Goal: Information Seeking & Learning: Learn about a topic

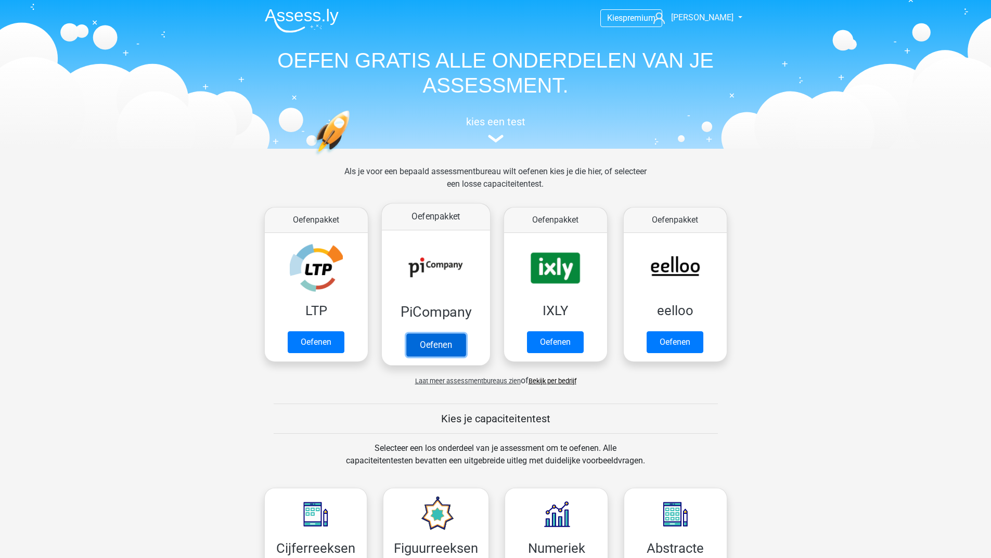
click at [447, 342] on link "Oefenen" at bounding box center [435, 344] width 59 height 23
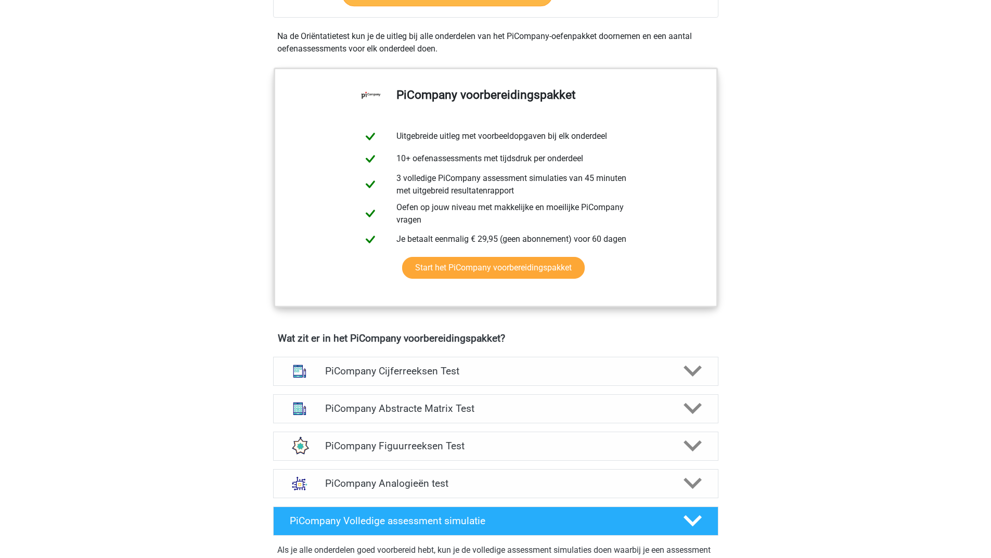
scroll to position [520, 0]
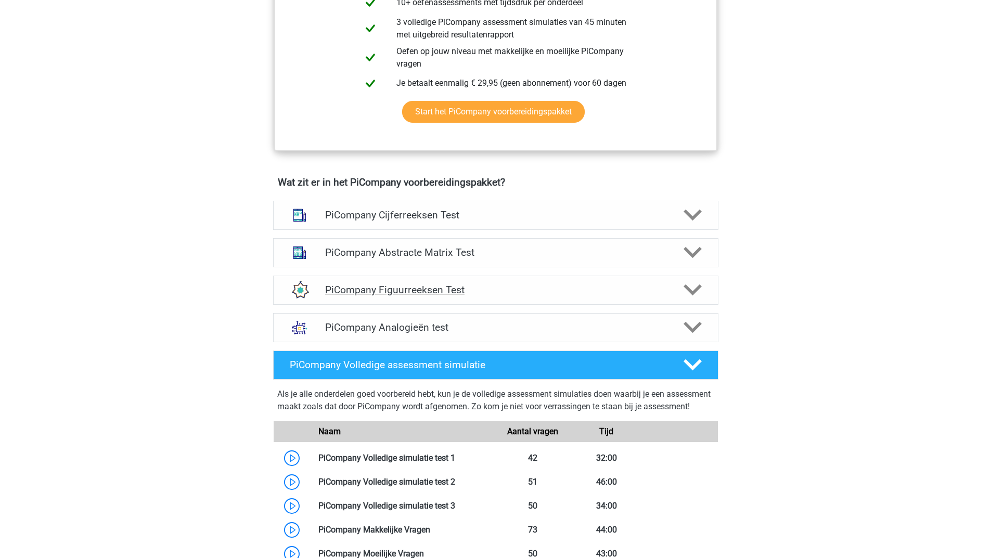
click at [684, 296] on polygon at bounding box center [692, 289] width 18 height 11
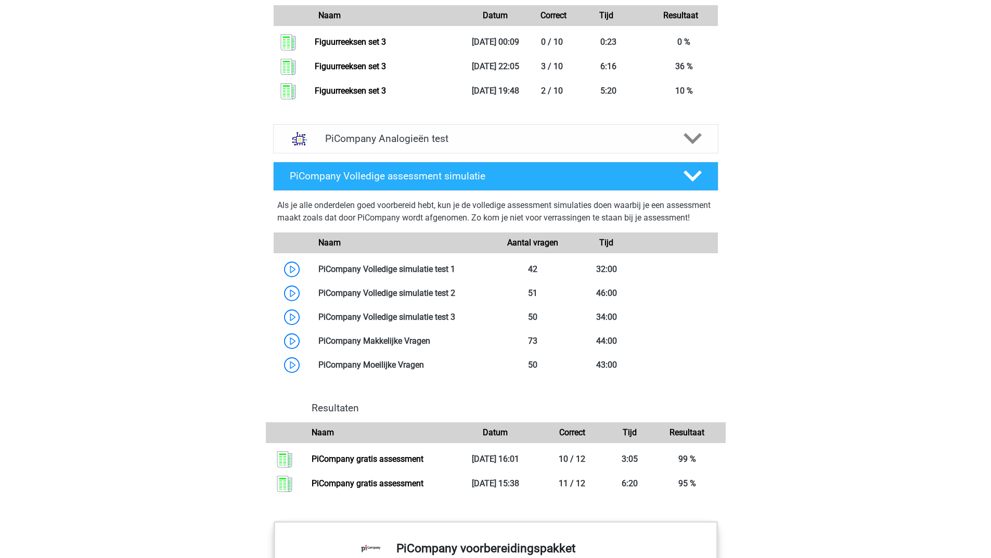
scroll to position [1300, 0]
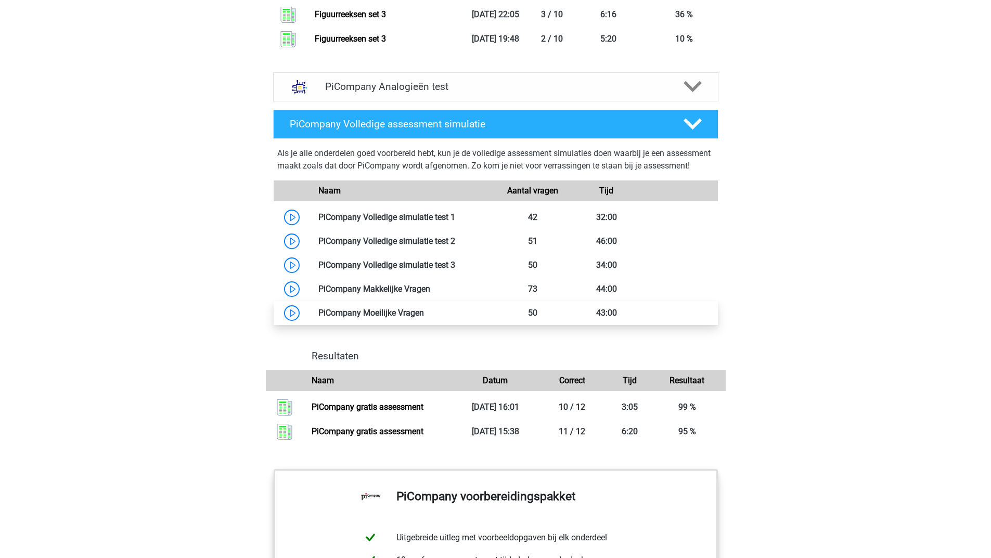
click at [424, 318] on link at bounding box center [424, 313] width 0 height 10
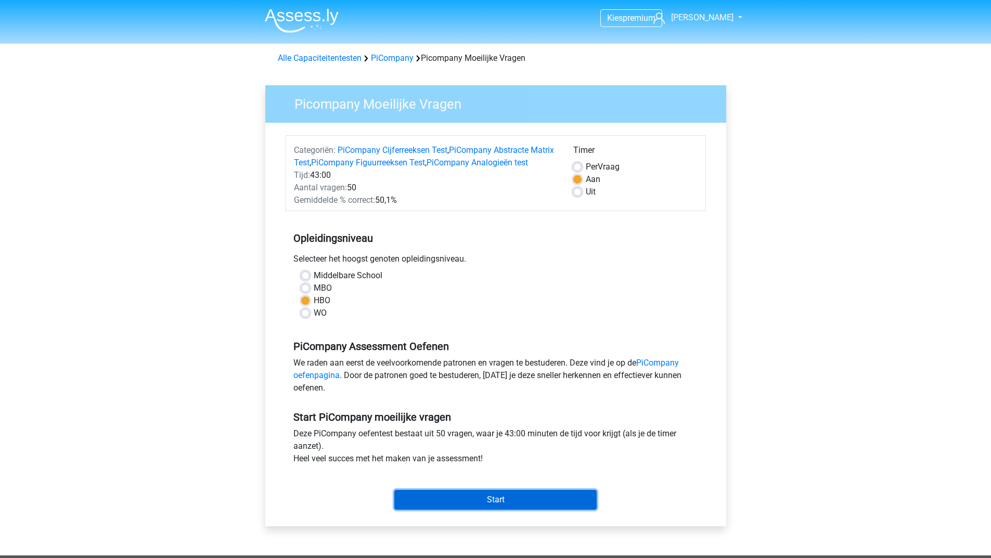
click at [463, 510] on input "Start" at bounding box center [495, 500] width 202 height 20
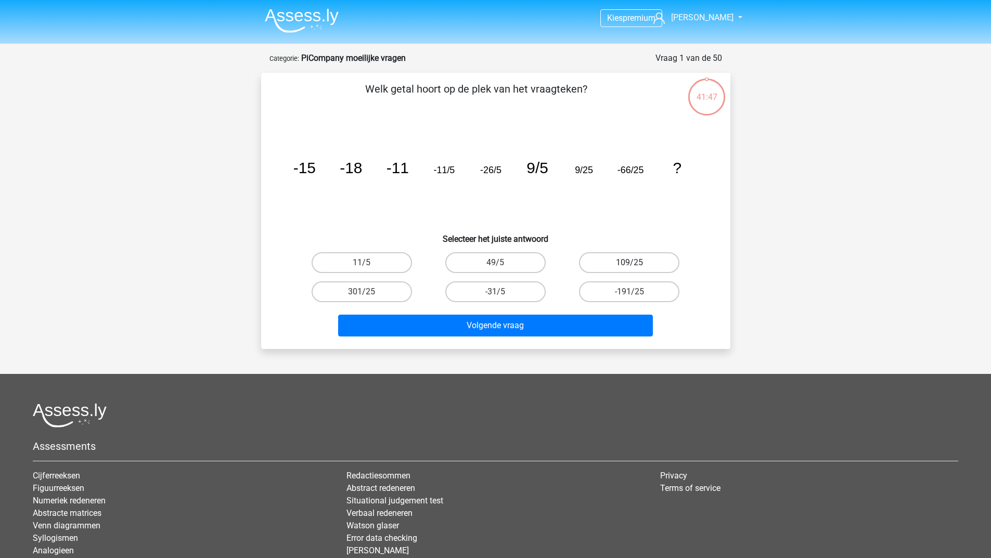
click at [656, 258] on label "109/25" at bounding box center [629, 262] width 100 height 21
click at [636, 263] on input "109/25" at bounding box center [632, 266] width 7 height 7
radio input "true"
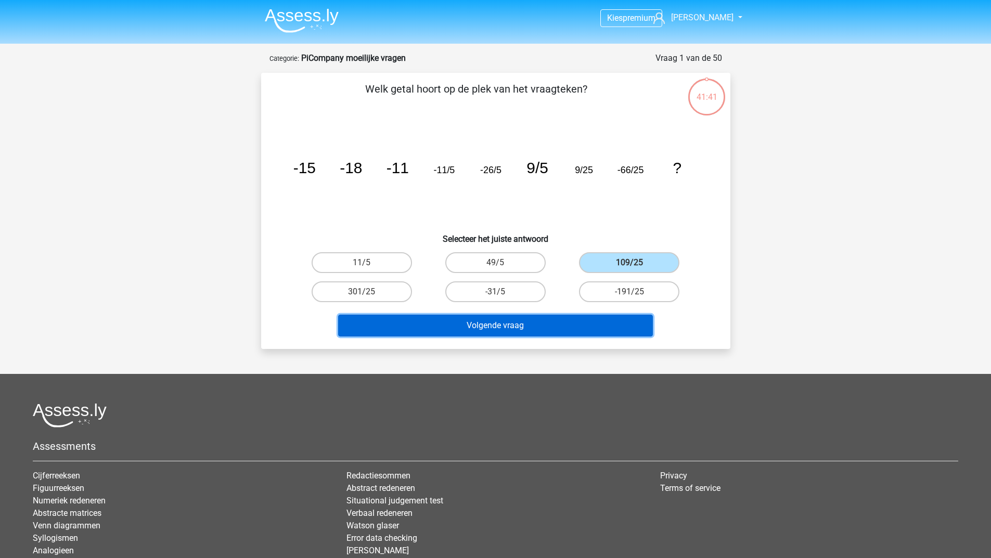
click at [538, 329] on button "Volgende vraag" at bounding box center [495, 326] width 315 height 22
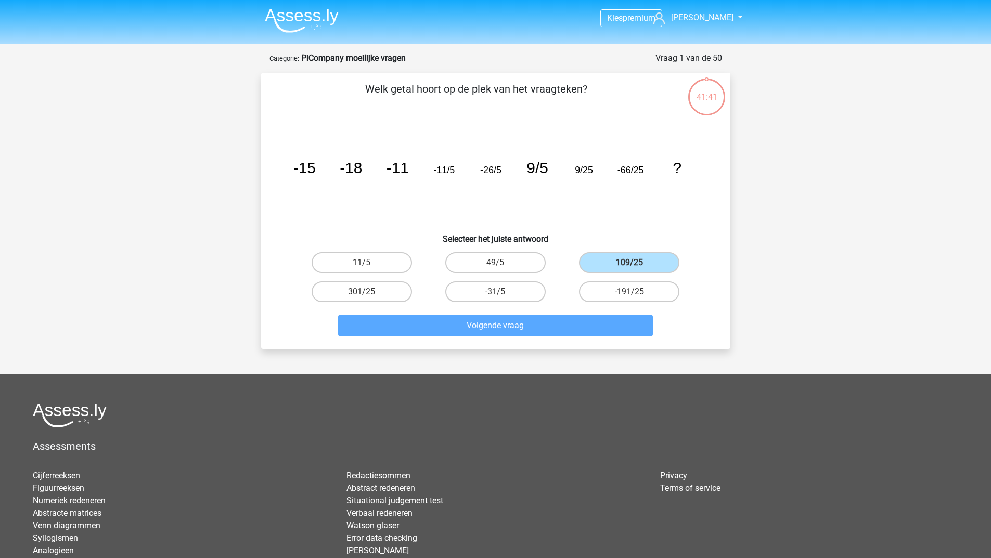
scroll to position [52, 0]
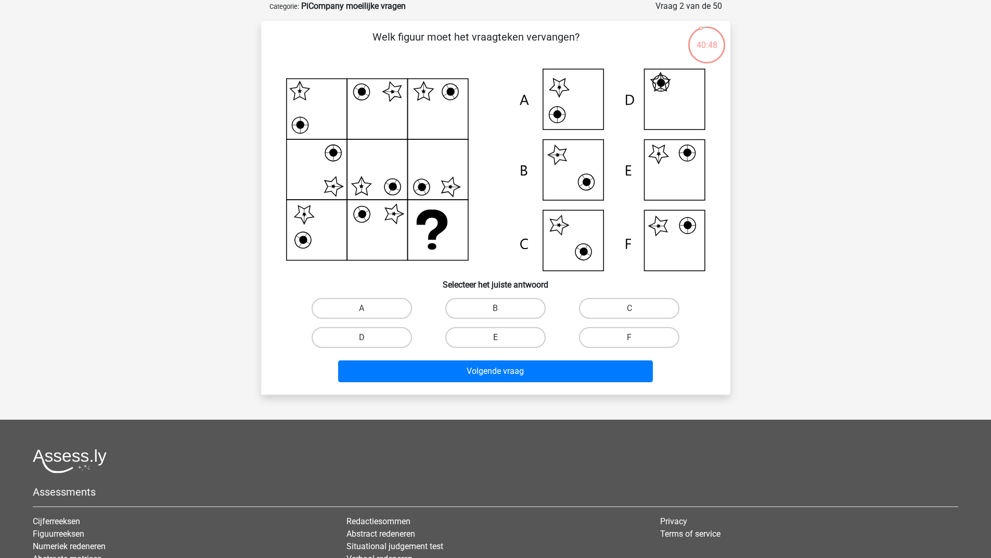
click at [510, 331] on label "E" at bounding box center [495, 337] width 100 height 21
click at [502, 337] on input "E" at bounding box center [498, 340] width 7 height 7
radio input "true"
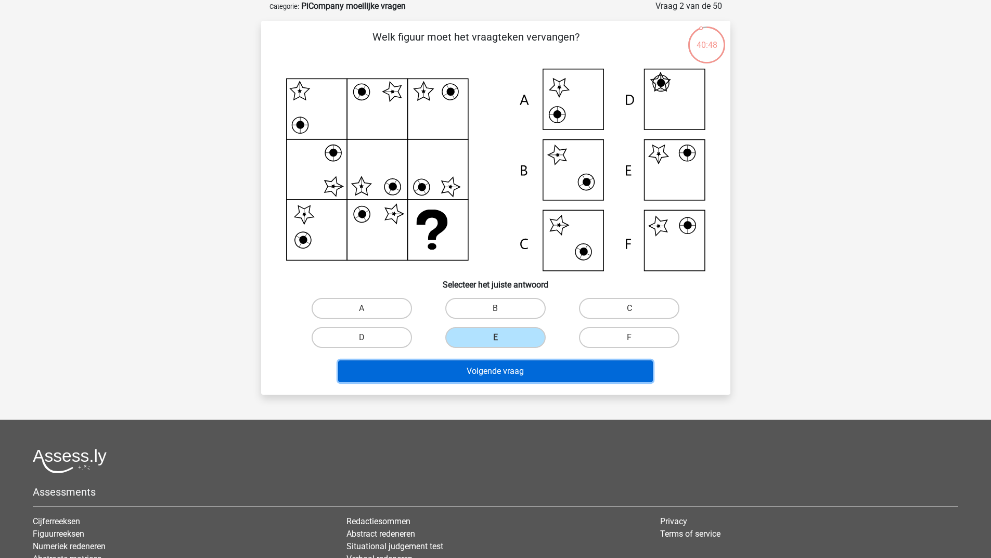
click at [501, 371] on button "Volgende vraag" at bounding box center [495, 371] width 315 height 22
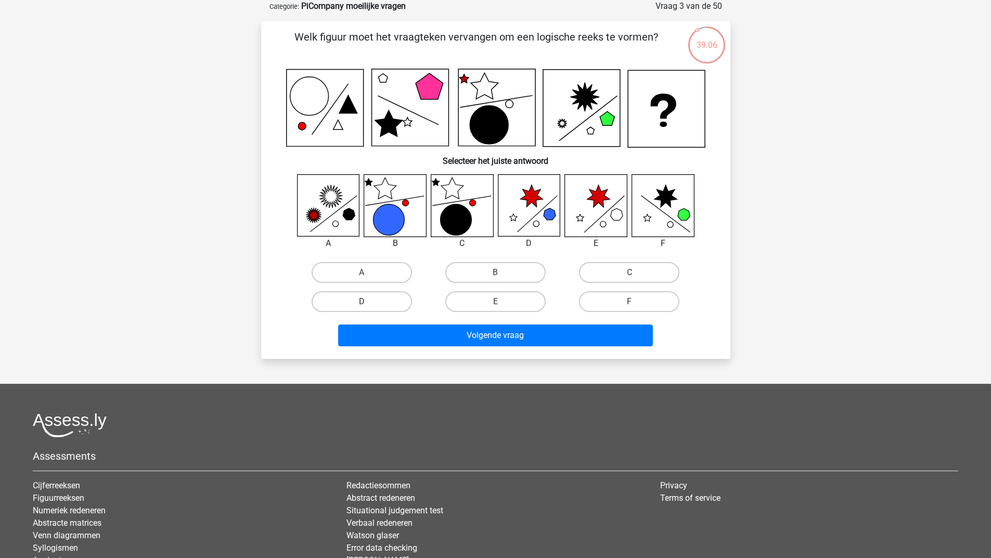
click at [356, 305] on label "D" at bounding box center [361, 301] width 100 height 21
click at [361, 305] on input "D" at bounding box center [364, 305] width 7 height 7
radio input "true"
drag, startPoint x: 346, startPoint y: 261, endPoint x: 345, endPoint y: 274, distance: 13.6
click at [346, 262] on div "A" at bounding box center [362, 272] width 134 height 29
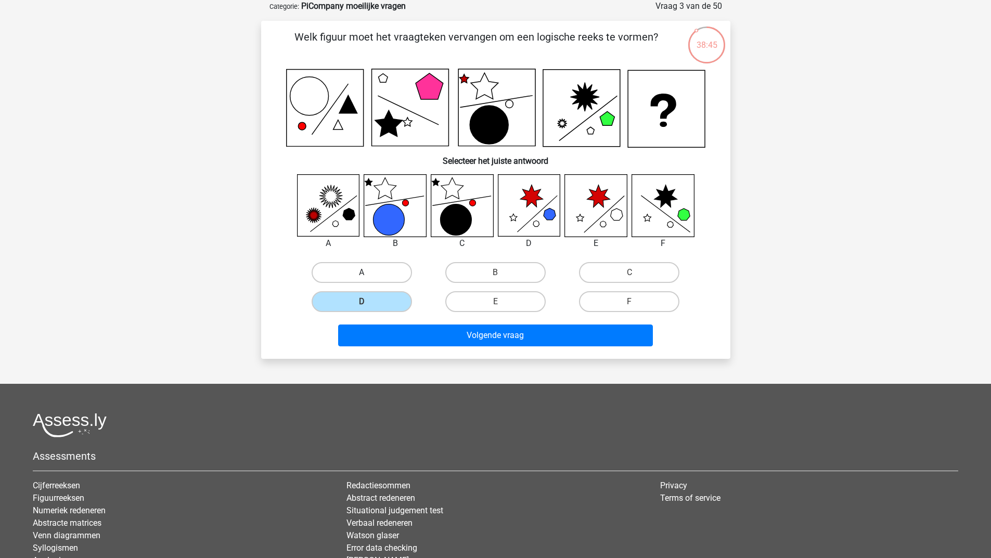
click at [345, 275] on label "A" at bounding box center [361, 272] width 100 height 21
click at [361, 275] on input "A" at bounding box center [364, 275] width 7 height 7
radio input "true"
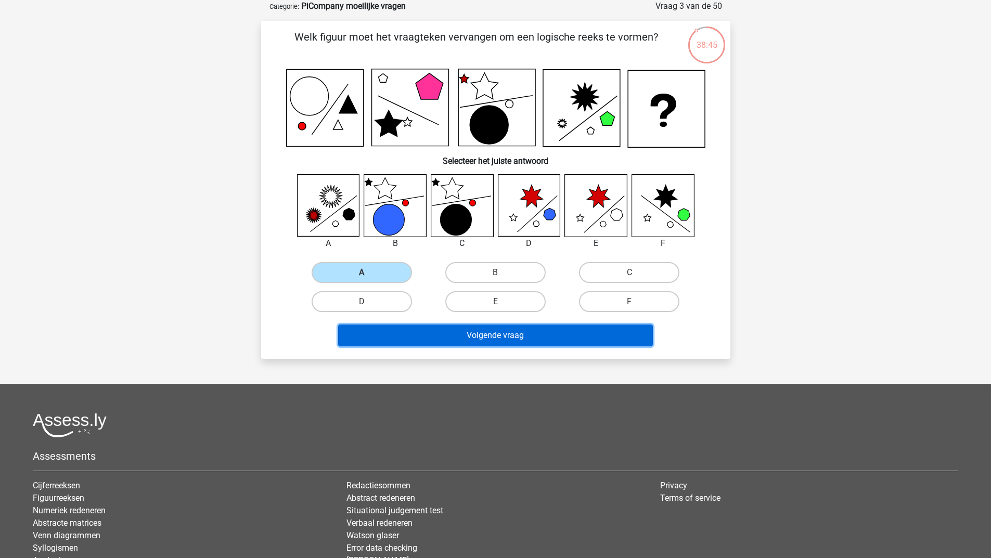
click at [380, 335] on button "Volgende vraag" at bounding box center [495, 335] width 315 height 22
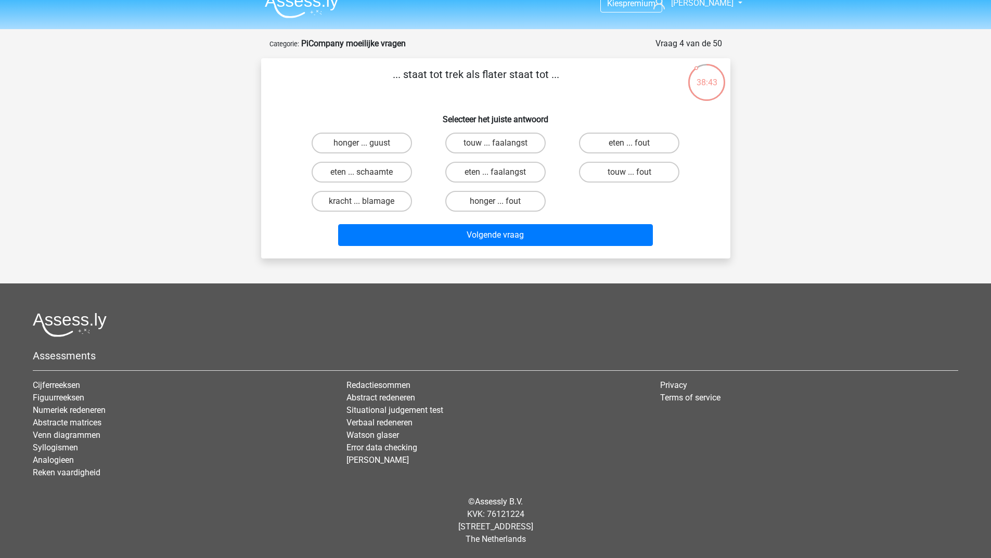
scroll to position [0, 0]
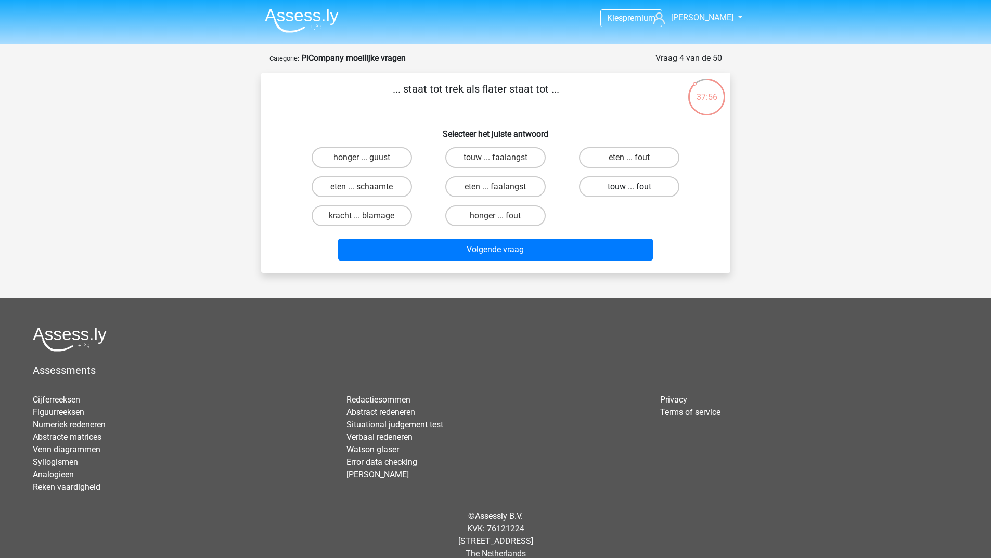
click at [642, 188] on label "touw ... fout" at bounding box center [629, 186] width 100 height 21
click at [636, 188] on input "touw ... fout" at bounding box center [632, 190] width 7 height 7
radio input "true"
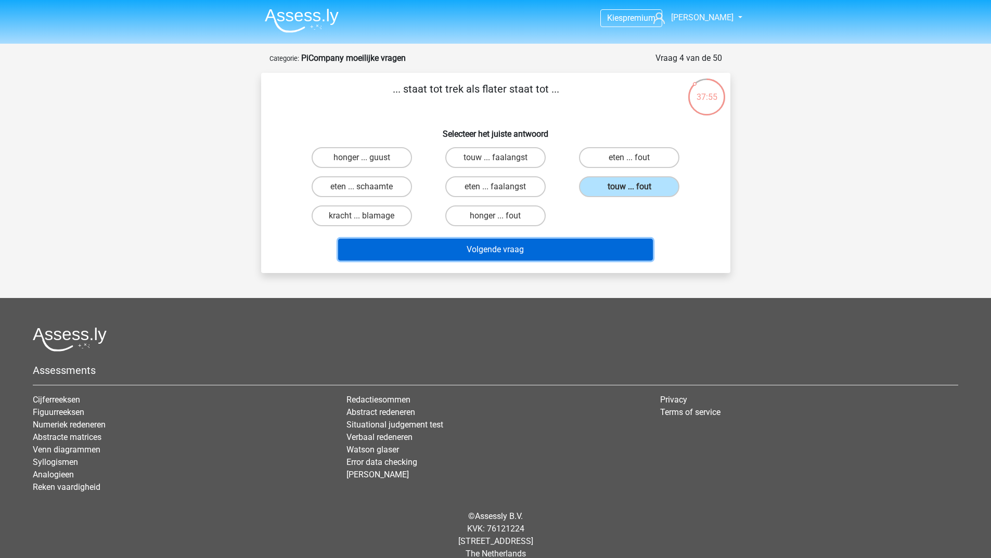
click at [533, 239] on button "Volgende vraag" at bounding box center [495, 250] width 315 height 22
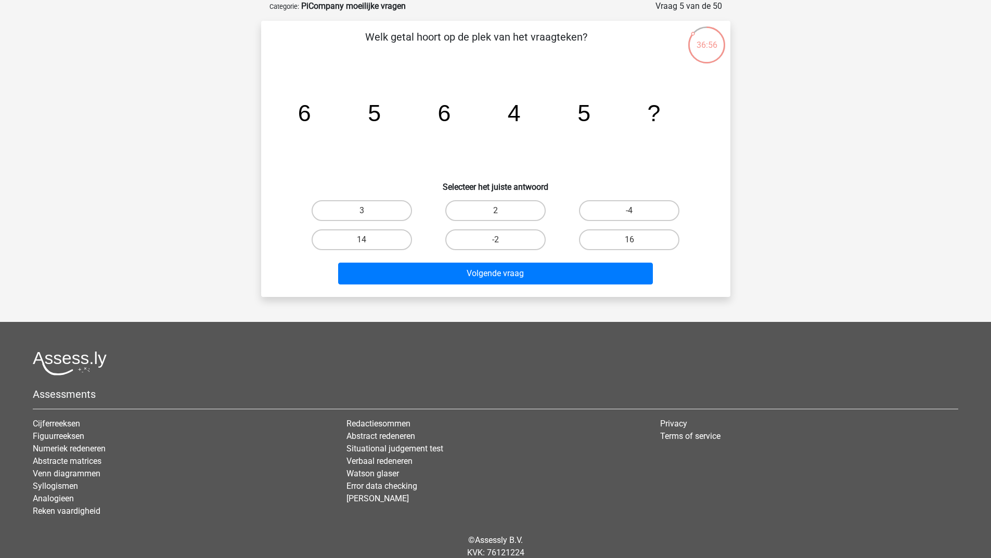
click at [501, 212] on input "2" at bounding box center [498, 214] width 7 height 7
radio input "true"
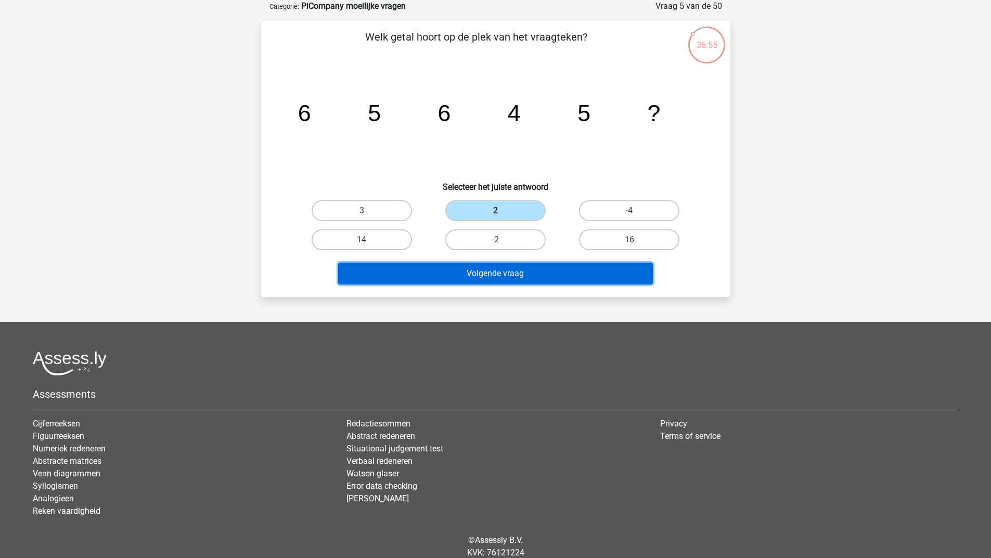
click at [490, 268] on button "Volgende vraag" at bounding box center [495, 274] width 315 height 22
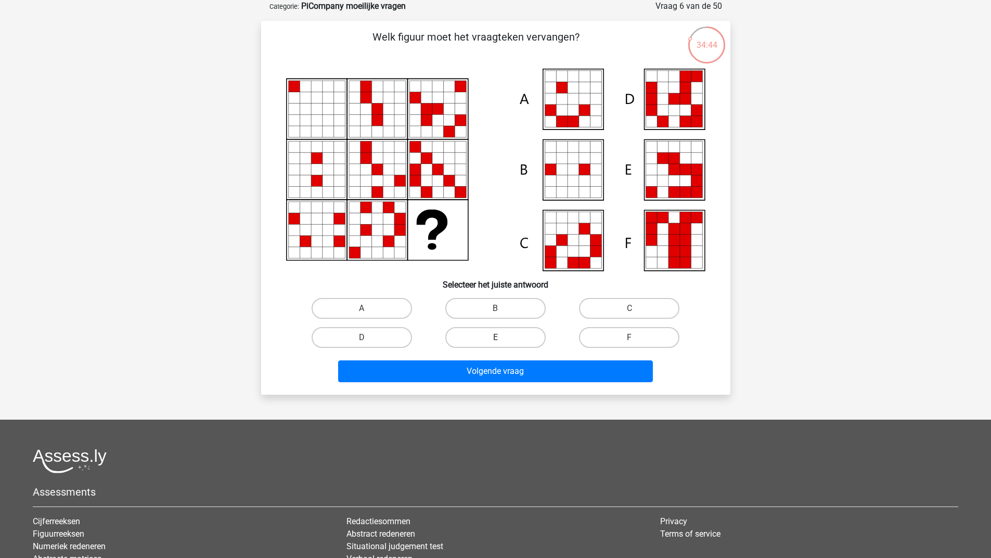
drag, startPoint x: 488, startPoint y: 298, endPoint x: 488, endPoint y: 336, distance: 38.5
click at [489, 298] on label "B" at bounding box center [495, 308] width 100 height 21
click at [495, 308] on input "B" at bounding box center [498, 311] width 7 height 7
radio input "true"
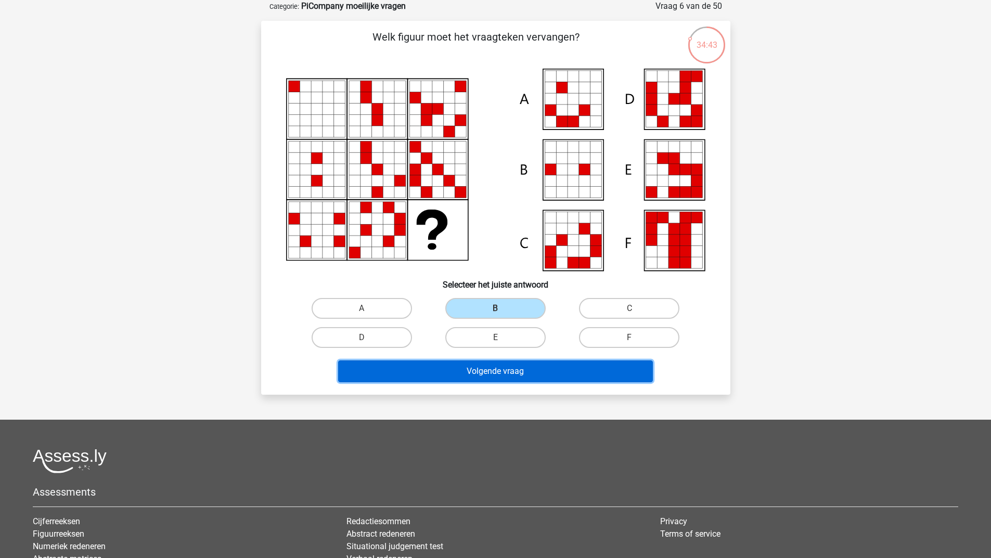
click at [480, 371] on button "Volgende vraag" at bounding box center [495, 371] width 315 height 22
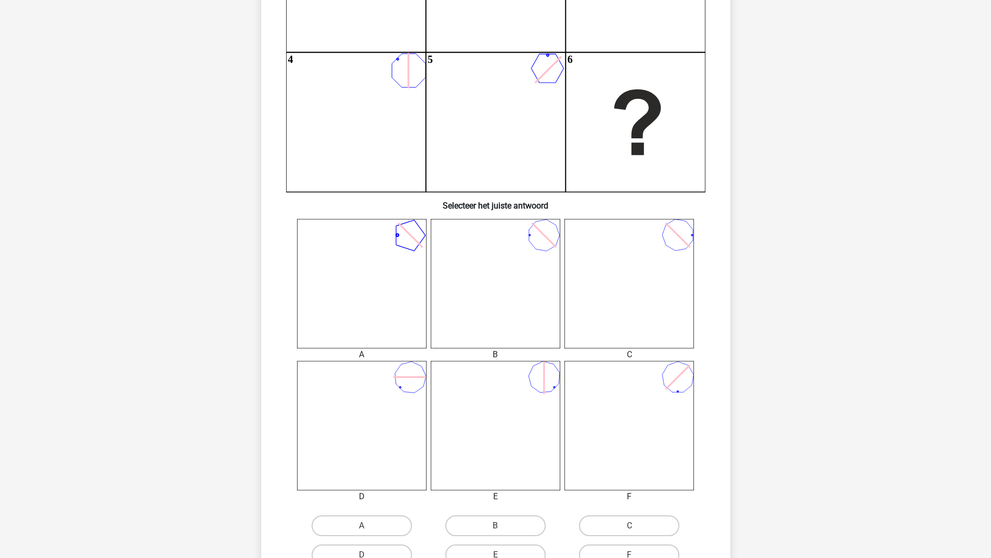
scroll to position [260, 0]
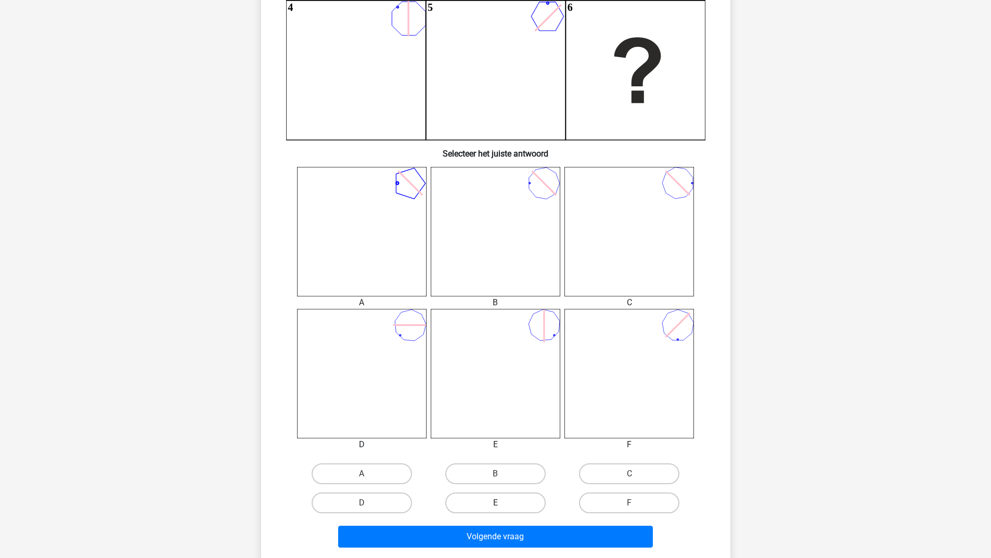
click at [487, 505] on label "E" at bounding box center [495, 502] width 100 height 21
click at [495, 505] on input "E" at bounding box center [498, 506] width 7 height 7
radio input "true"
click at [479, 525] on div "Volgende vraag" at bounding box center [496, 534] width 436 height 34
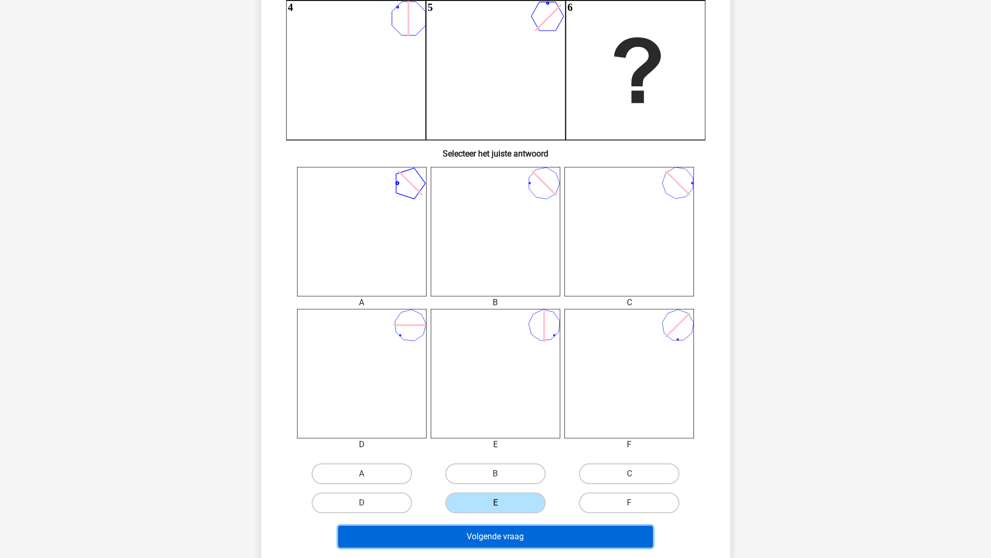
click at [474, 541] on button "Volgende vraag" at bounding box center [495, 537] width 315 height 22
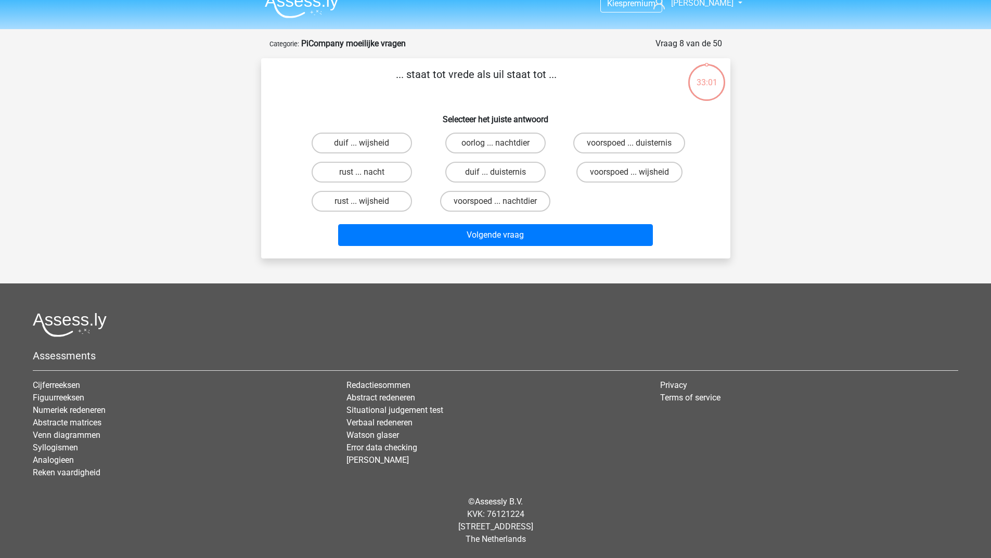
scroll to position [0, 0]
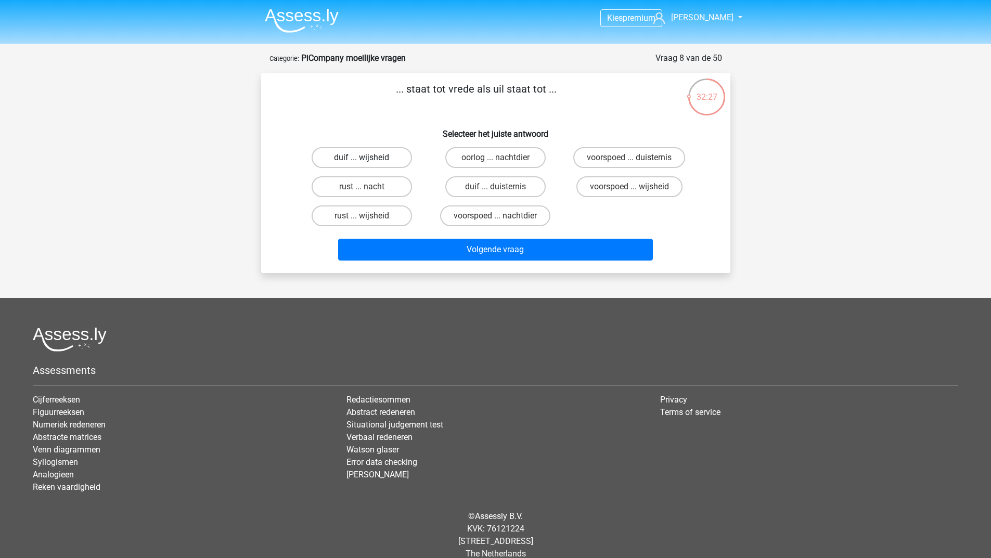
click at [333, 154] on label "duif ... wijsheid" at bounding box center [361, 157] width 100 height 21
click at [361, 158] on input "duif ... wijsheid" at bounding box center [364, 161] width 7 height 7
radio input "true"
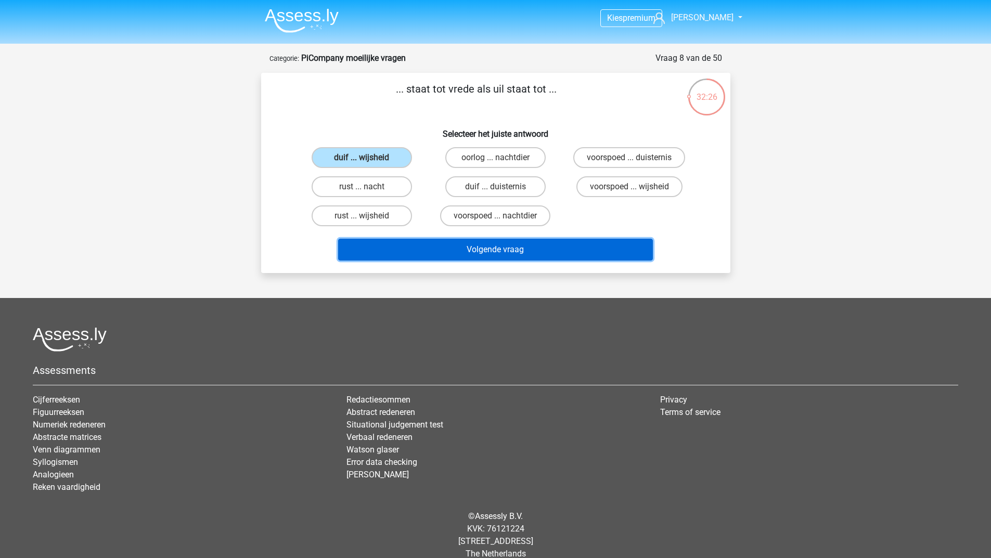
click at [374, 255] on button "Volgende vraag" at bounding box center [495, 250] width 315 height 22
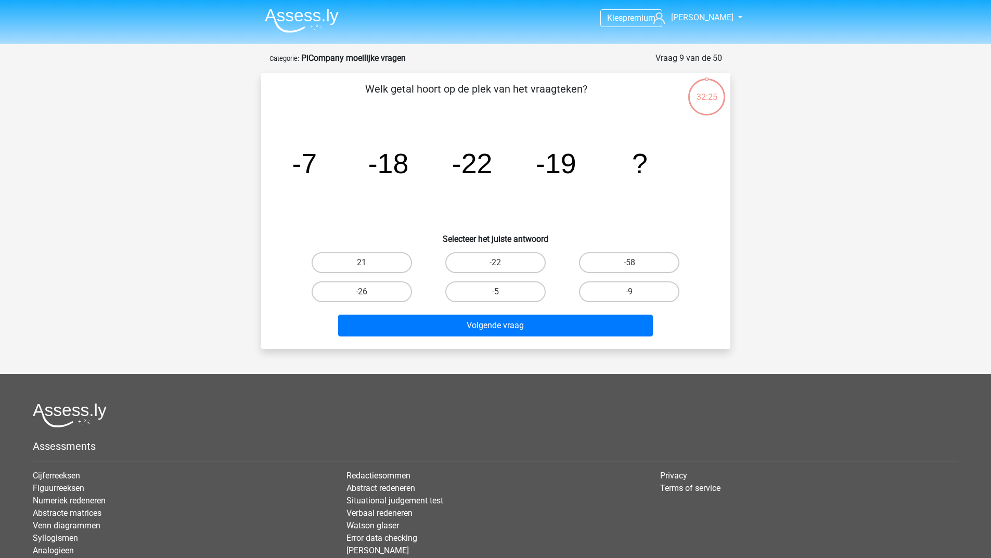
scroll to position [52, 0]
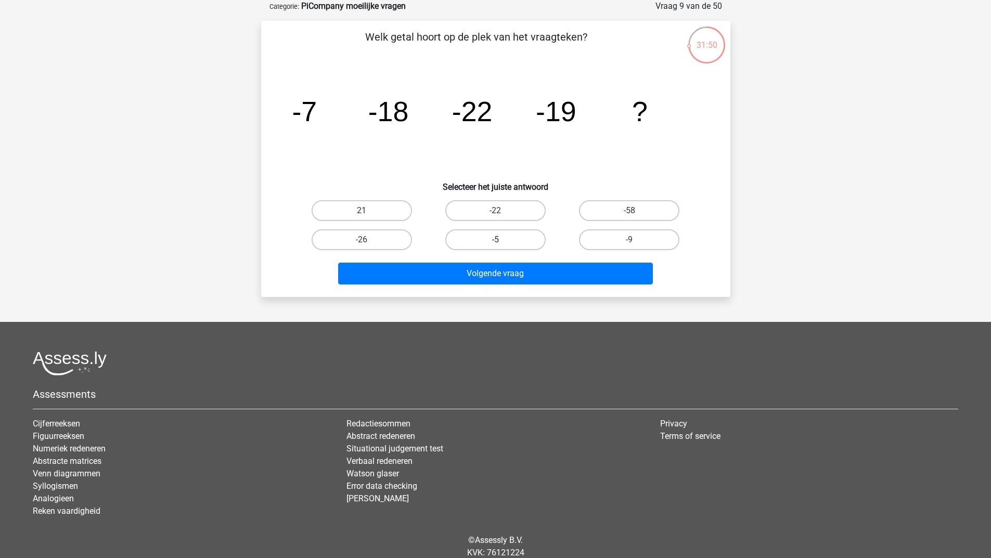
click at [515, 242] on label "-5" at bounding box center [495, 239] width 100 height 21
click at [502, 242] on input "-5" at bounding box center [498, 243] width 7 height 7
radio input "true"
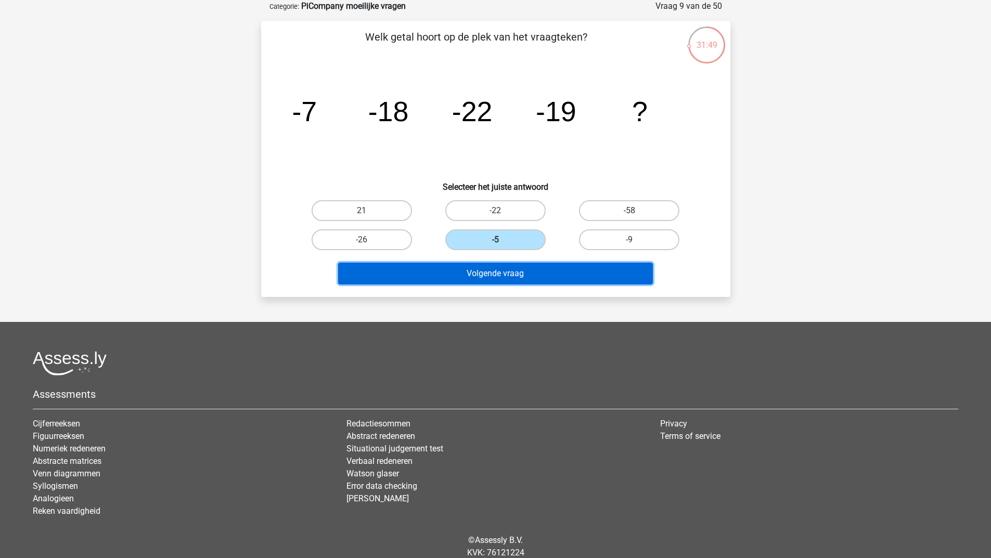
click at [484, 278] on button "Volgende vraag" at bounding box center [495, 274] width 315 height 22
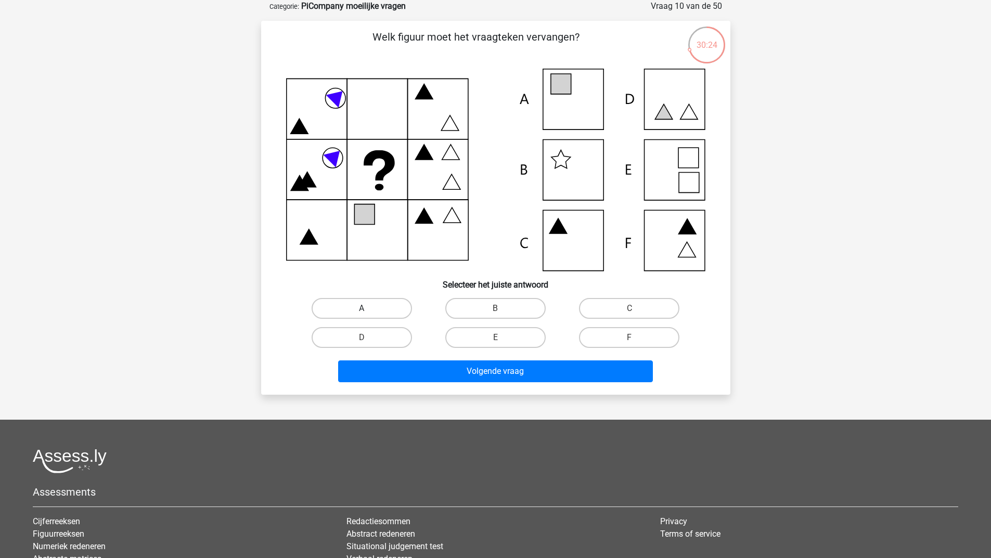
click at [387, 312] on label "A" at bounding box center [361, 308] width 100 height 21
click at [368, 312] on input "A" at bounding box center [364, 311] width 7 height 7
radio input "true"
click at [407, 359] on div "Volgende vraag" at bounding box center [496, 369] width 436 height 34
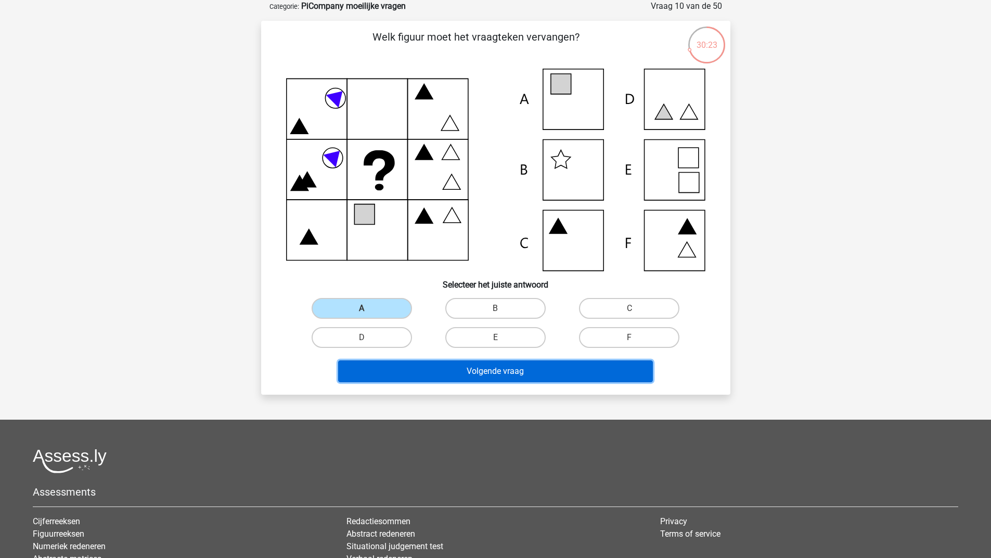
click at [407, 368] on button "Volgende vraag" at bounding box center [495, 371] width 315 height 22
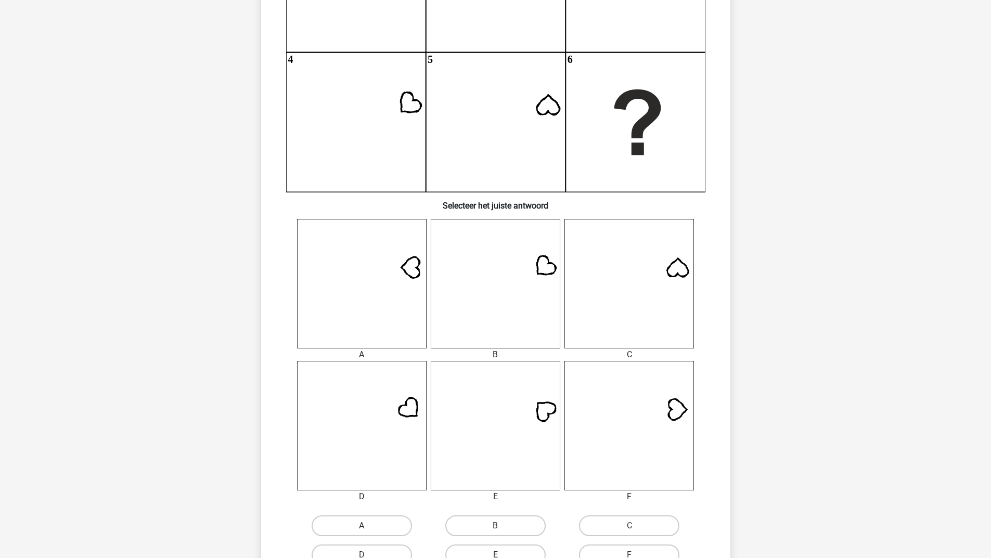
scroll to position [260, 0]
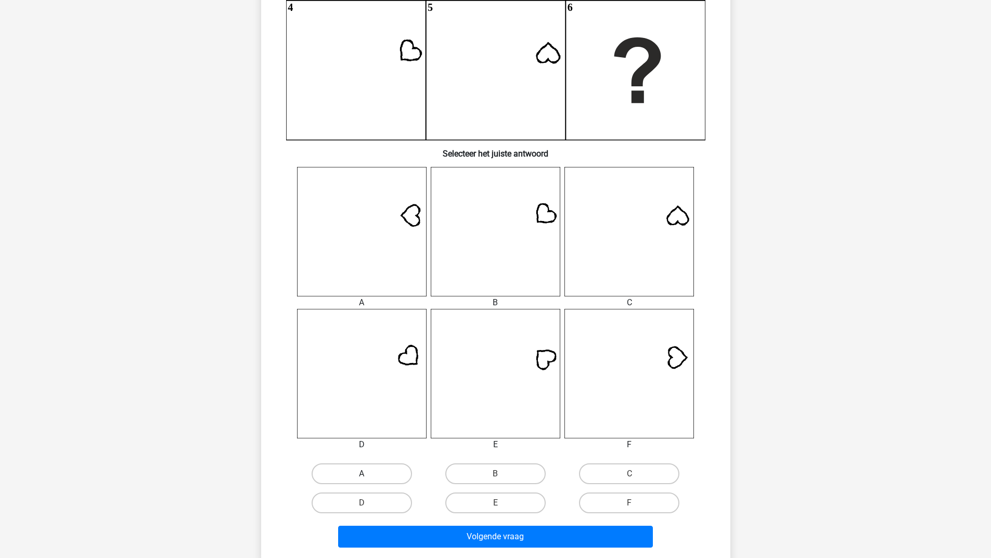
click at [376, 472] on label "A" at bounding box center [361, 473] width 100 height 21
click at [368, 474] on input "A" at bounding box center [364, 477] width 7 height 7
radio input "true"
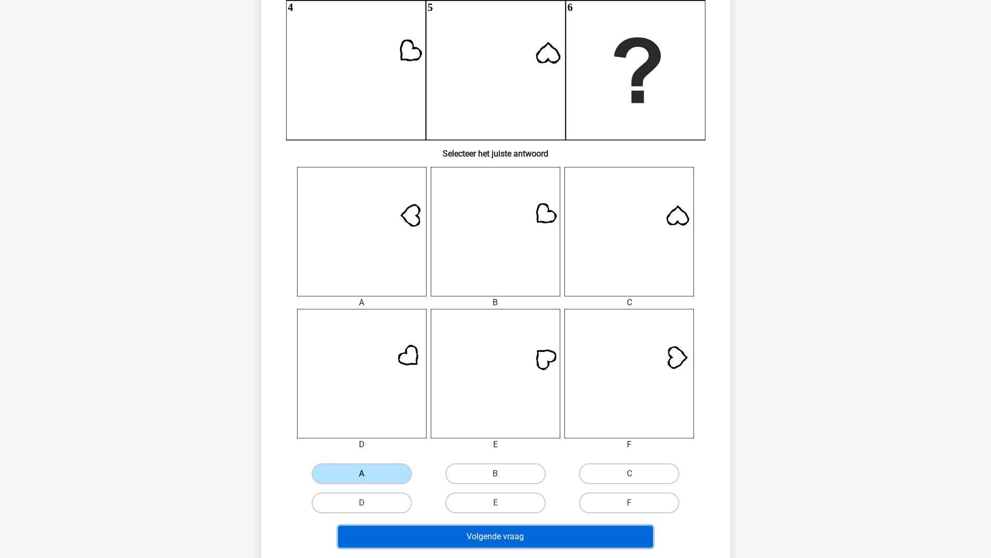
click at [377, 541] on button "Volgende vraag" at bounding box center [495, 537] width 315 height 22
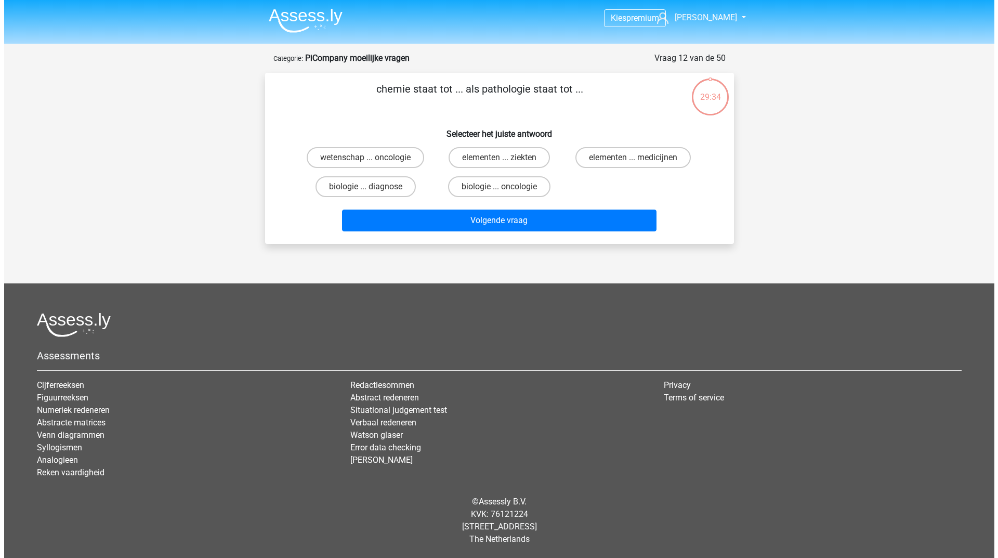
scroll to position [0, 0]
click at [502, 160] on input "elementen ... ziekten" at bounding box center [502, 161] width 7 height 7
radio input "true"
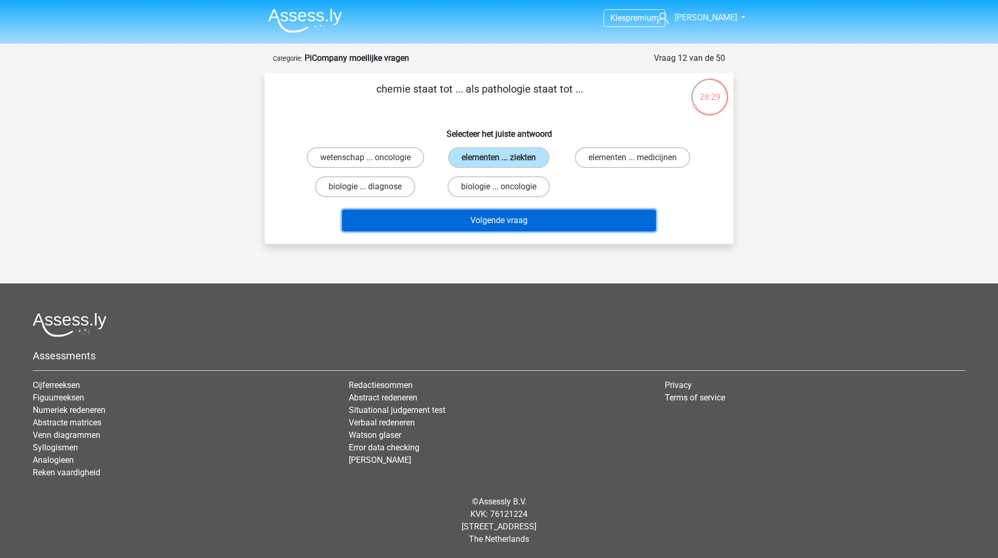
click at [495, 212] on button "Volgende vraag" at bounding box center [499, 221] width 315 height 22
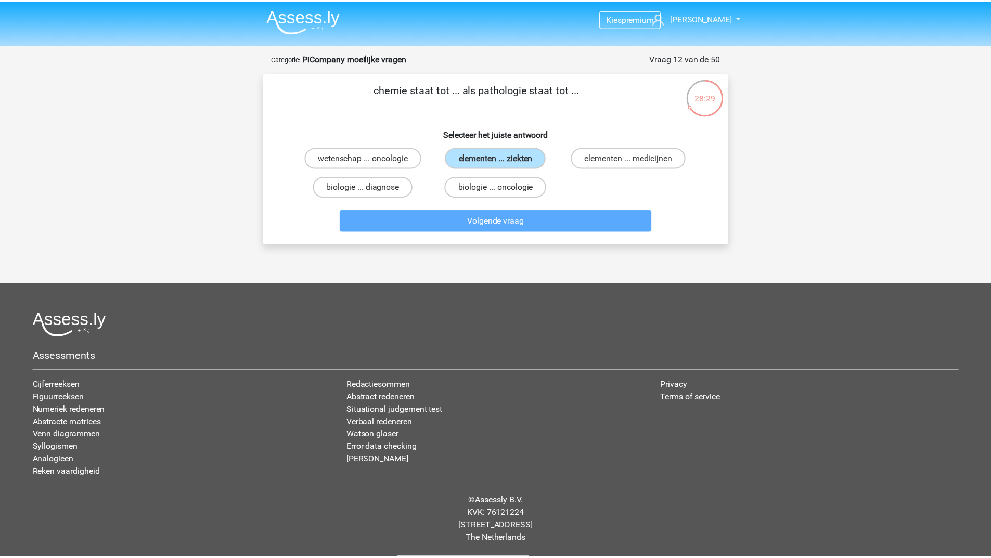
scroll to position [52, 0]
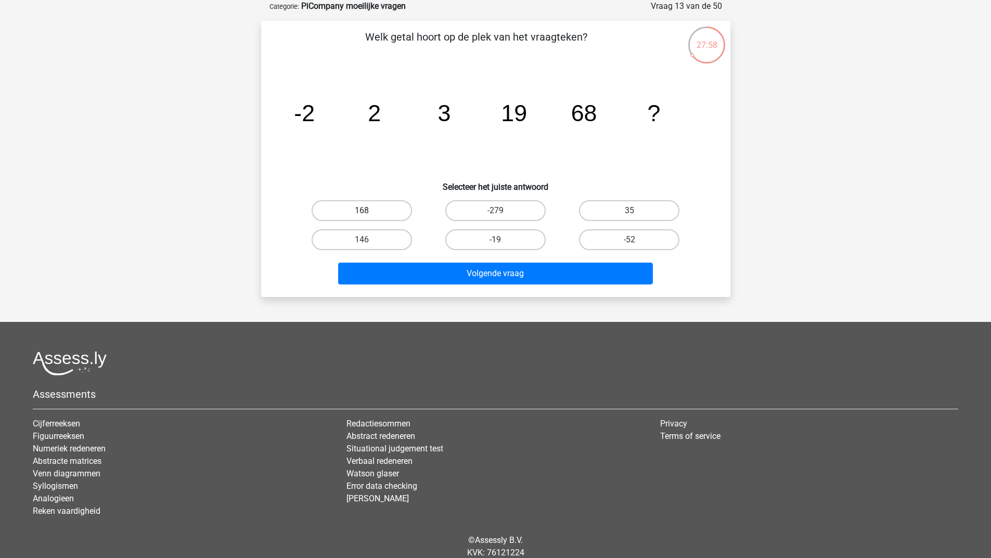
click at [370, 207] on label "168" at bounding box center [361, 210] width 100 height 21
click at [368, 211] on input "168" at bounding box center [364, 214] width 7 height 7
radio input "true"
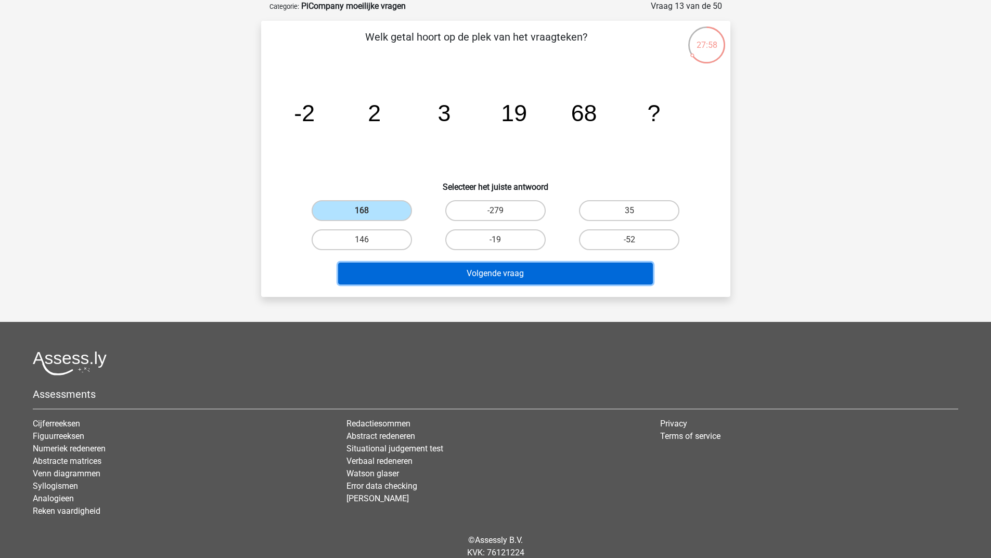
click at [388, 277] on button "Volgende vraag" at bounding box center [495, 274] width 315 height 22
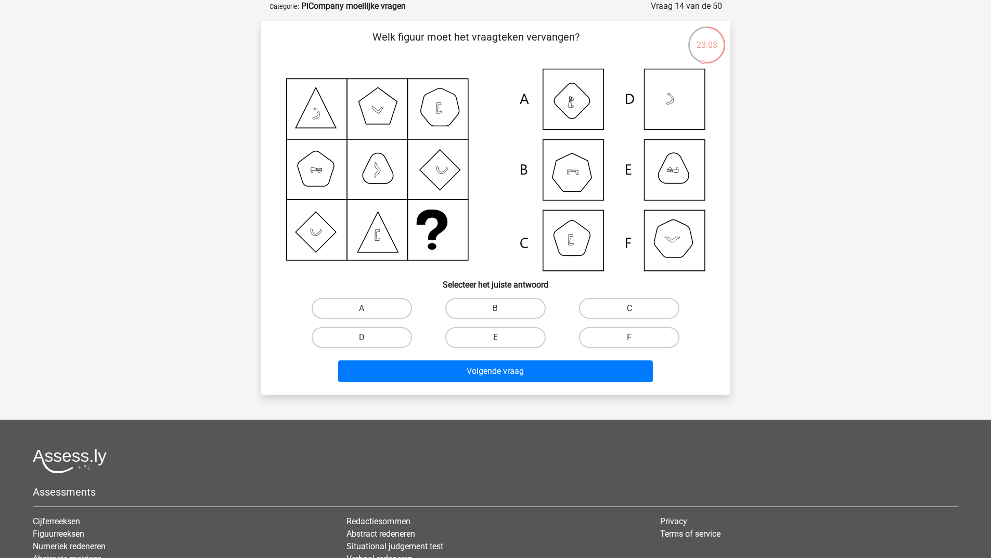
click at [483, 302] on label "B" at bounding box center [495, 308] width 100 height 21
click at [495, 308] on input "B" at bounding box center [498, 311] width 7 height 7
radio input "true"
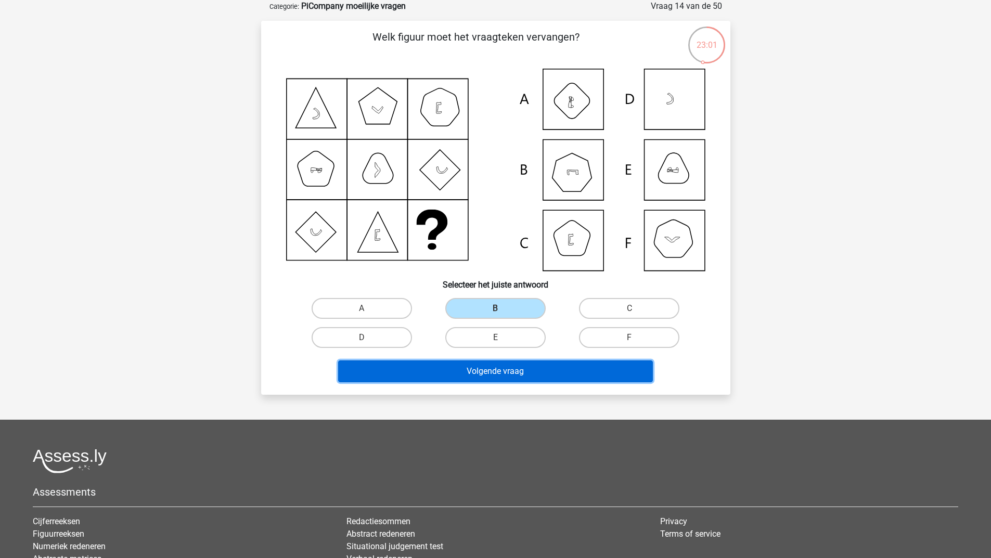
click at [471, 374] on button "Volgende vraag" at bounding box center [495, 371] width 315 height 22
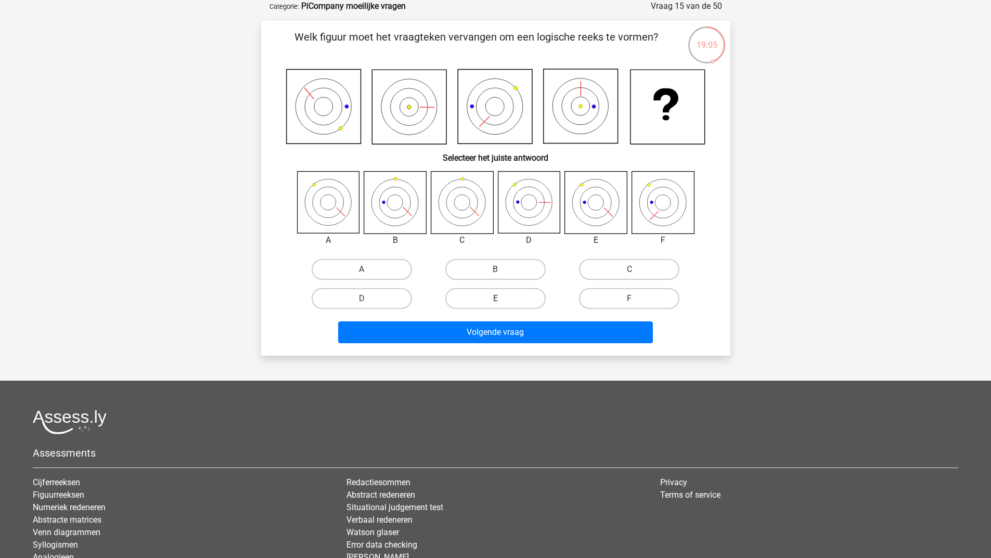
click at [484, 296] on label "E" at bounding box center [495, 298] width 100 height 21
click at [495, 298] on input "E" at bounding box center [498, 301] width 7 height 7
radio input "true"
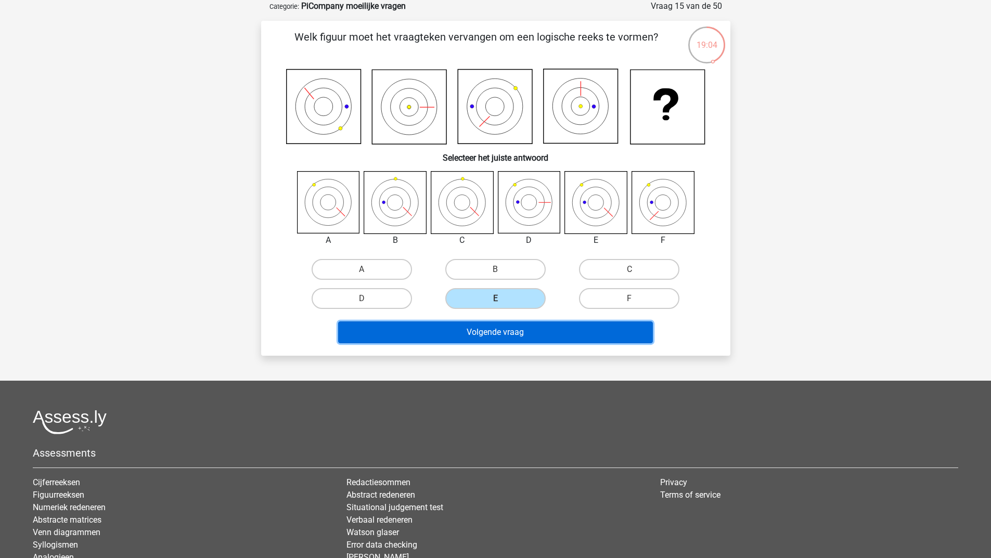
click at [479, 341] on button "Volgende vraag" at bounding box center [495, 332] width 315 height 22
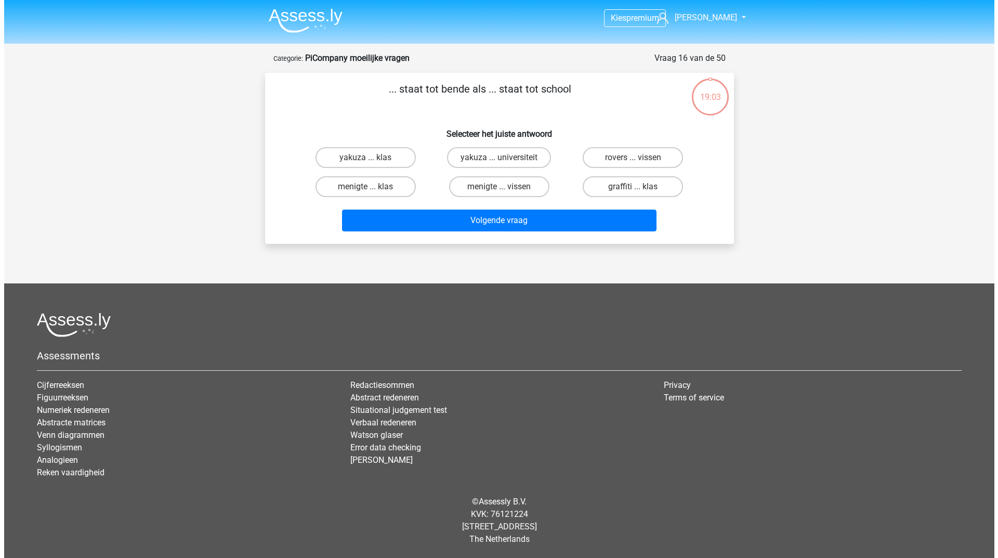
scroll to position [0, 0]
click at [368, 193] on input "menigte ... klas" at bounding box center [369, 190] width 7 height 7
radio input "true"
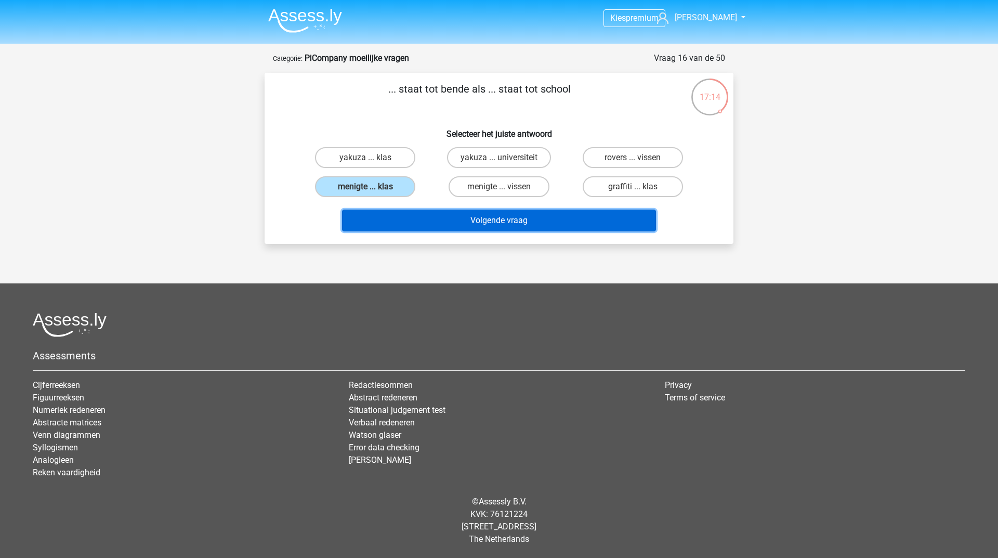
click at [434, 226] on button "Volgende vraag" at bounding box center [499, 221] width 315 height 22
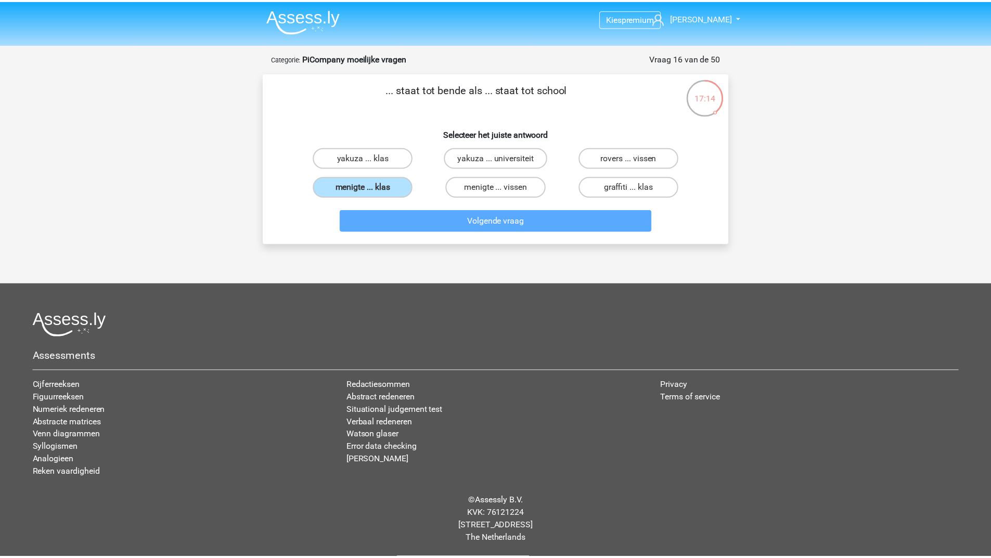
scroll to position [52, 0]
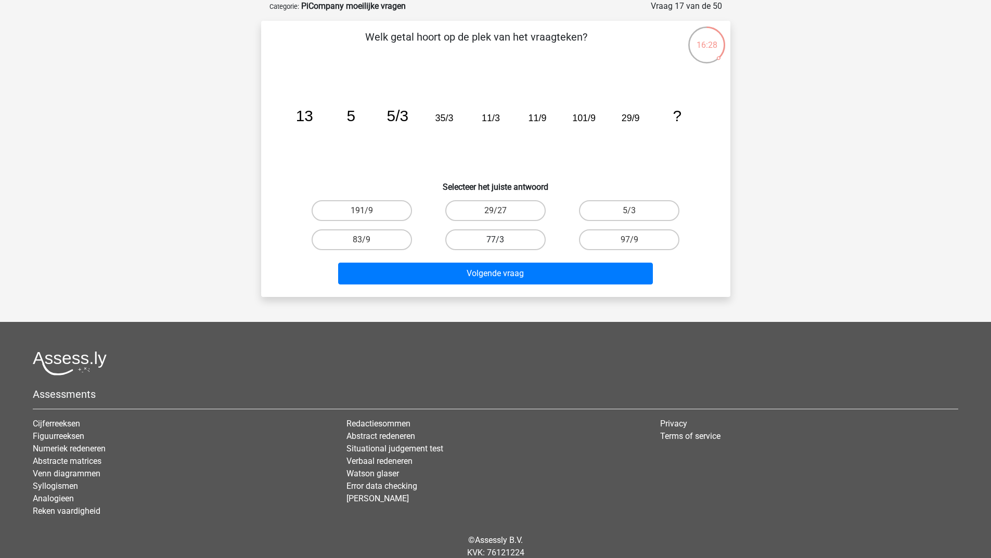
click at [479, 239] on label "77/3" at bounding box center [495, 239] width 100 height 21
click at [495, 240] on input "77/3" at bounding box center [498, 243] width 7 height 7
radio input "true"
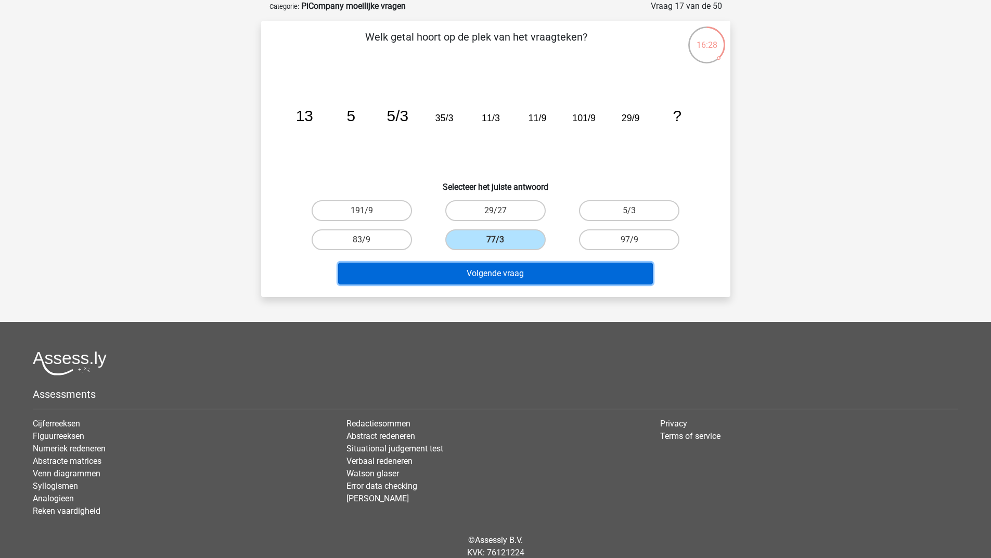
click at [468, 281] on button "Volgende vraag" at bounding box center [495, 274] width 315 height 22
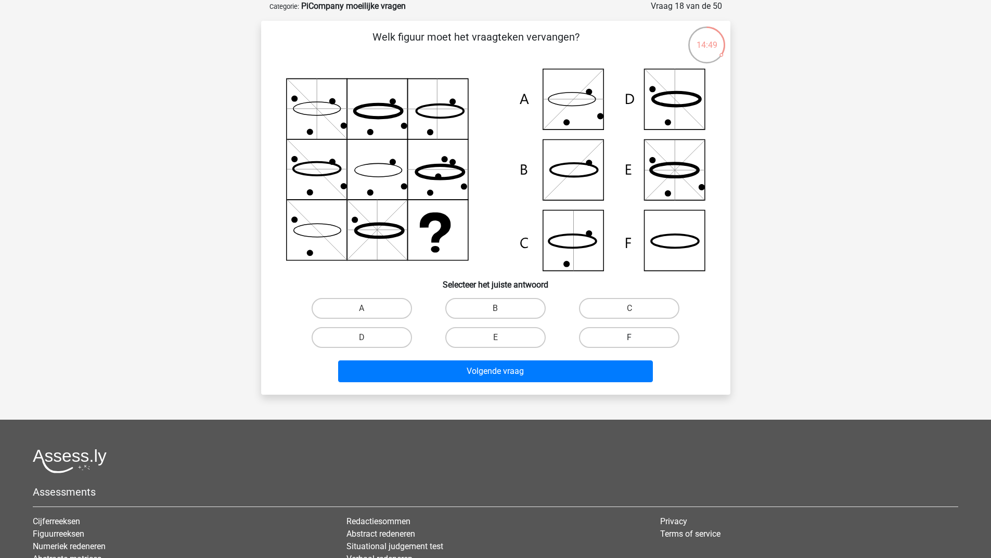
click at [611, 336] on label "F" at bounding box center [629, 337] width 100 height 21
click at [629, 337] on input "F" at bounding box center [632, 340] width 7 height 7
radio input "true"
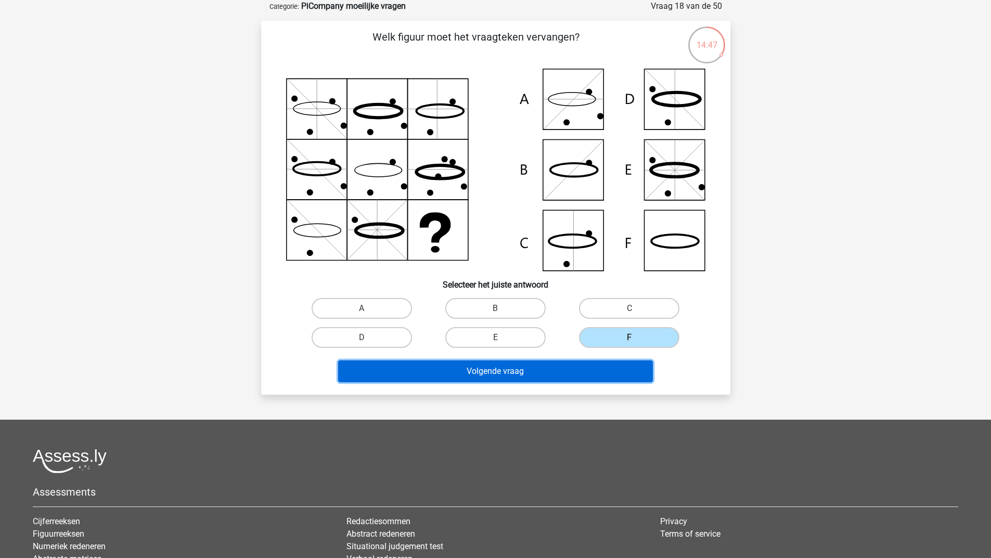
click at [563, 370] on button "Volgende vraag" at bounding box center [495, 371] width 315 height 22
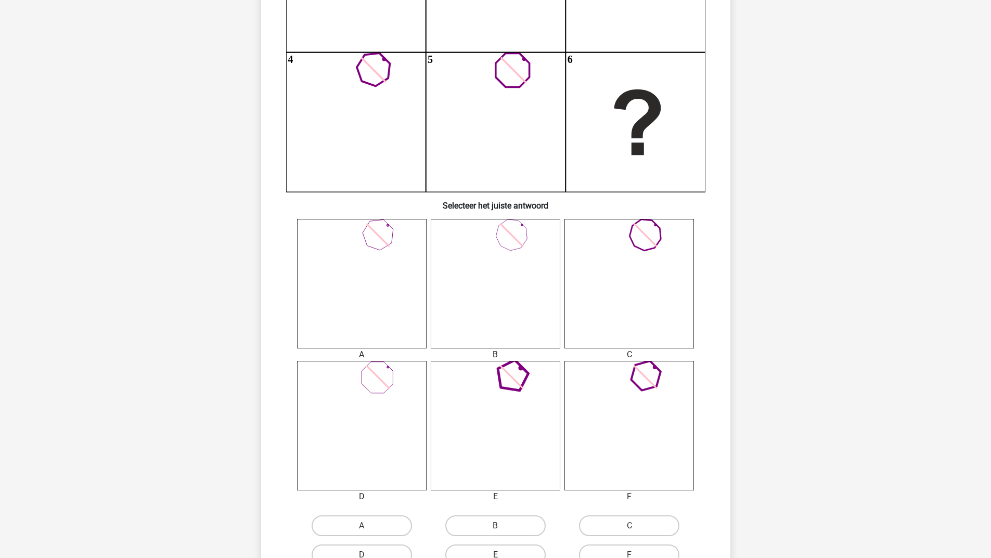
scroll to position [312, 0]
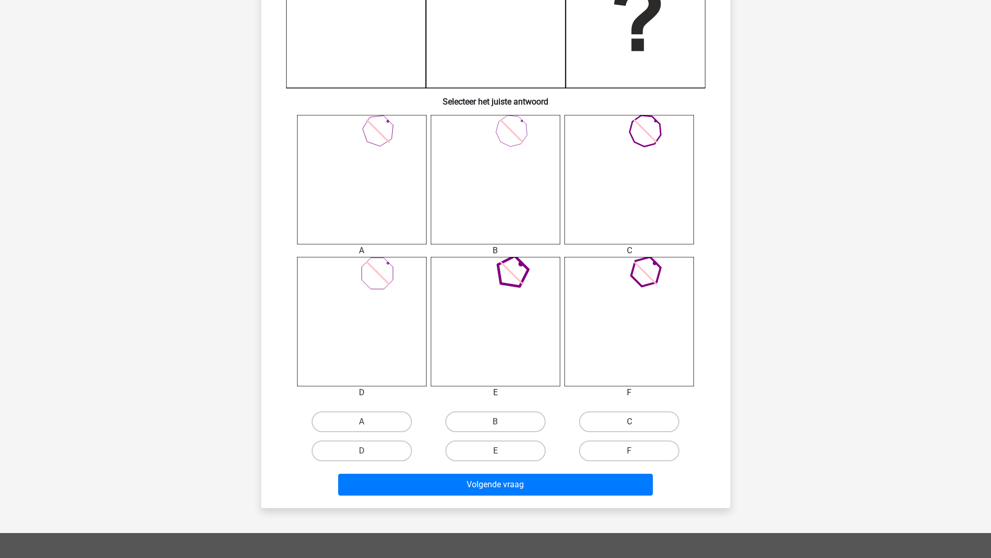
click at [598, 418] on label "C" at bounding box center [629, 421] width 100 height 21
click at [629, 422] on input "C" at bounding box center [632, 425] width 7 height 7
radio input "true"
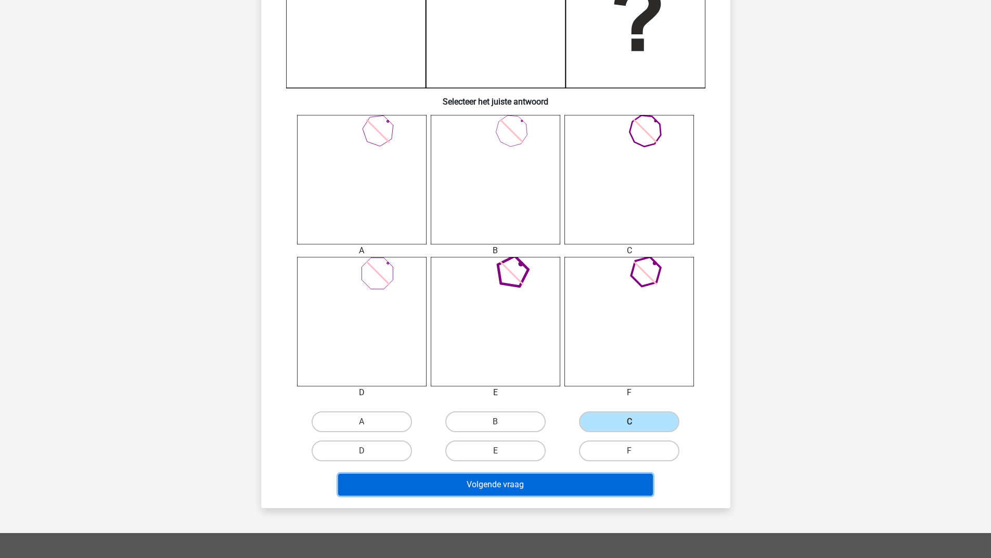
click at [527, 482] on button "Volgende vraag" at bounding box center [495, 485] width 315 height 22
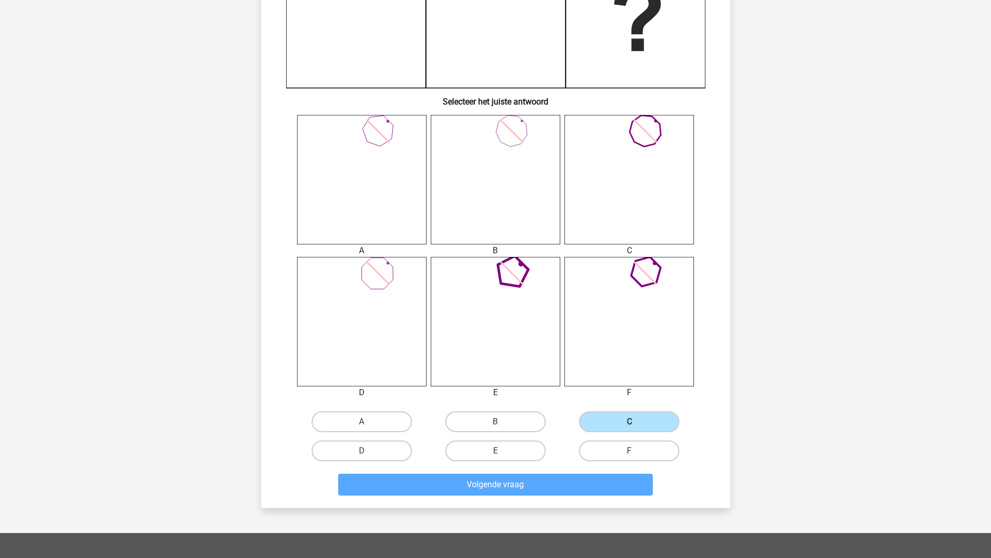
scroll to position [0, 0]
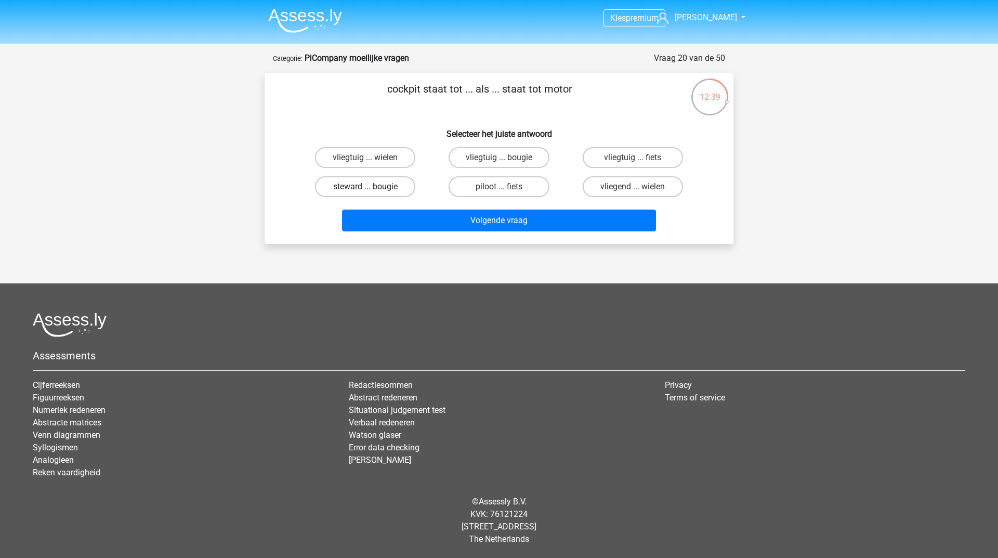
click at [388, 188] on label "steward ... bougie" at bounding box center [365, 186] width 100 height 21
click at [372, 188] on input "steward ... bougie" at bounding box center [369, 190] width 7 height 7
radio input "true"
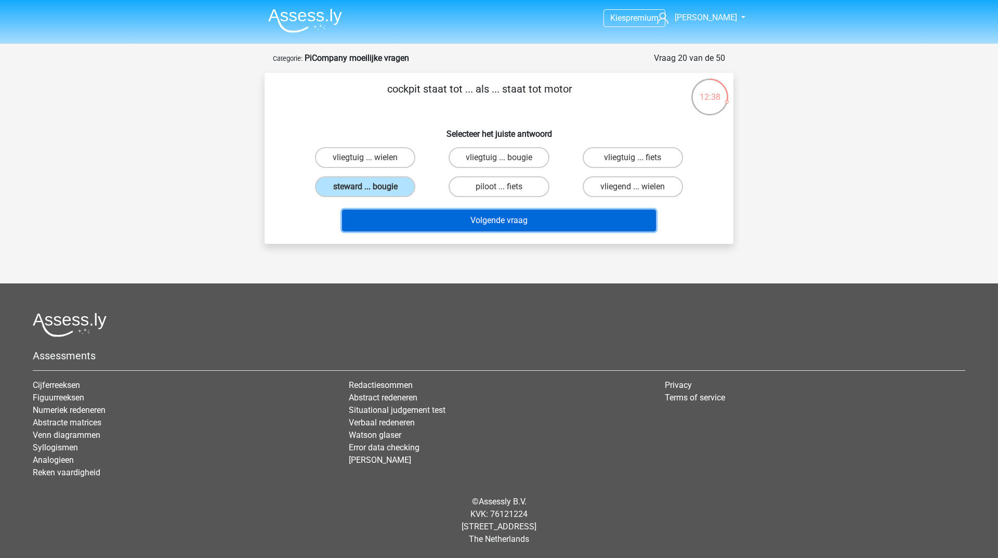
click at [432, 220] on button "Volgende vraag" at bounding box center [499, 221] width 315 height 22
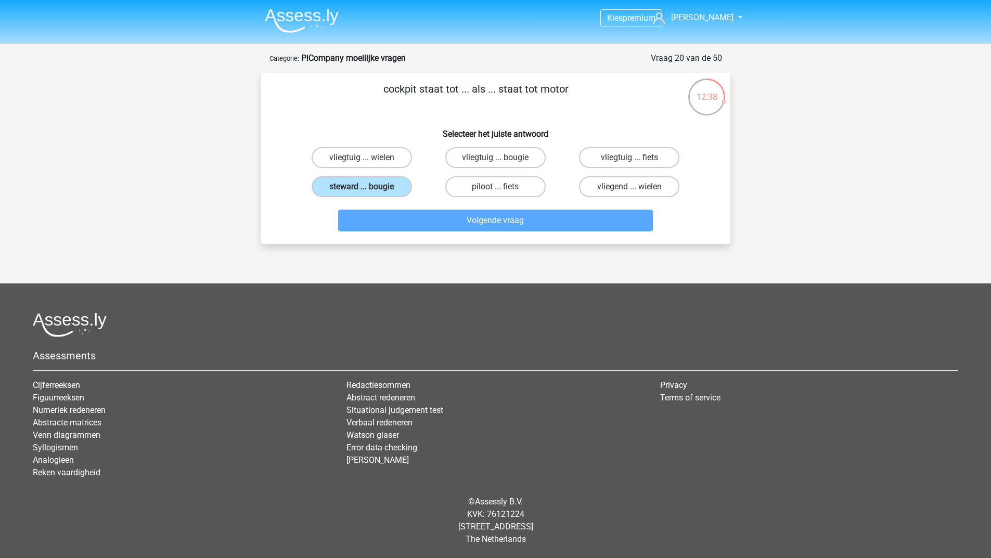
scroll to position [52, 0]
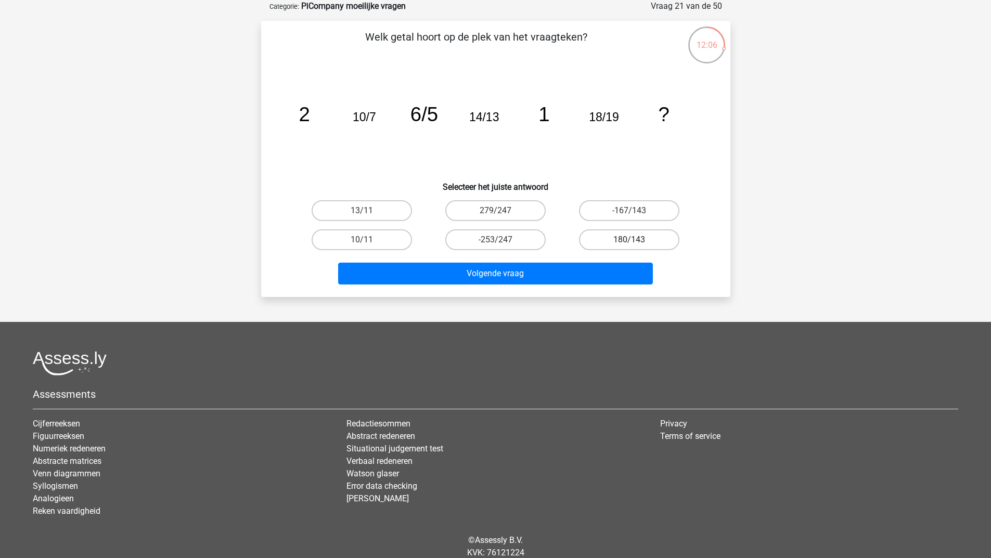
click at [619, 236] on label "180/143" at bounding box center [629, 239] width 100 height 21
click at [629, 240] on input "180/143" at bounding box center [632, 243] width 7 height 7
radio input "true"
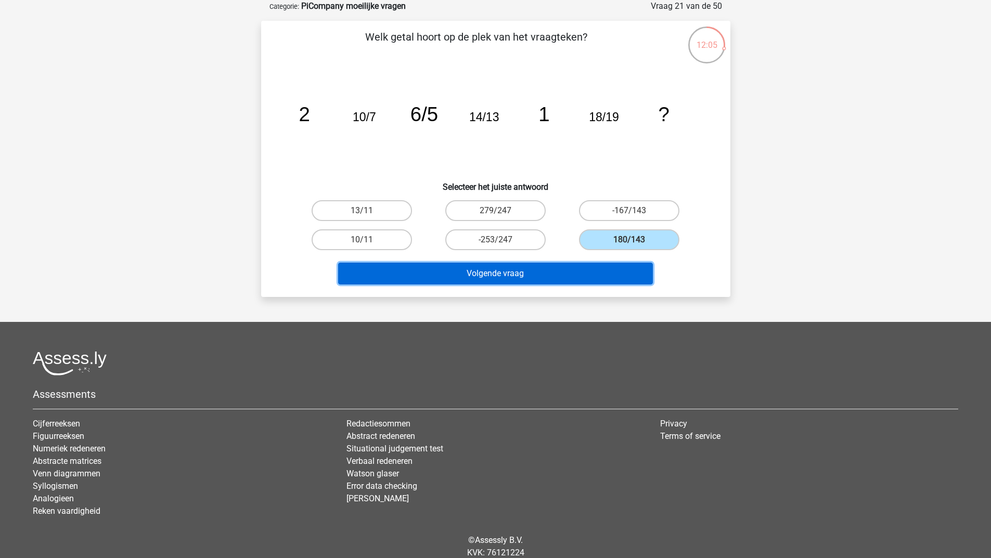
click at [564, 270] on button "Volgende vraag" at bounding box center [495, 274] width 315 height 22
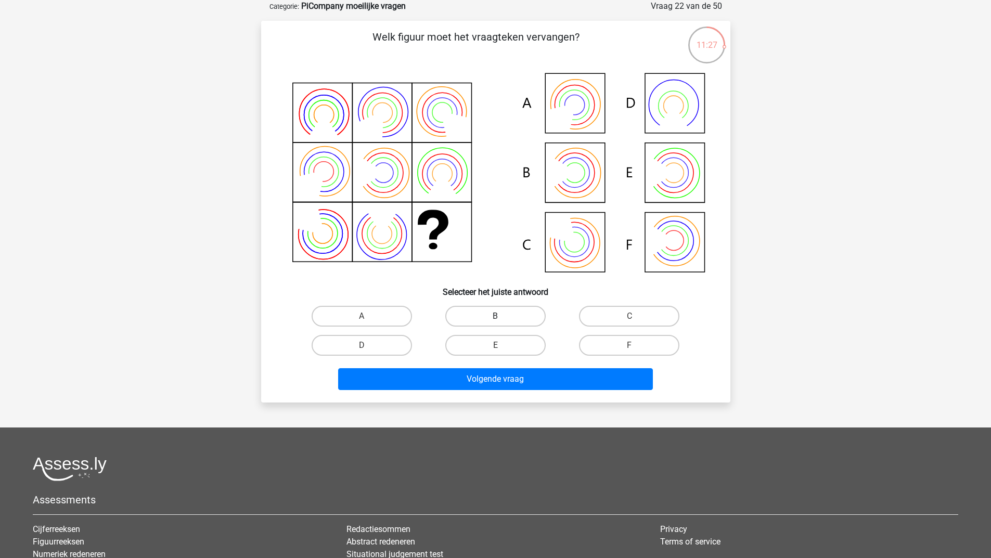
click at [468, 315] on label "B" at bounding box center [495, 316] width 100 height 21
click at [495, 316] on input "B" at bounding box center [498, 319] width 7 height 7
radio input "true"
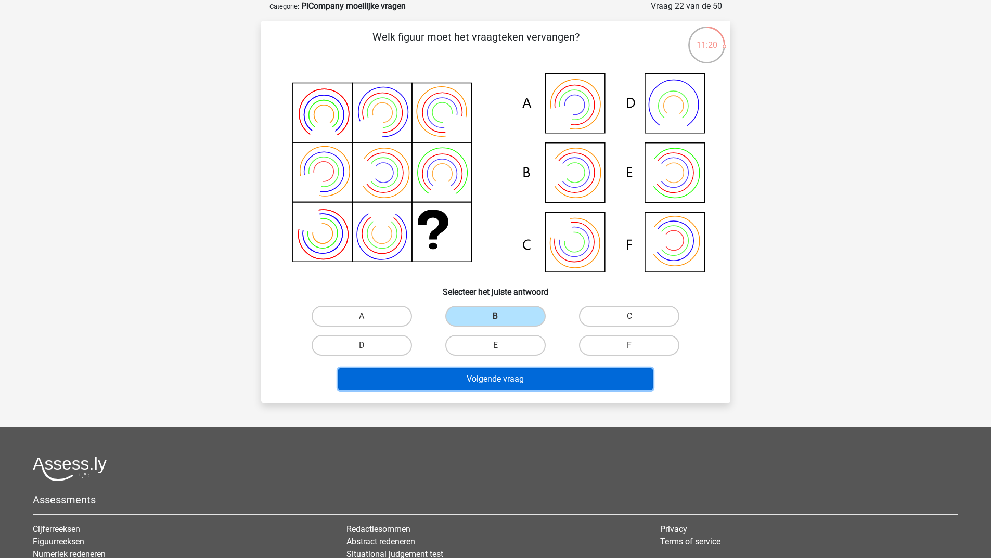
click at [463, 386] on button "Volgende vraag" at bounding box center [495, 379] width 315 height 22
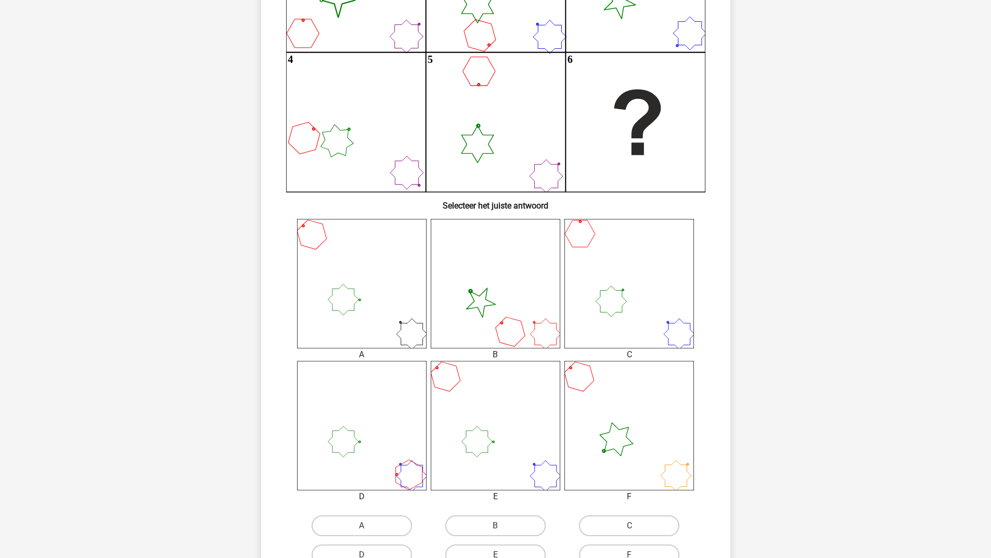
scroll to position [260, 0]
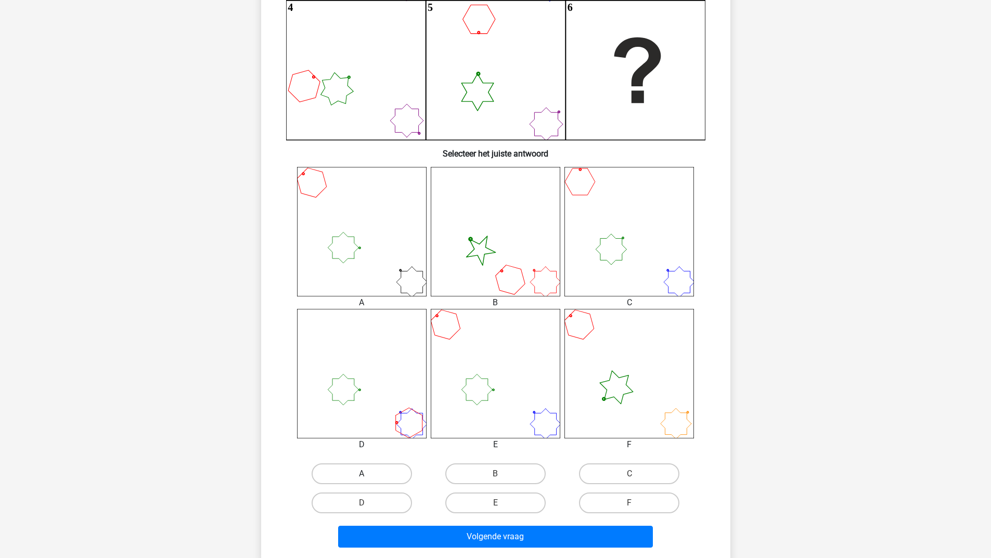
click at [341, 470] on label "A" at bounding box center [361, 473] width 100 height 21
click at [361, 474] on input "A" at bounding box center [364, 477] width 7 height 7
radio input "true"
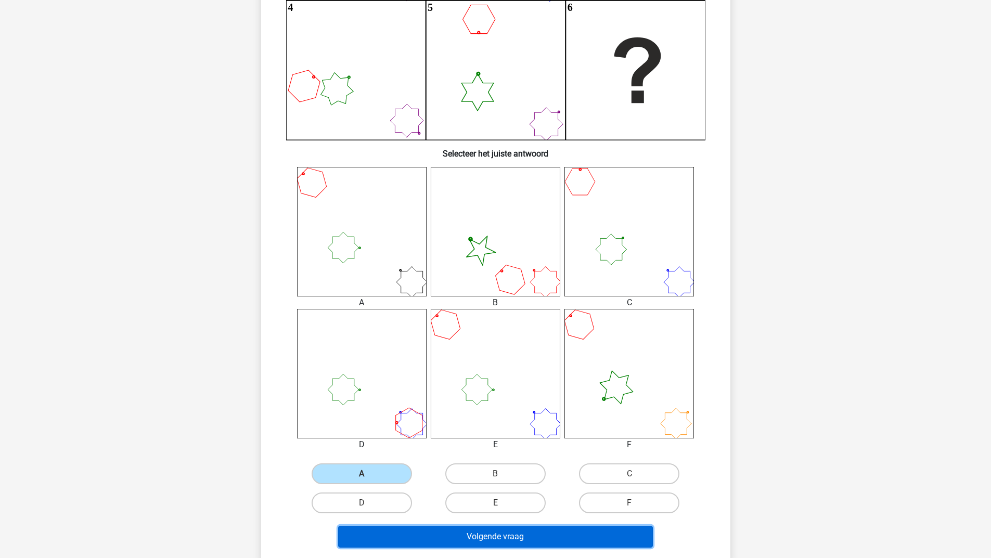
click at [389, 530] on button "Volgende vraag" at bounding box center [495, 537] width 315 height 22
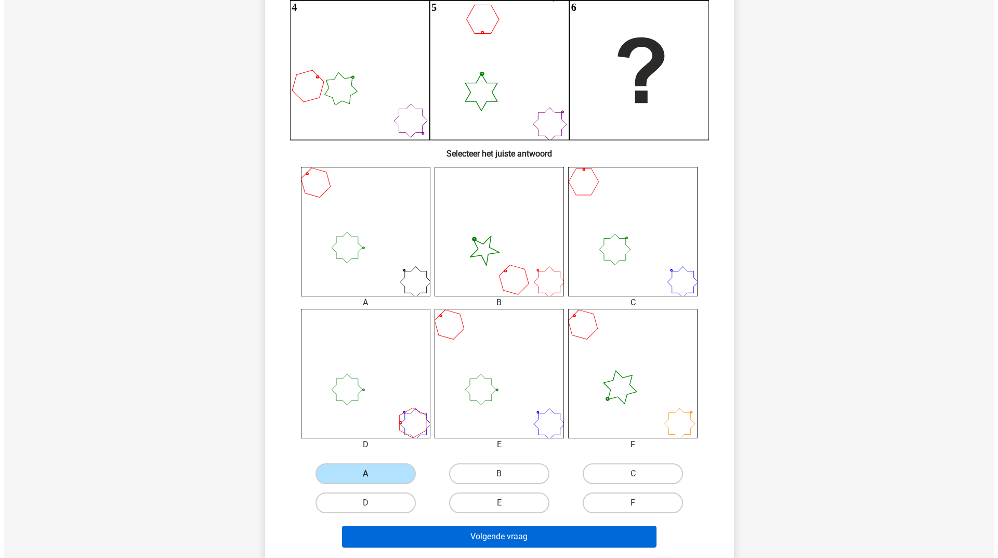
scroll to position [0, 0]
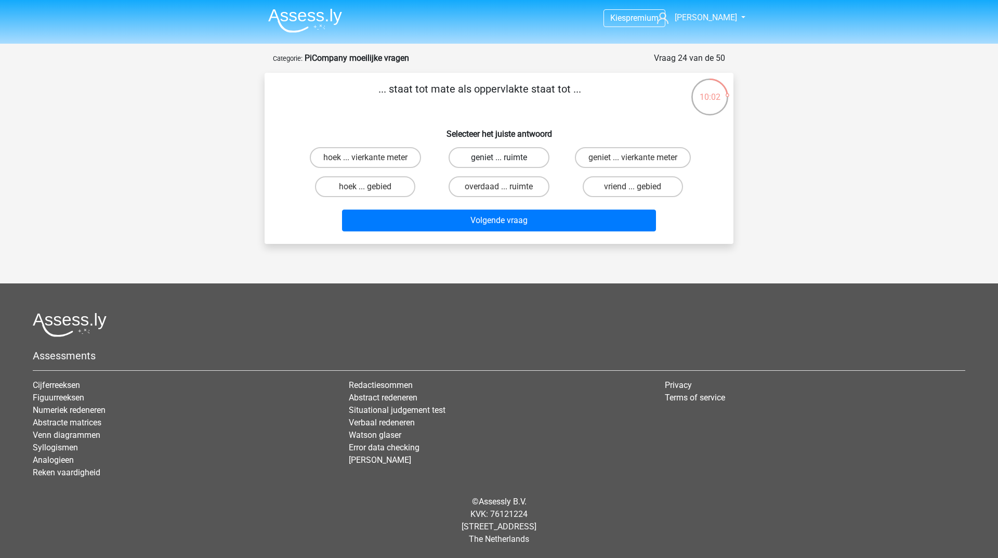
click at [498, 155] on label "geniet ... ruimte" at bounding box center [499, 157] width 100 height 21
click at [499, 158] on input "geniet ... ruimte" at bounding box center [502, 161] width 7 height 7
radio input "true"
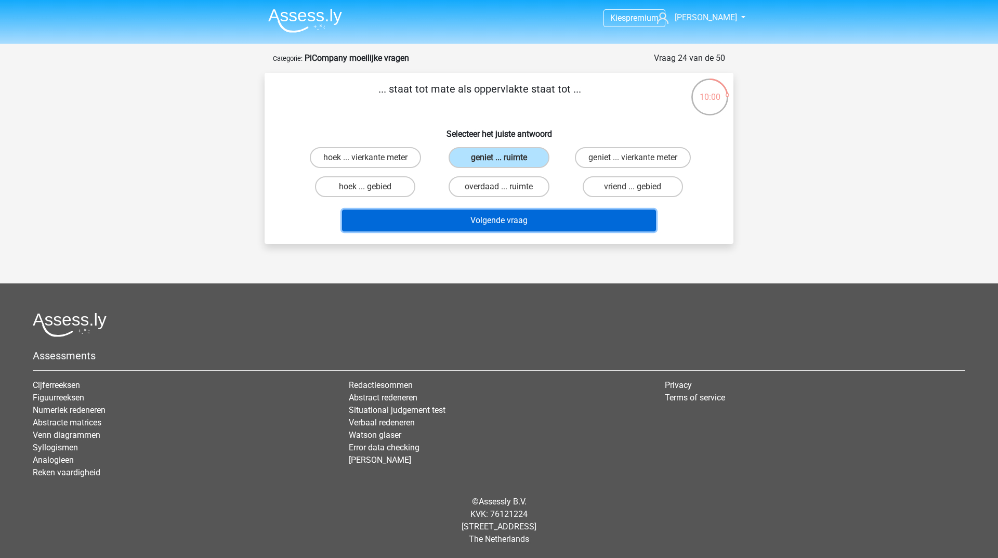
click at [454, 222] on button "Volgende vraag" at bounding box center [499, 221] width 315 height 22
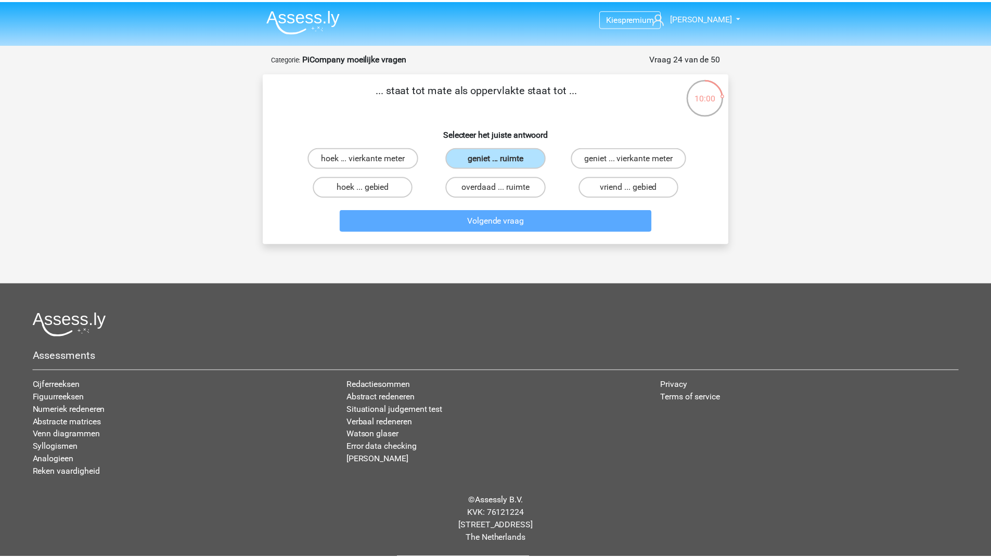
scroll to position [52, 0]
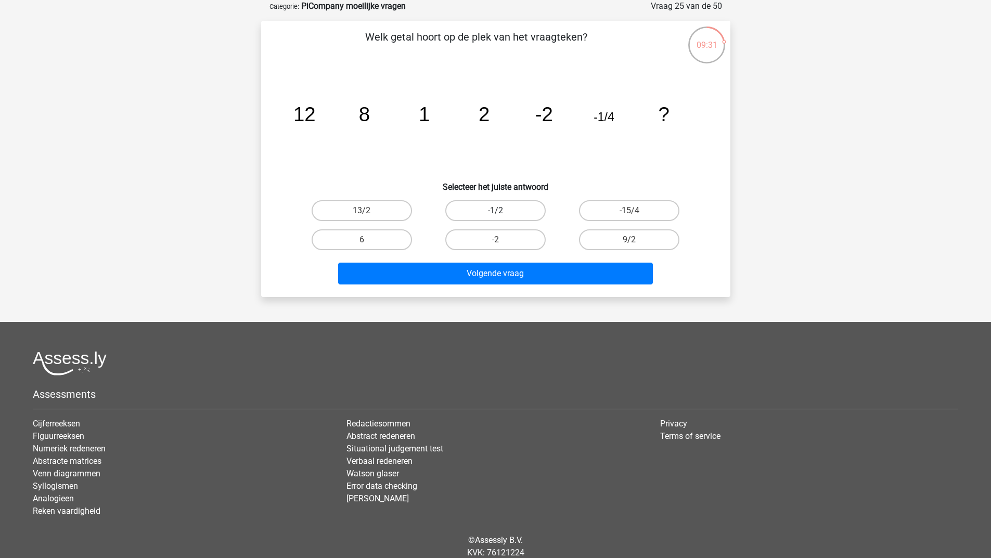
click at [468, 204] on label "-1/2" at bounding box center [495, 210] width 100 height 21
click at [495, 211] on input "-1/2" at bounding box center [498, 214] width 7 height 7
radio input "true"
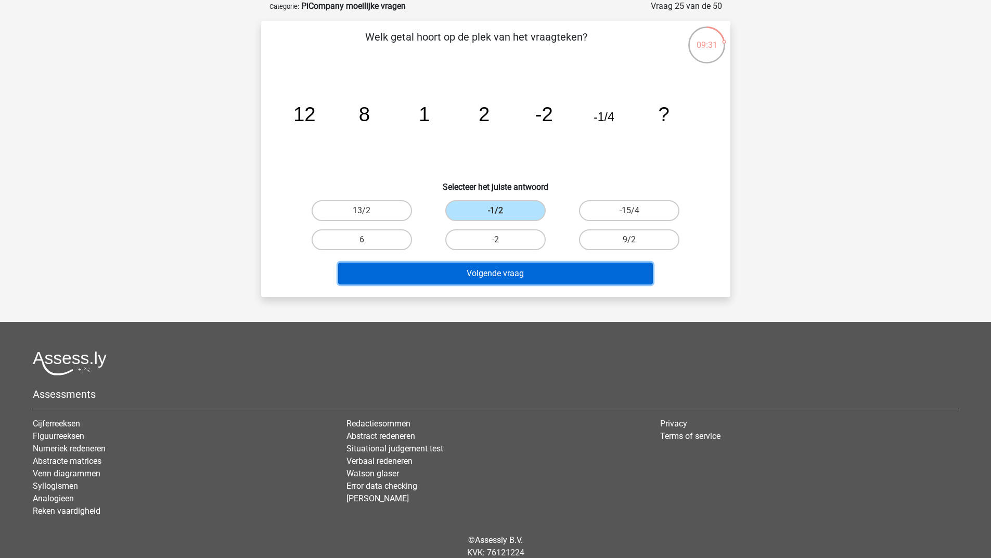
click at [452, 274] on button "Volgende vraag" at bounding box center [495, 274] width 315 height 22
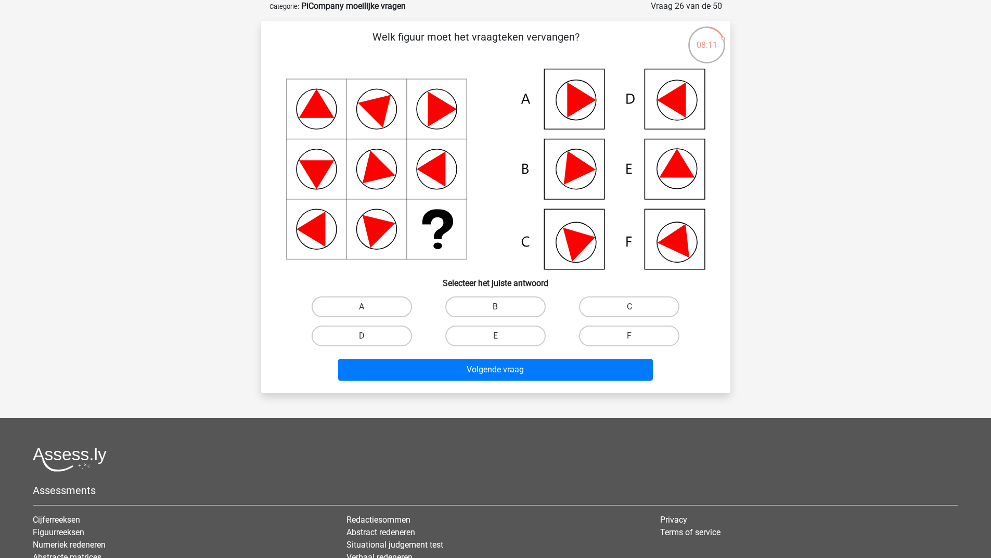
click at [492, 333] on label "E" at bounding box center [495, 336] width 100 height 21
click at [495, 336] on input "E" at bounding box center [498, 339] width 7 height 7
radio input "true"
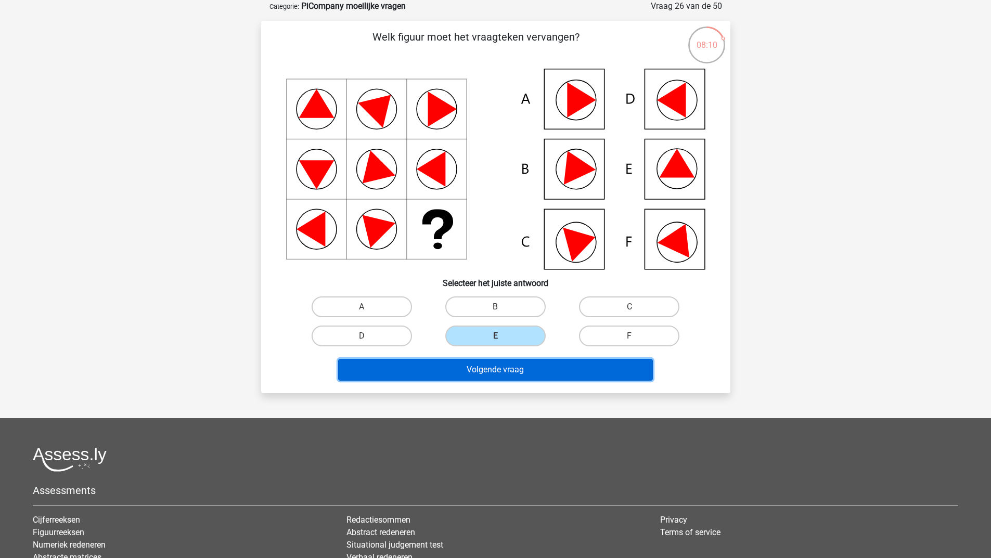
click at [486, 376] on button "Volgende vraag" at bounding box center [495, 370] width 315 height 22
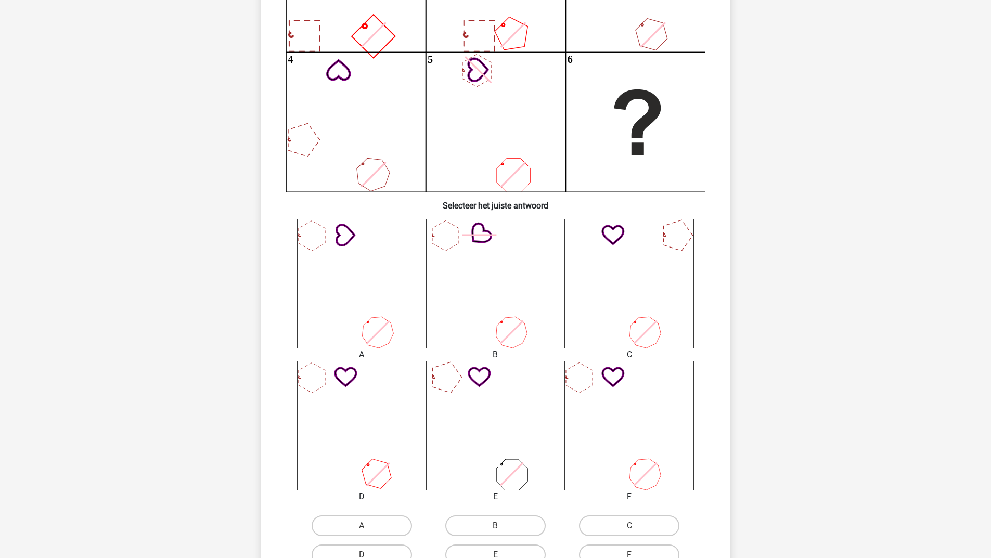
scroll to position [260, 0]
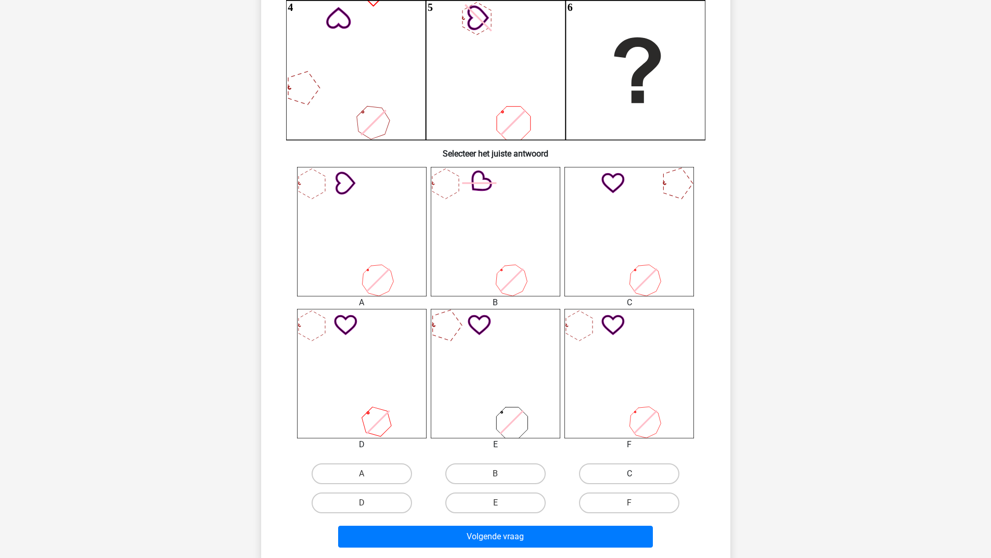
click at [635, 466] on label "C" at bounding box center [629, 473] width 100 height 21
click at [635, 474] on input "C" at bounding box center [632, 477] width 7 height 7
radio input "true"
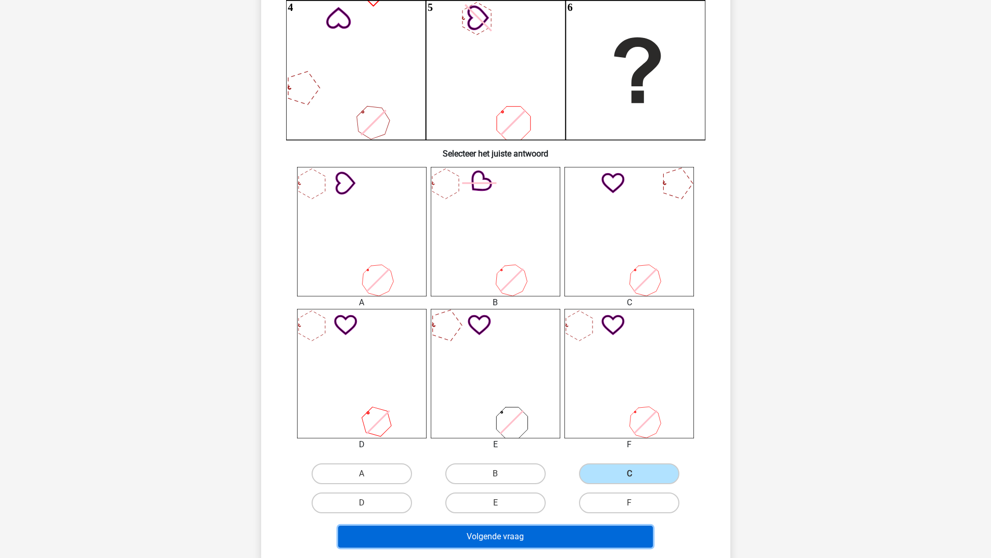
click at [518, 543] on button "Volgende vraag" at bounding box center [495, 537] width 315 height 22
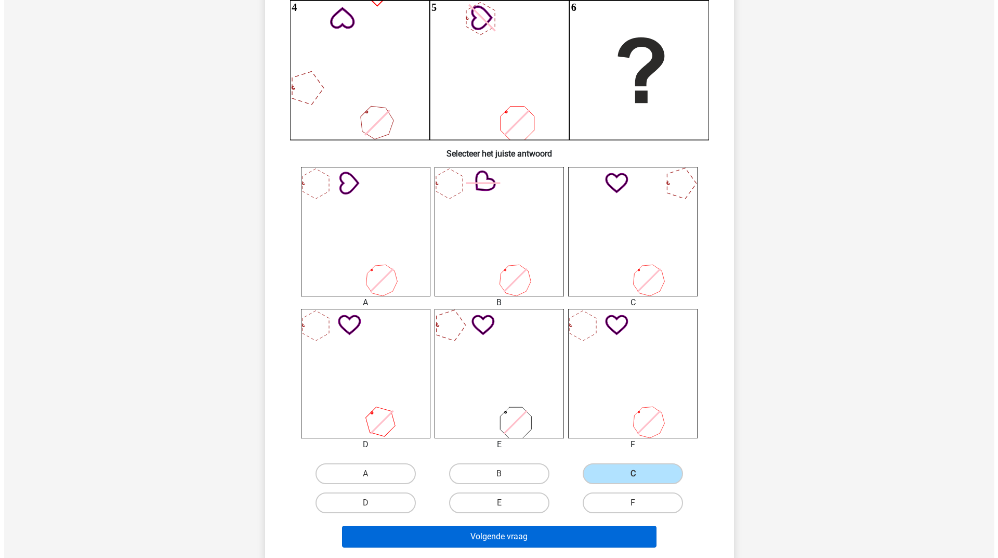
scroll to position [0, 0]
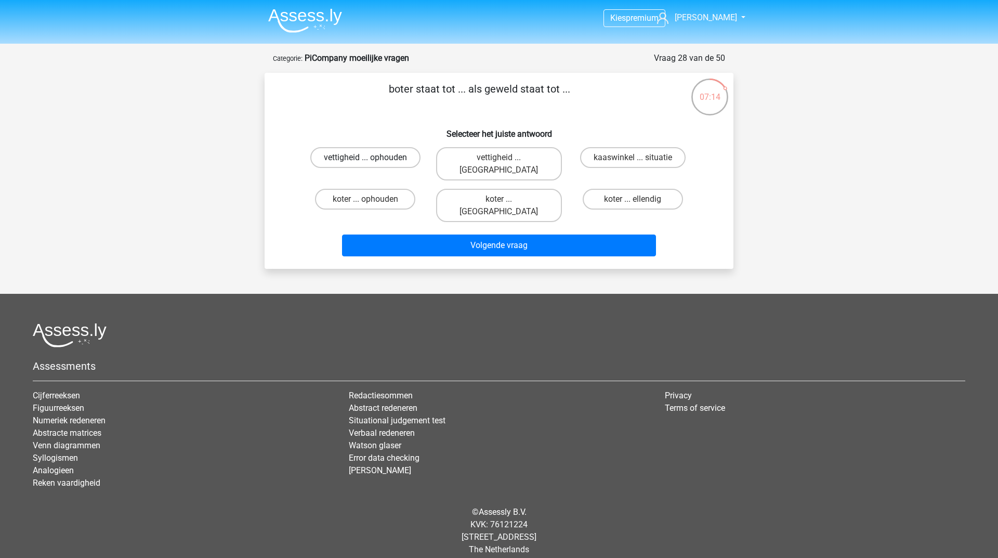
click at [402, 157] on label "vettigheid ... ophouden" at bounding box center [365, 157] width 110 height 21
click at [372, 158] on input "vettigheid ... ophouden" at bounding box center [369, 161] width 7 height 7
radio input "true"
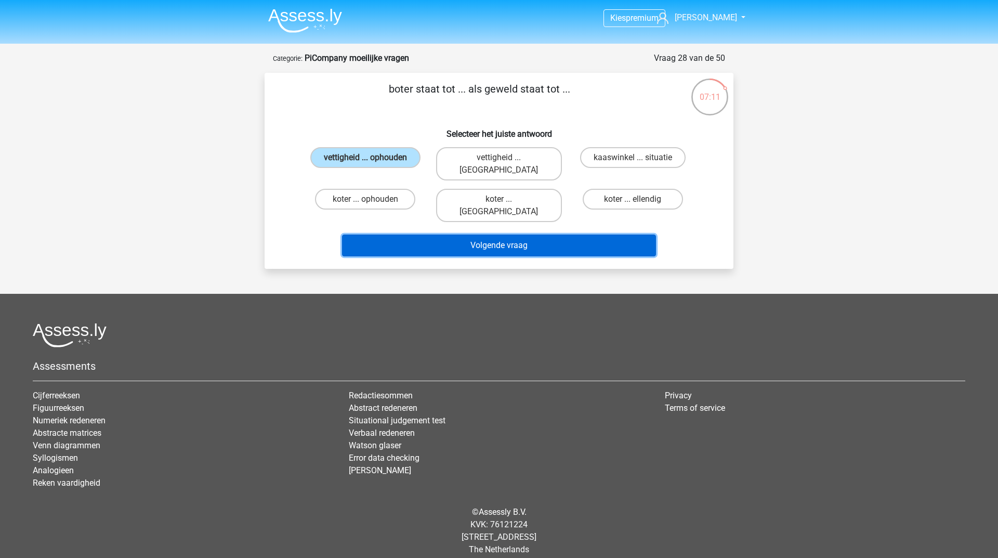
click at [410, 235] on button "Volgende vraag" at bounding box center [499, 246] width 315 height 22
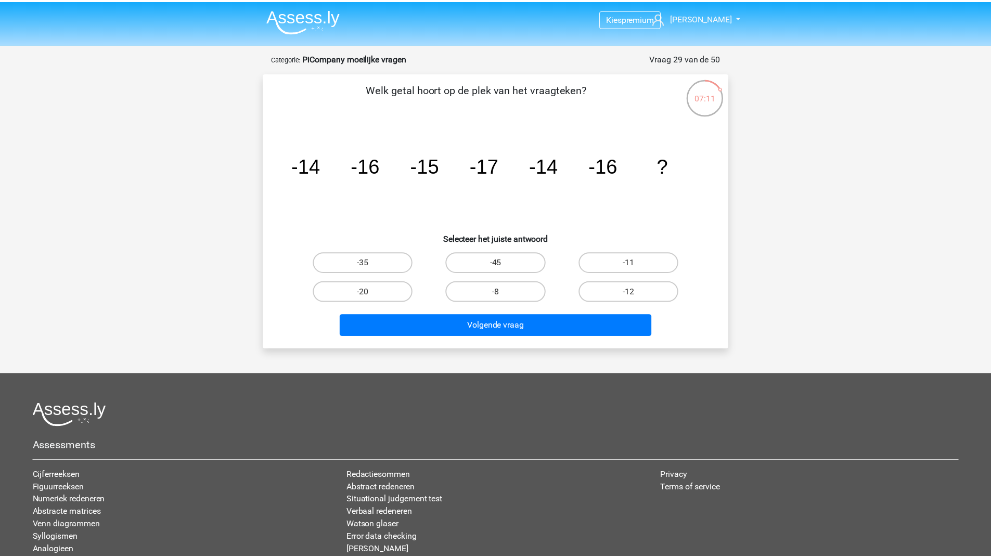
scroll to position [52, 0]
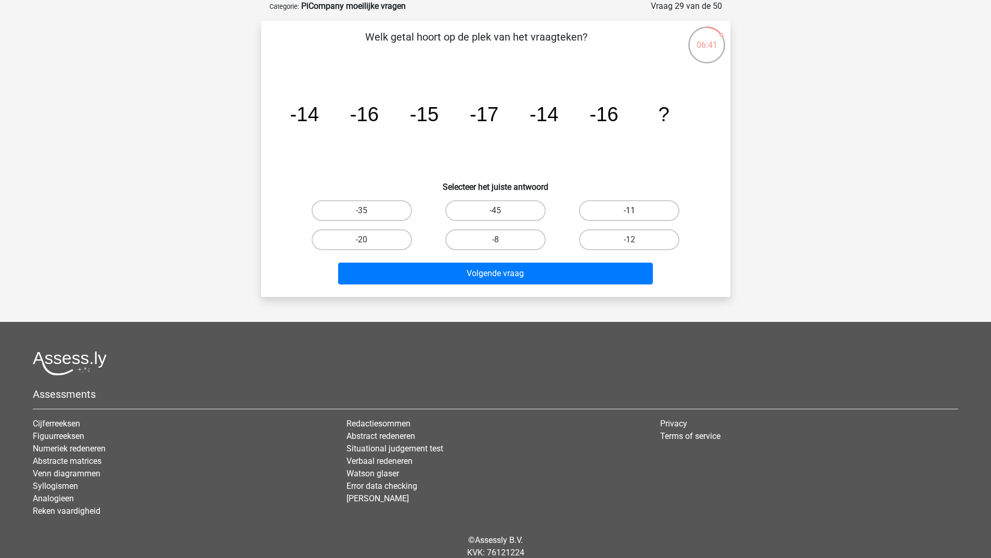
click at [638, 207] on label "-11" at bounding box center [629, 210] width 100 height 21
click at [636, 211] on input "-11" at bounding box center [632, 214] width 7 height 7
radio input "true"
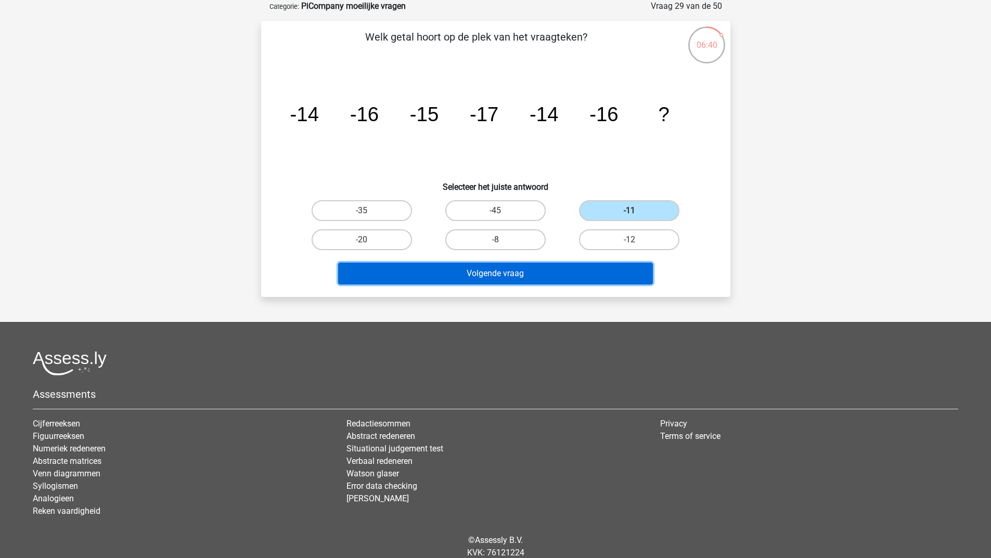
click at [535, 268] on button "Volgende vraag" at bounding box center [495, 274] width 315 height 22
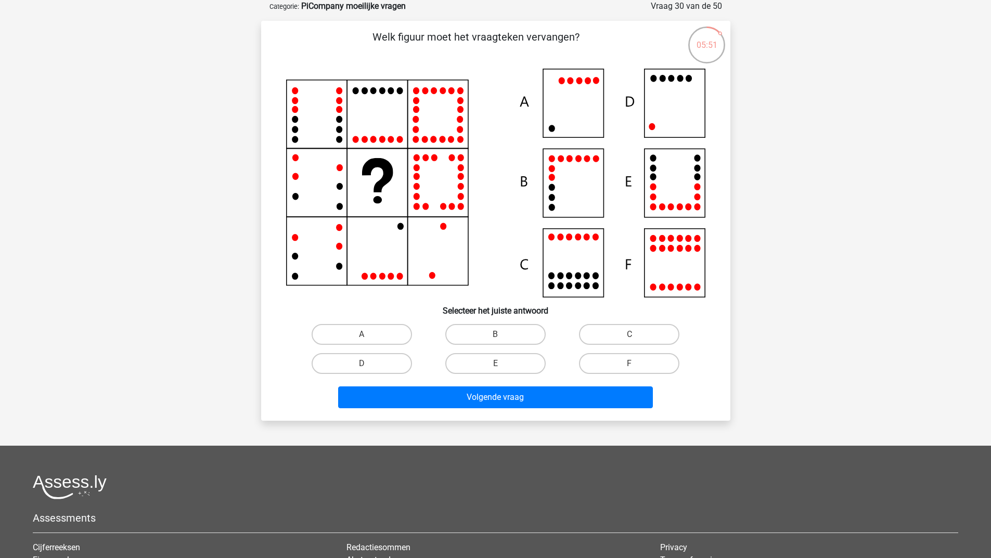
click at [688, 114] on icon at bounding box center [495, 183] width 419 height 229
click at [360, 366] on label "D" at bounding box center [361, 363] width 100 height 21
click at [361, 366] on input "D" at bounding box center [364, 366] width 7 height 7
radio input "true"
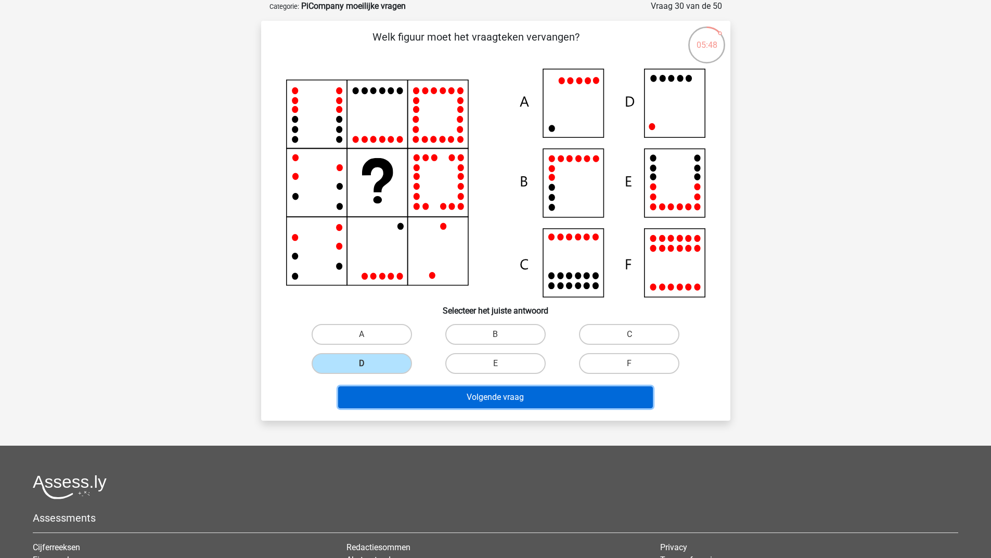
click at [378, 393] on button "Volgende vraag" at bounding box center [495, 397] width 315 height 22
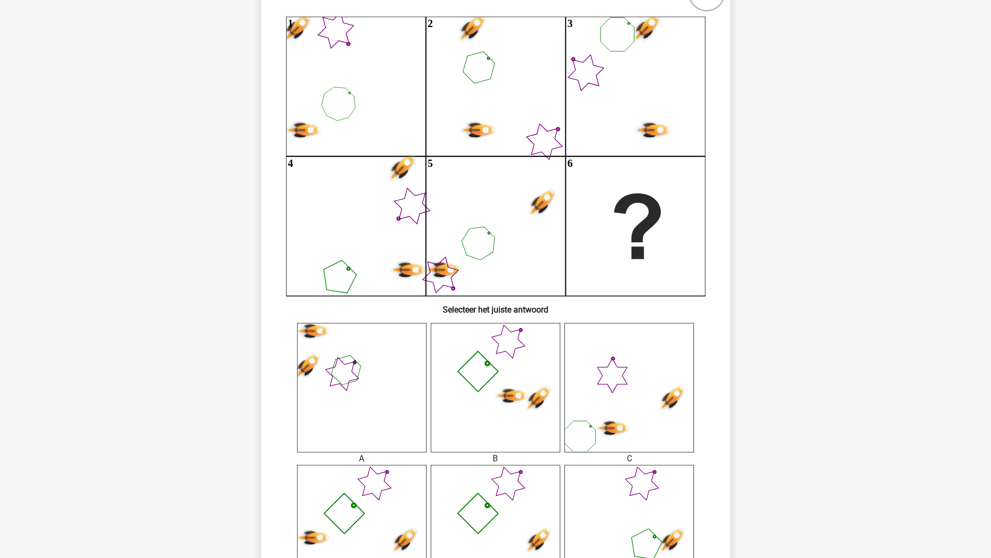
scroll to position [260, 0]
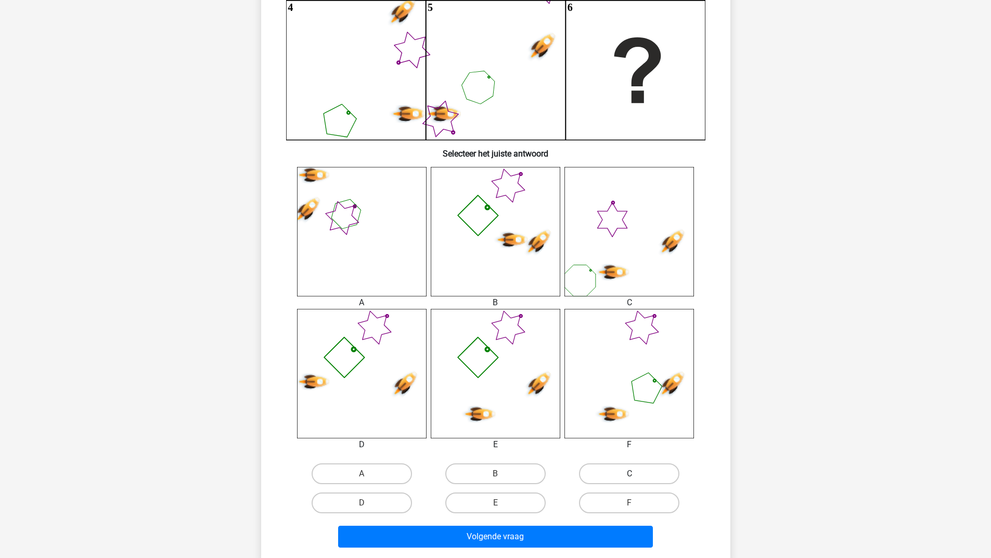
click at [621, 476] on label "C" at bounding box center [629, 473] width 100 height 21
click at [629, 476] on input "C" at bounding box center [632, 477] width 7 height 7
radio input "true"
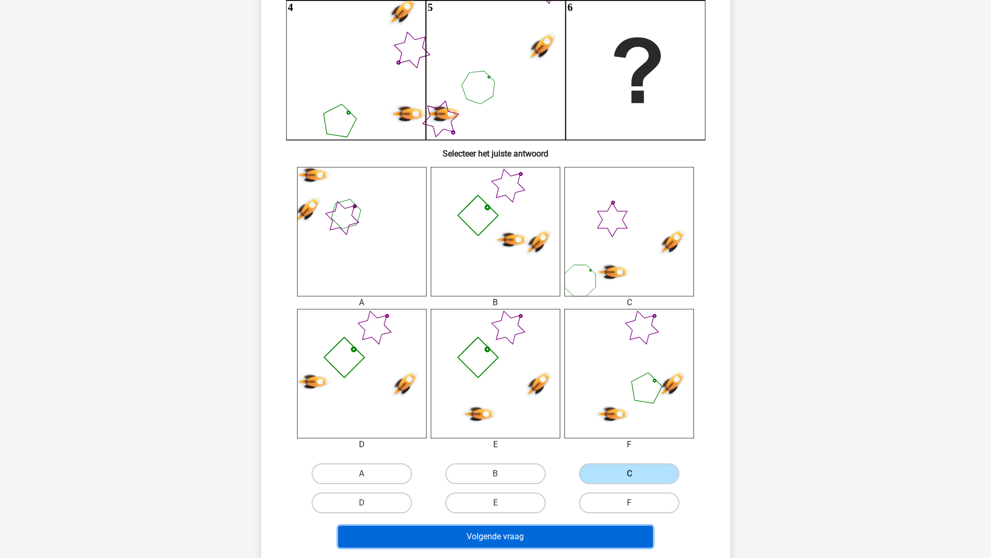
click at [507, 537] on button "Volgende vraag" at bounding box center [495, 537] width 315 height 22
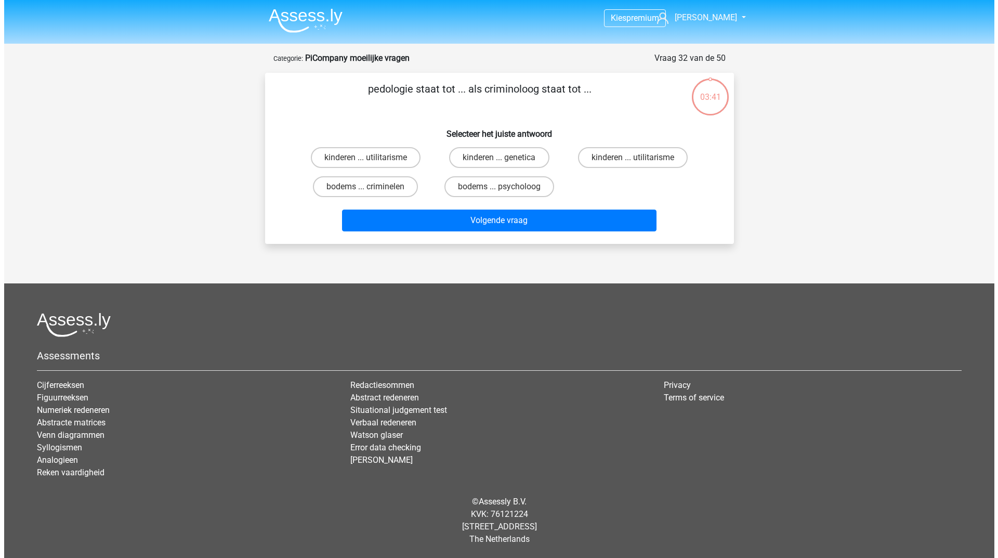
scroll to position [0, 0]
click at [411, 157] on label "kinderen ... utilitarisme" at bounding box center [365, 157] width 110 height 21
click at [372, 158] on input "kinderen ... utilitarisme" at bounding box center [369, 161] width 7 height 7
radio input "true"
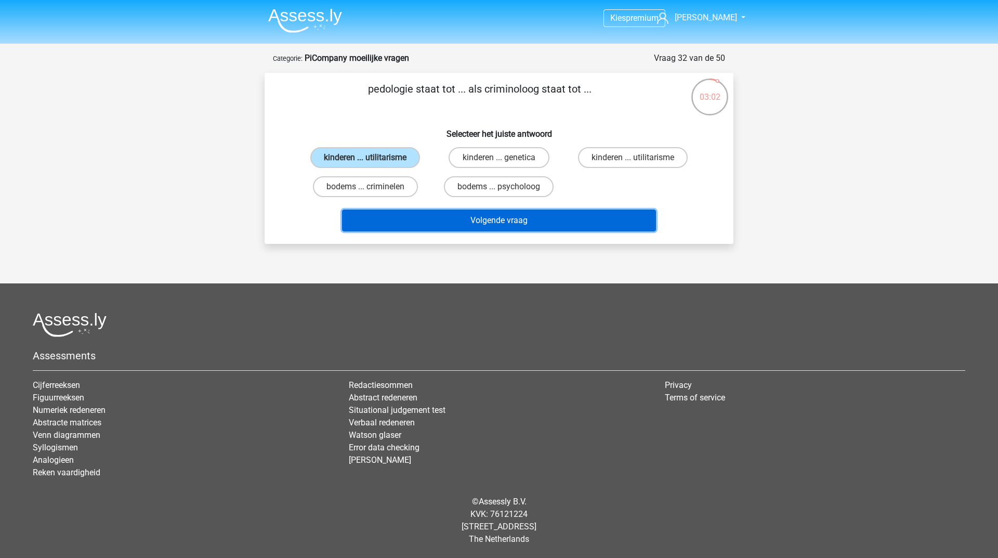
click at [420, 217] on button "Volgende vraag" at bounding box center [499, 221] width 315 height 22
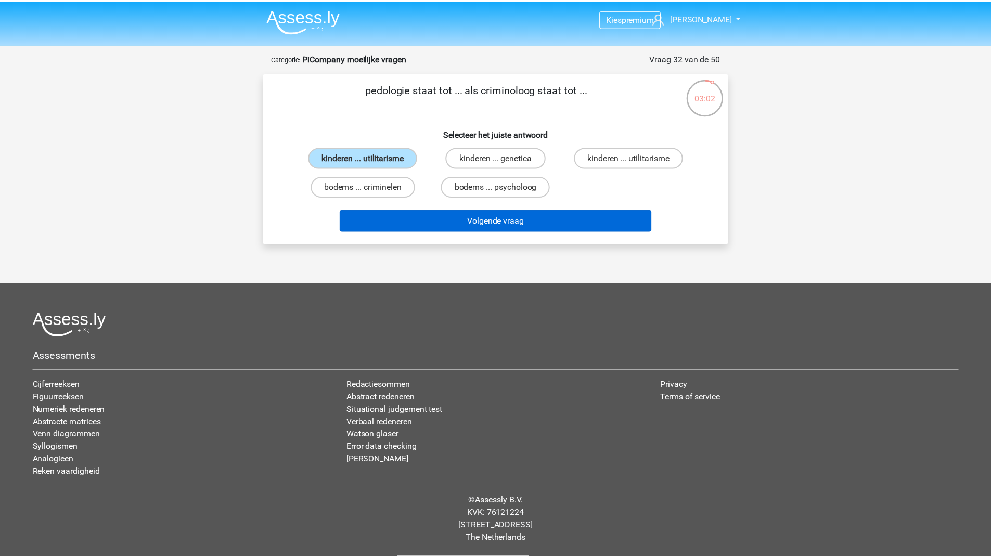
scroll to position [52, 0]
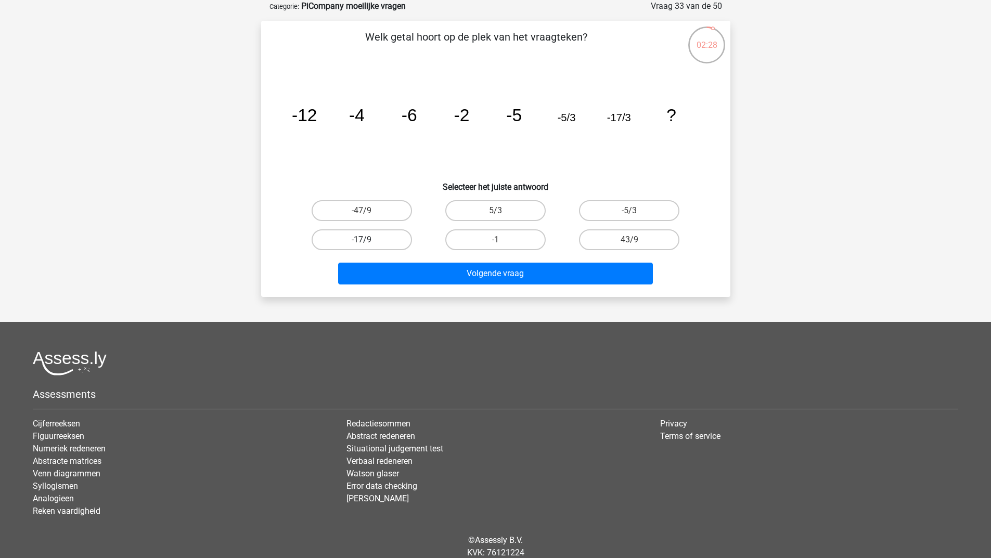
click at [375, 241] on label "-17/9" at bounding box center [361, 239] width 100 height 21
click at [368, 241] on input "-17/9" at bounding box center [364, 243] width 7 height 7
radio input "true"
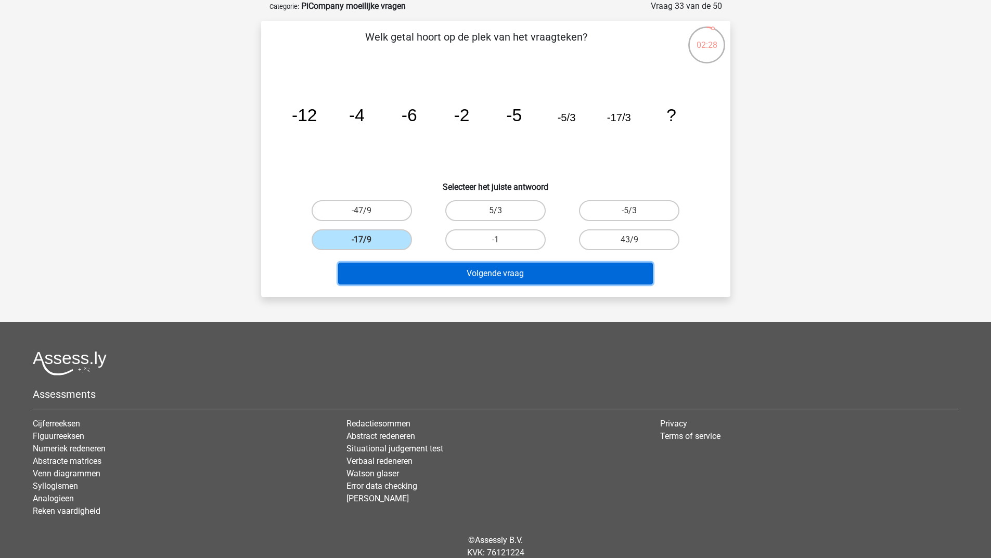
click at [378, 278] on button "Volgende vraag" at bounding box center [495, 274] width 315 height 22
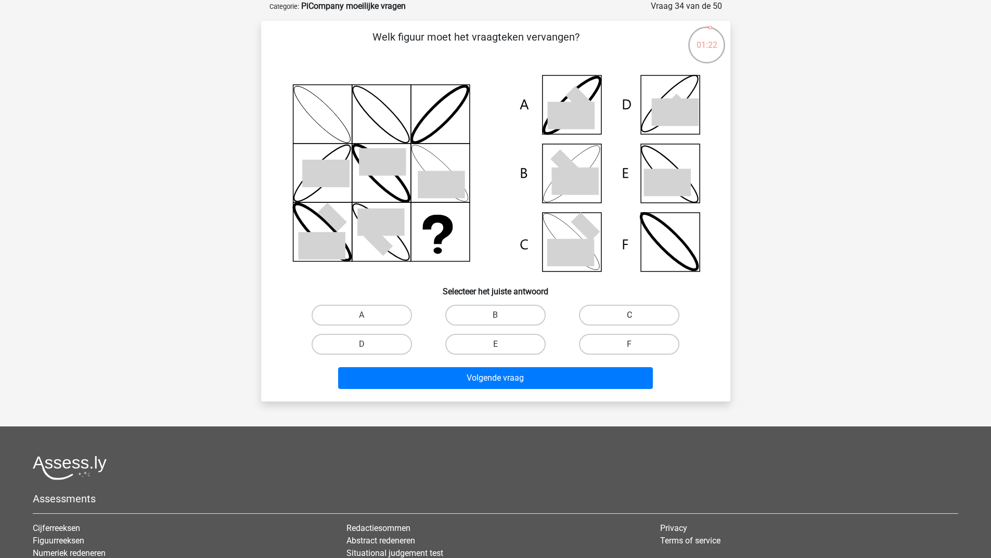
click at [643, 306] on label "C" at bounding box center [629, 315] width 100 height 21
click at [636, 315] on input "C" at bounding box center [632, 318] width 7 height 7
radio input "true"
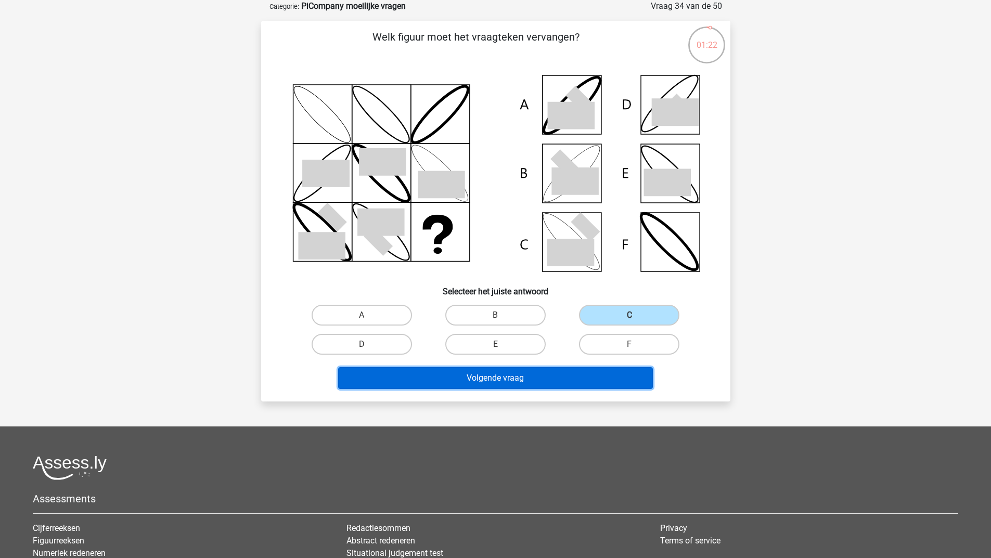
click at [550, 382] on button "Volgende vraag" at bounding box center [495, 378] width 315 height 22
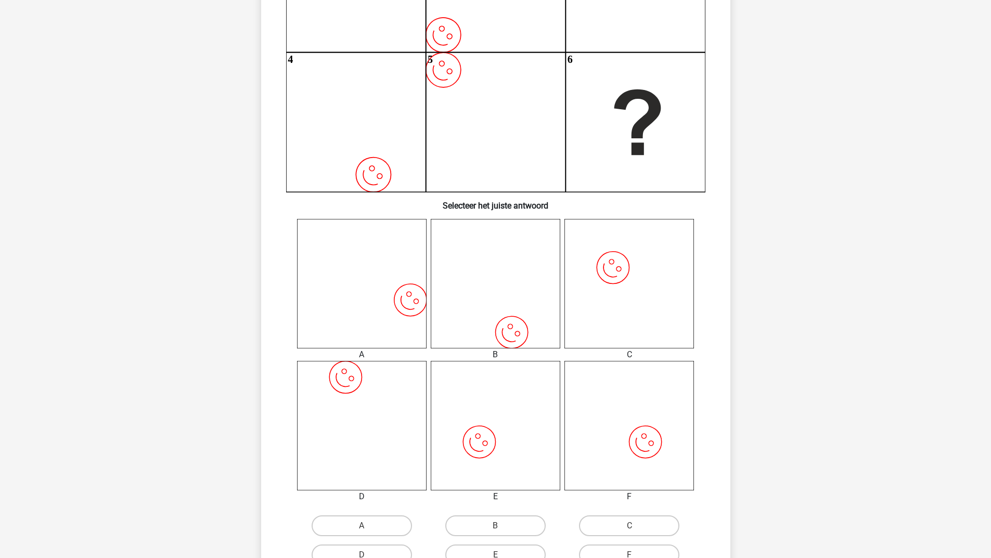
scroll to position [260, 0]
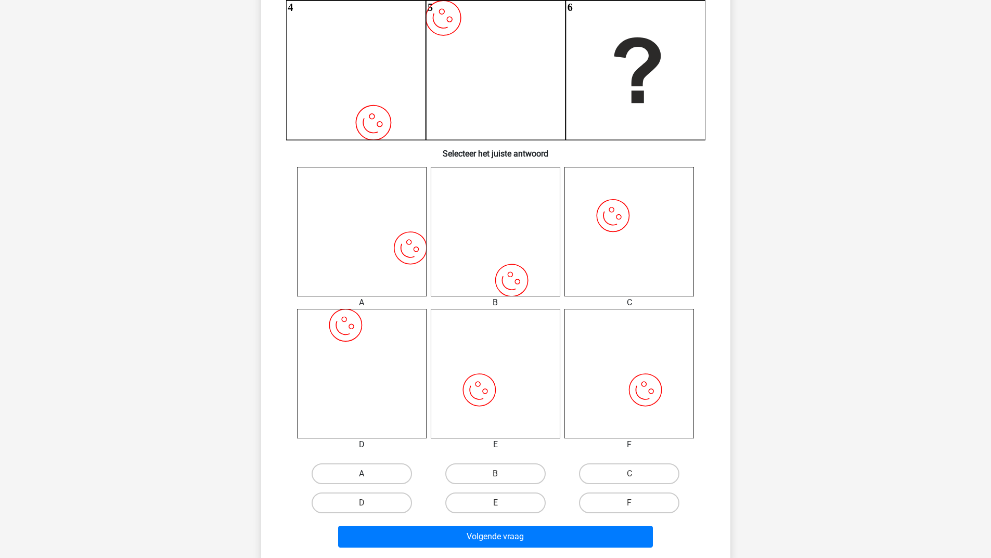
click at [362, 463] on div "A" at bounding box center [362, 473] width 134 height 29
click at [360, 471] on label "A" at bounding box center [361, 473] width 100 height 21
click at [361, 474] on input "A" at bounding box center [364, 477] width 7 height 7
radio input "true"
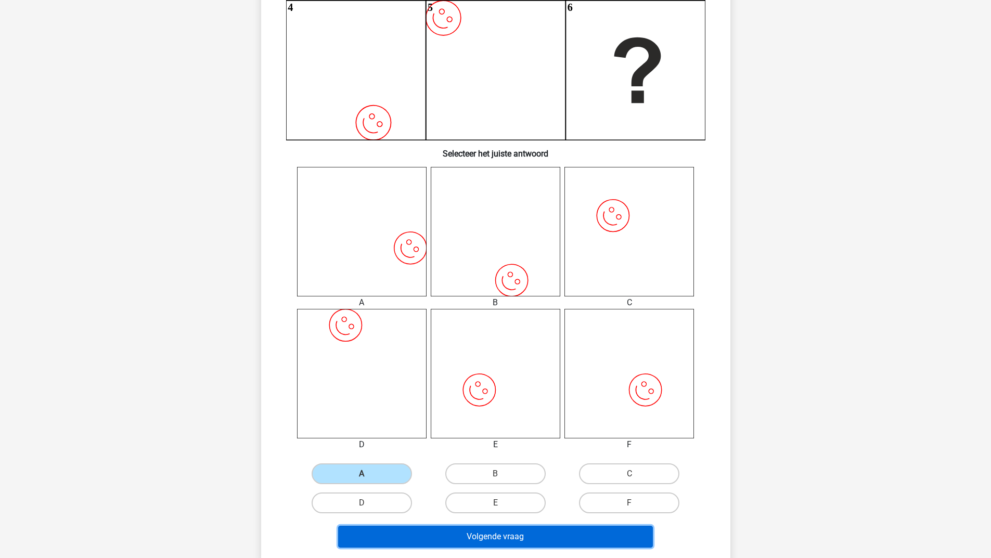
click at [370, 536] on button "Volgende vraag" at bounding box center [495, 537] width 315 height 22
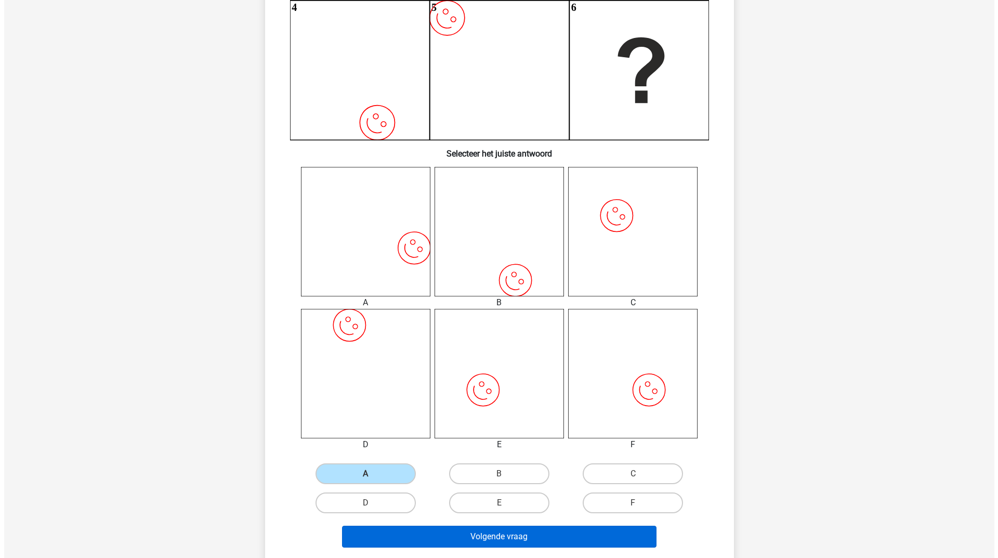
scroll to position [0, 0]
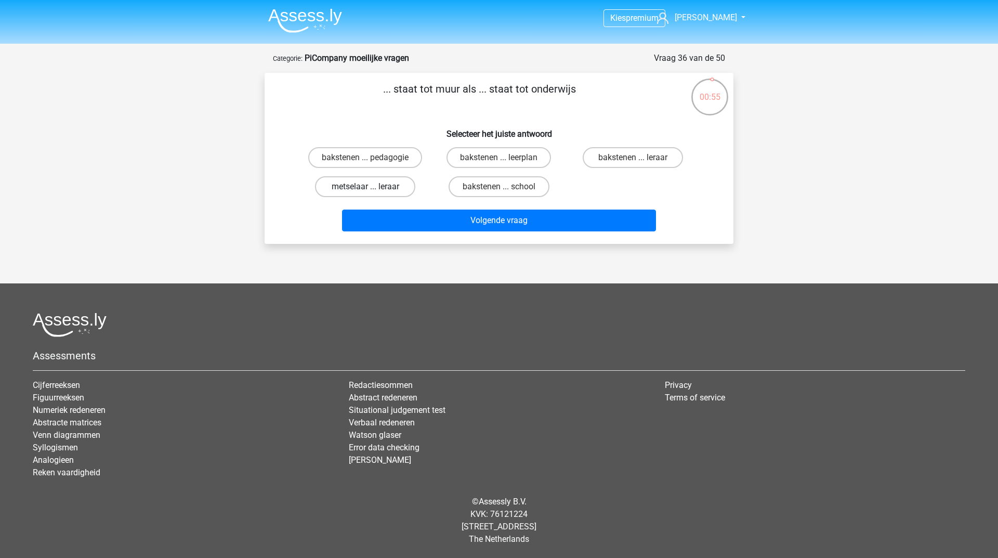
click at [382, 183] on label "metselaar ... leraar" at bounding box center [365, 186] width 100 height 21
click at [372, 187] on input "metselaar ... leraar" at bounding box center [369, 190] width 7 height 7
radio input "true"
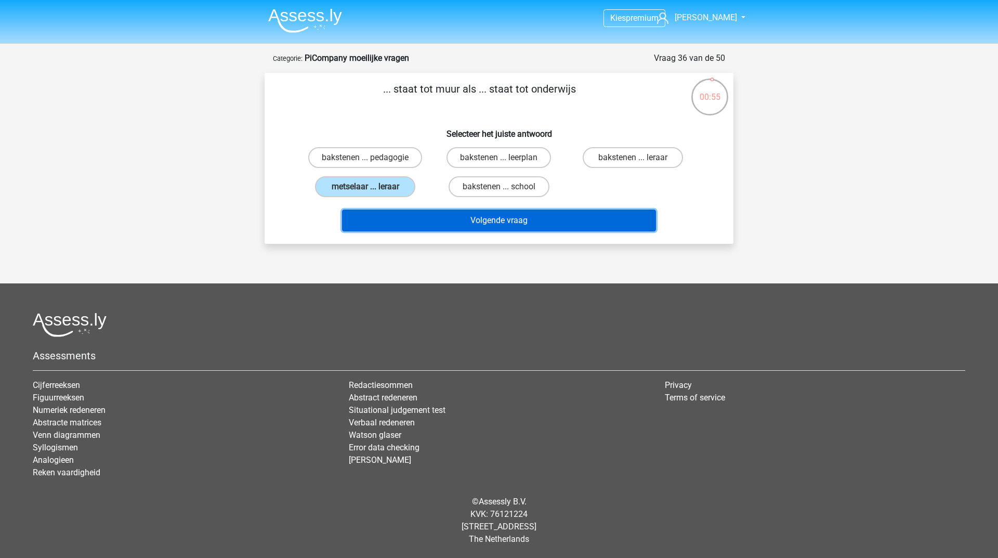
click at [382, 223] on button "Volgende vraag" at bounding box center [499, 221] width 315 height 22
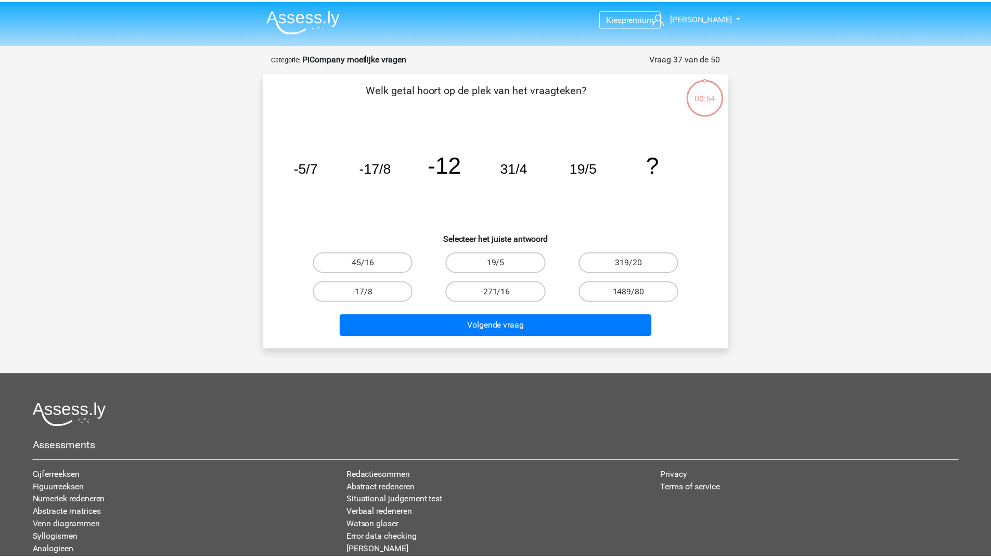
scroll to position [52, 0]
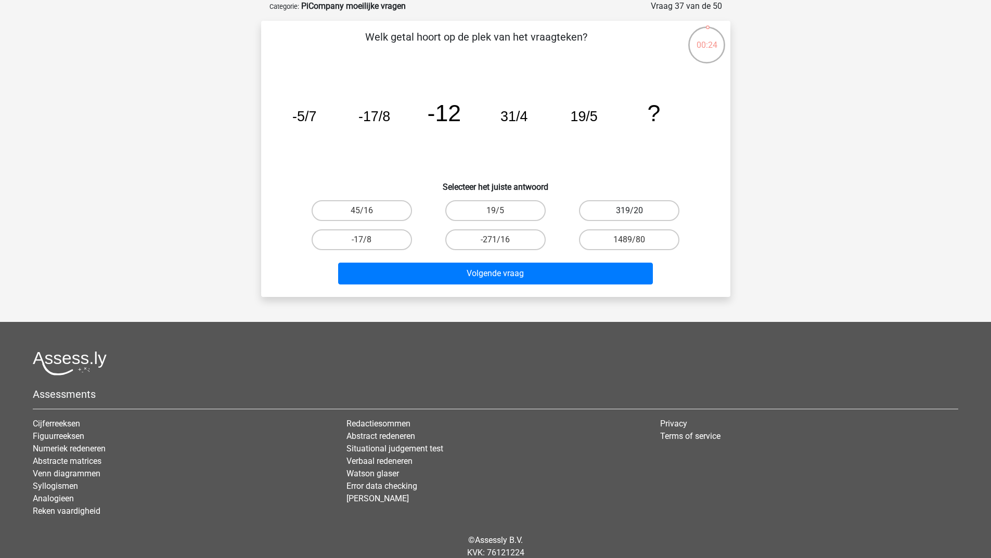
click at [614, 210] on label "319/20" at bounding box center [629, 210] width 100 height 21
click at [629, 211] on input "319/20" at bounding box center [632, 214] width 7 height 7
radio input "true"
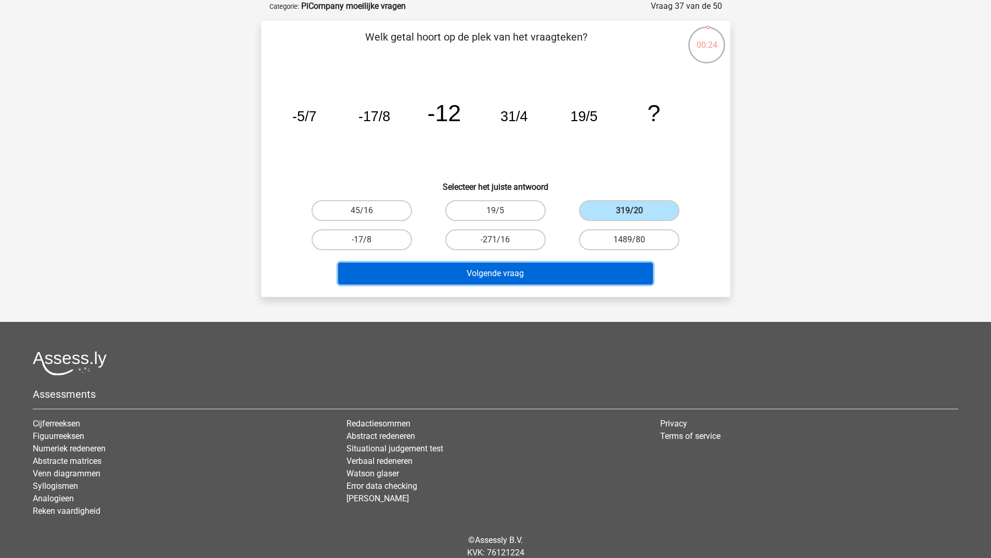
click at [527, 271] on button "Volgende vraag" at bounding box center [495, 274] width 315 height 22
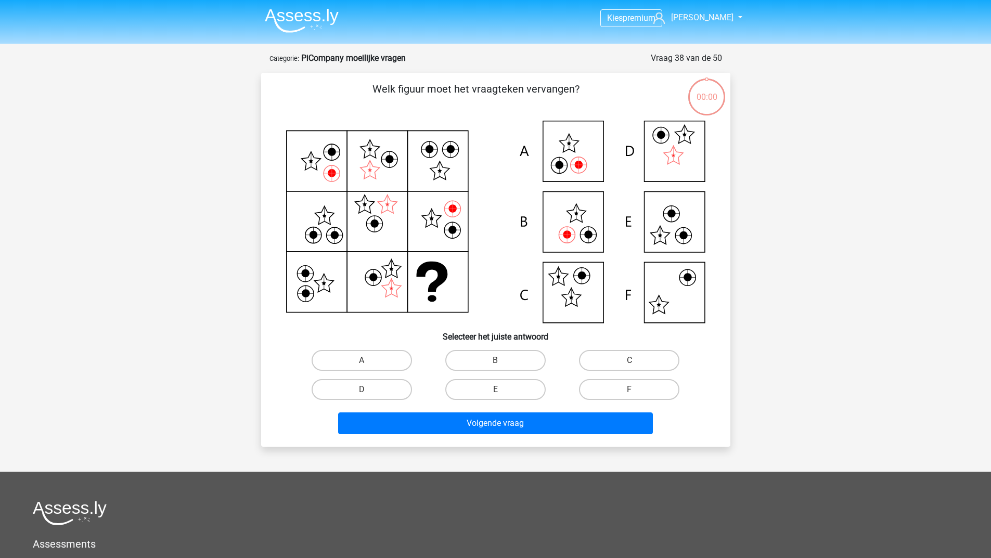
scroll to position [52, 0]
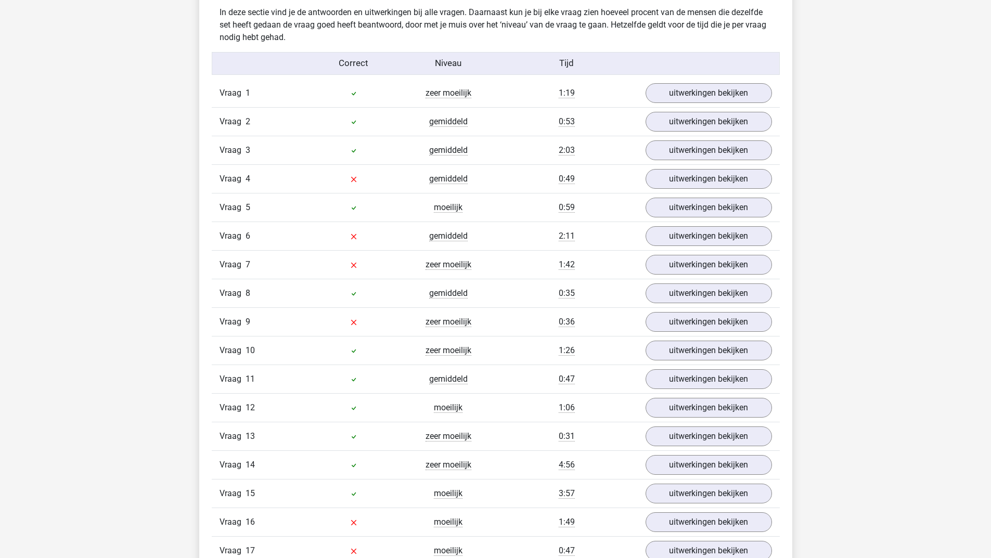
scroll to position [1120, 0]
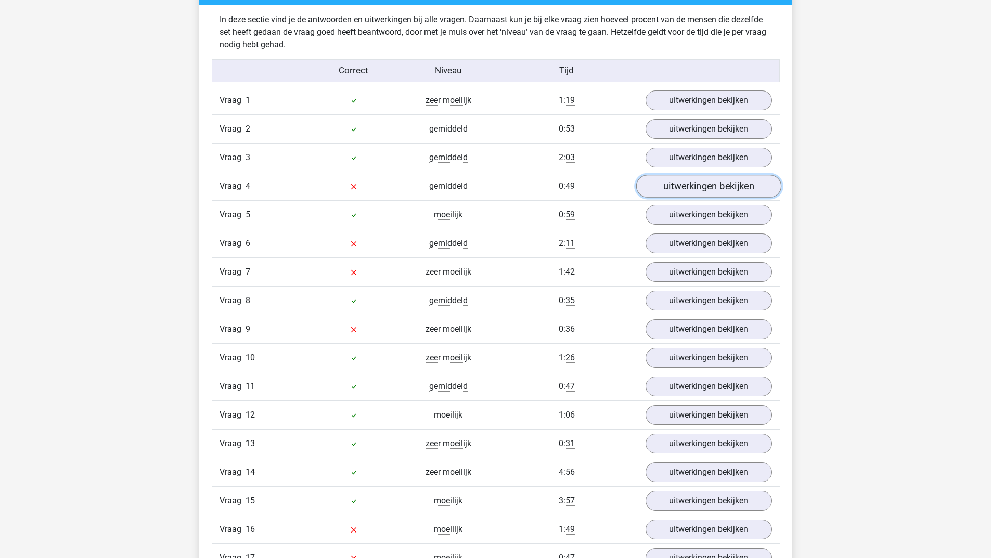
click at [699, 190] on link "uitwerkingen bekijken" at bounding box center [707, 186] width 145 height 23
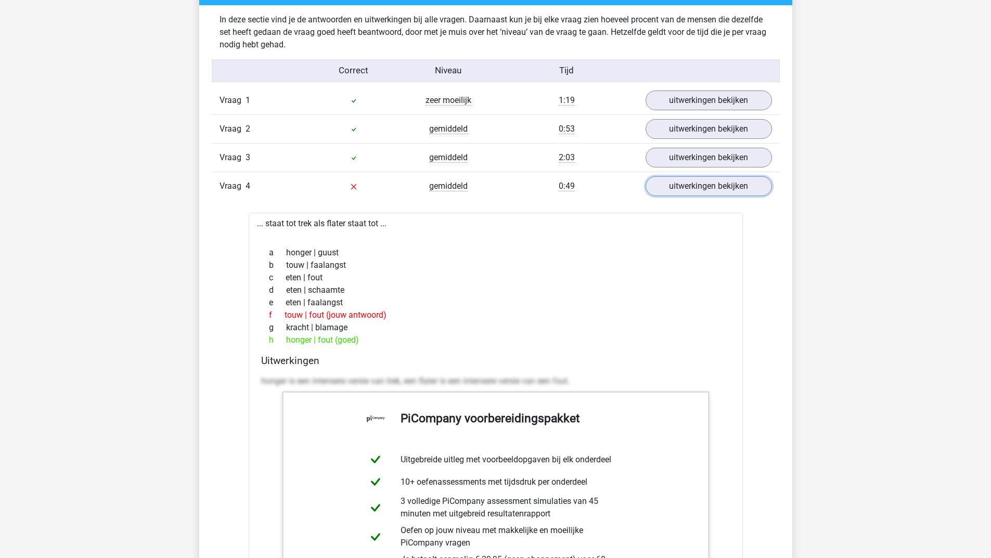
scroll to position [964, 0]
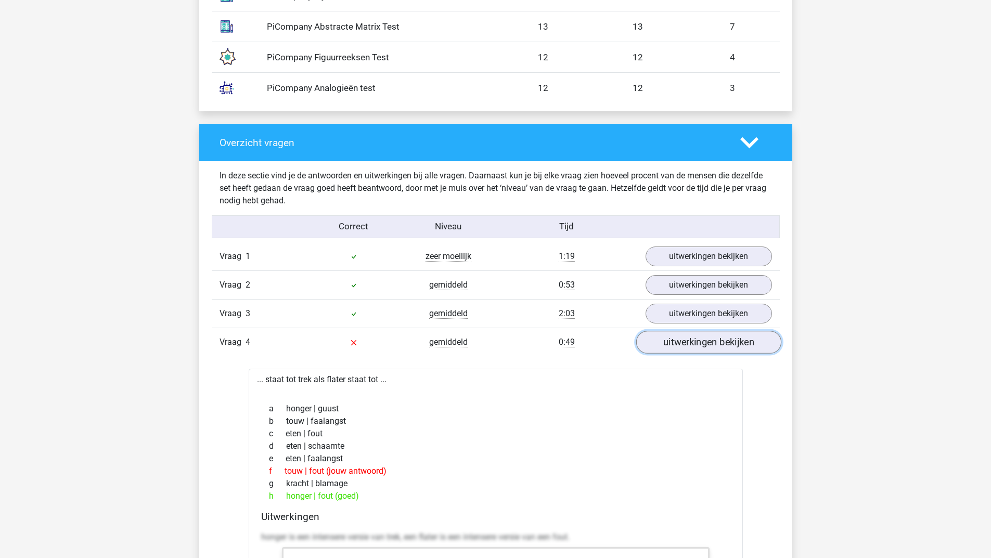
click at [707, 339] on link "uitwerkingen bekijken" at bounding box center [707, 342] width 145 height 23
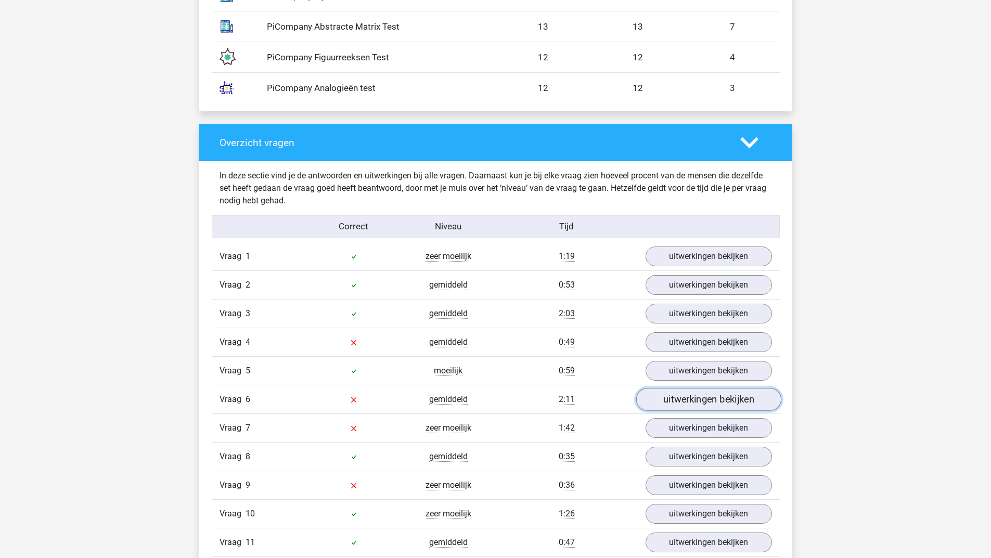
click at [687, 401] on link "uitwerkingen bekijken" at bounding box center [707, 399] width 145 height 23
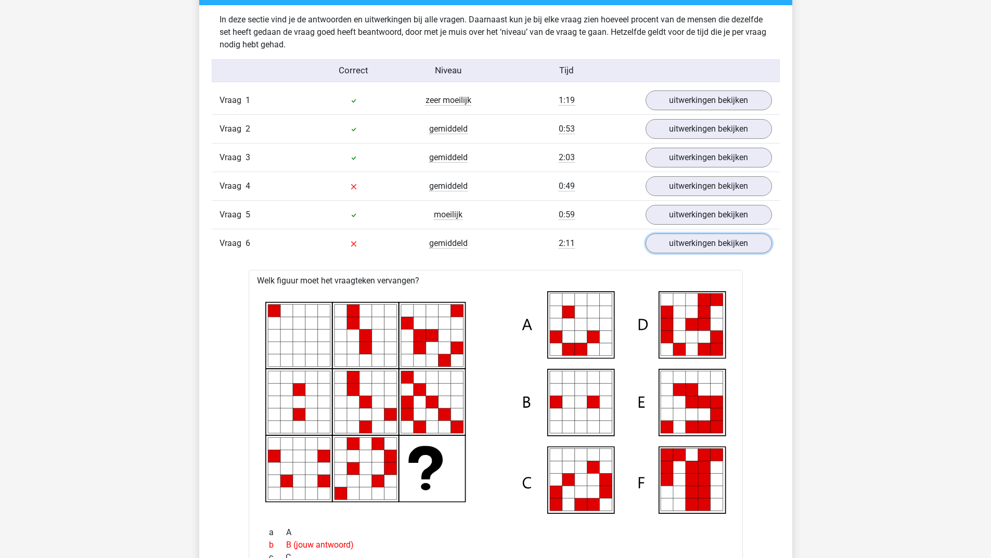
scroll to position [1068, 0]
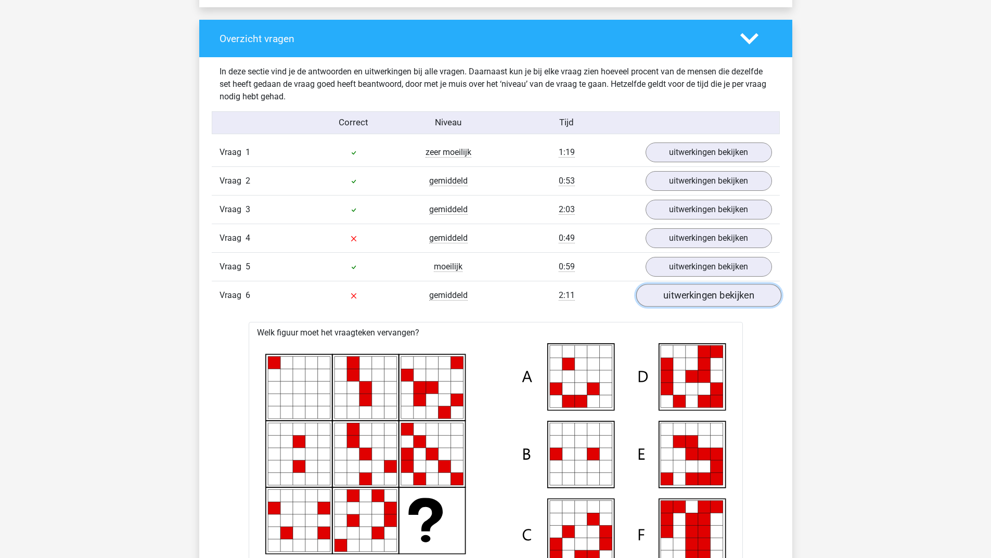
click at [716, 293] on link "uitwerkingen bekijken" at bounding box center [707, 295] width 145 height 23
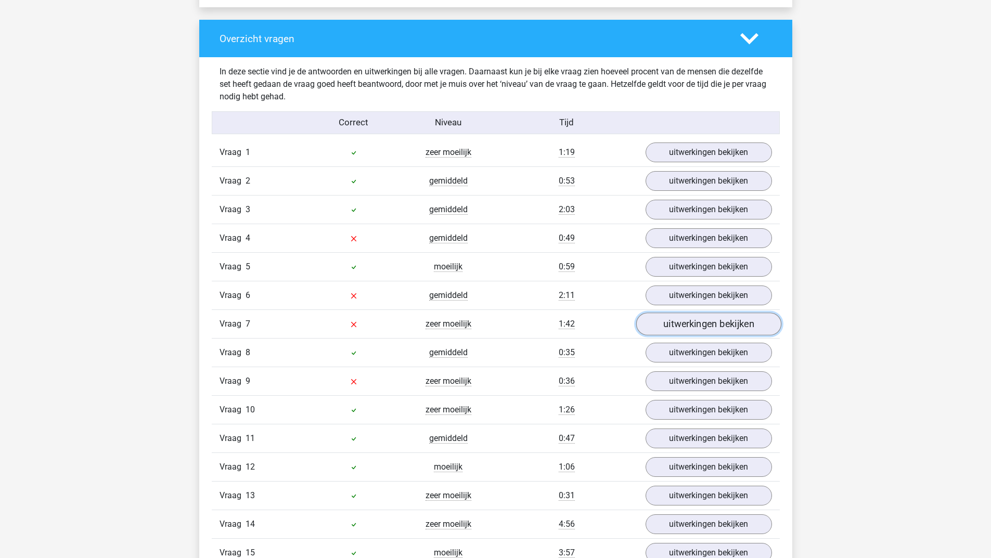
click at [701, 321] on link "uitwerkingen bekijken" at bounding box center [707, 324] width 145 height 23
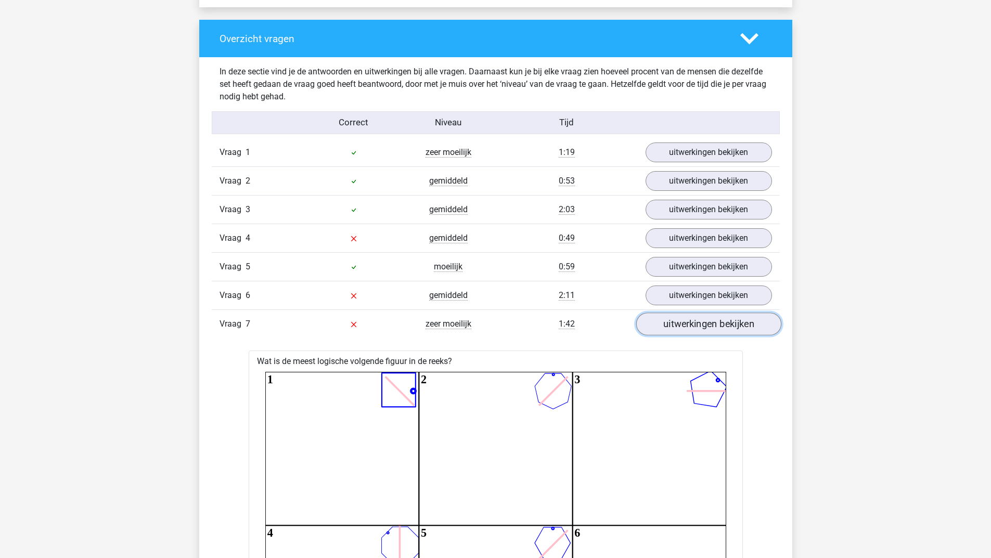
click at [701, 322] on link "uitwerkingen bekijken" at bounding box center [707, 324] width 145 height 23
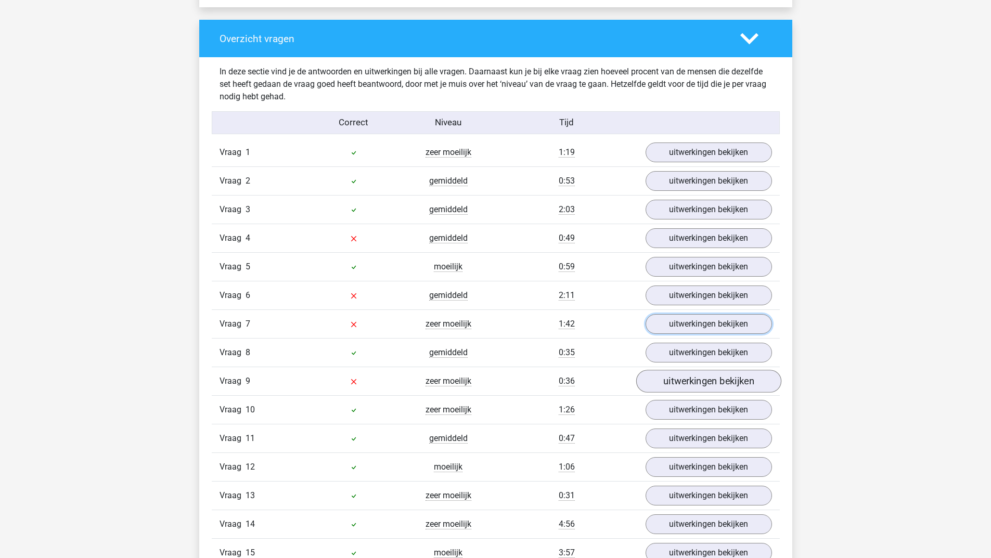
scroll to position [1120, 0]
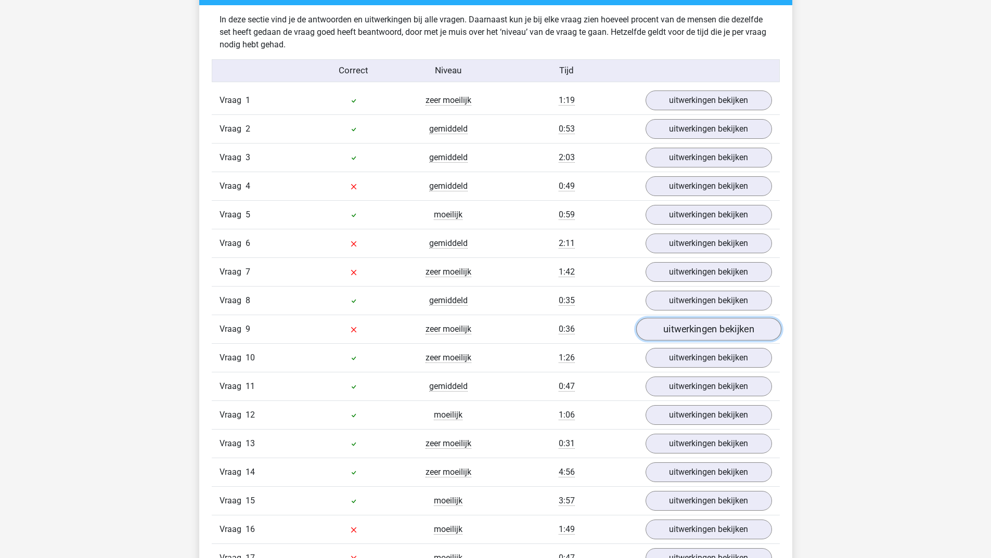
click at [699, 334] on link "uitwerkingen bekijken" at bounding box center [707, 329] width 145 height 23
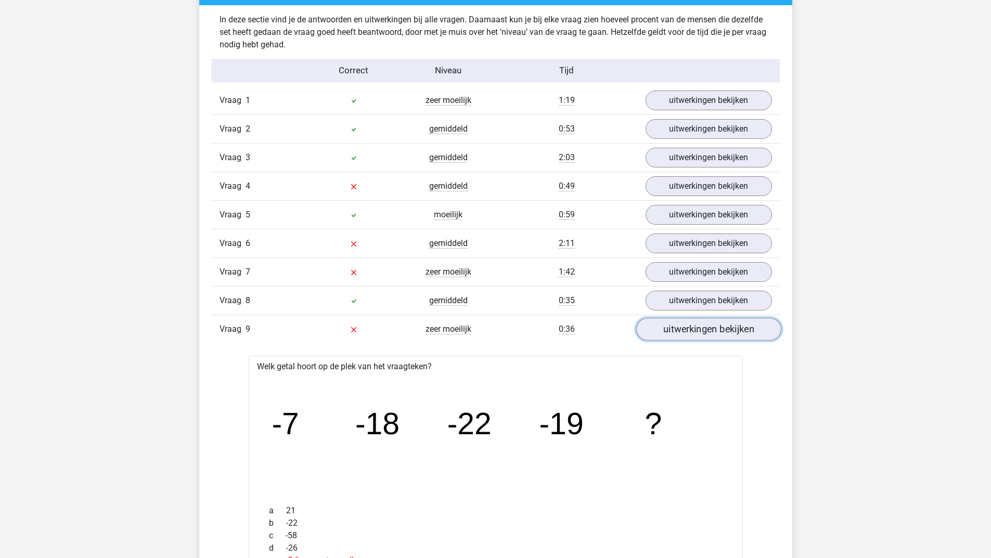
click at [698, 332] on link "uitwerkingen bekijken" at bounding box center [707, 329] width 145 height 23
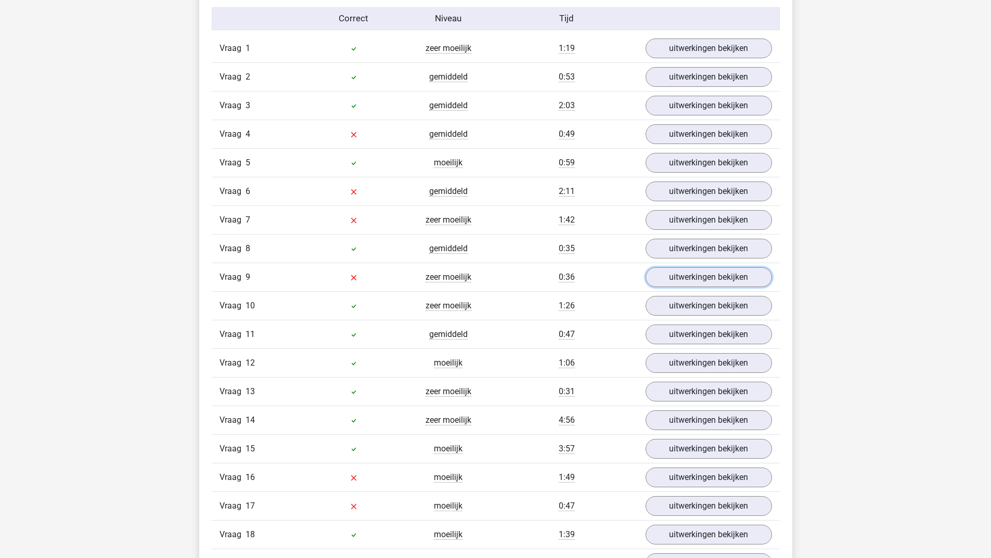
scroll to position [1276, 0]
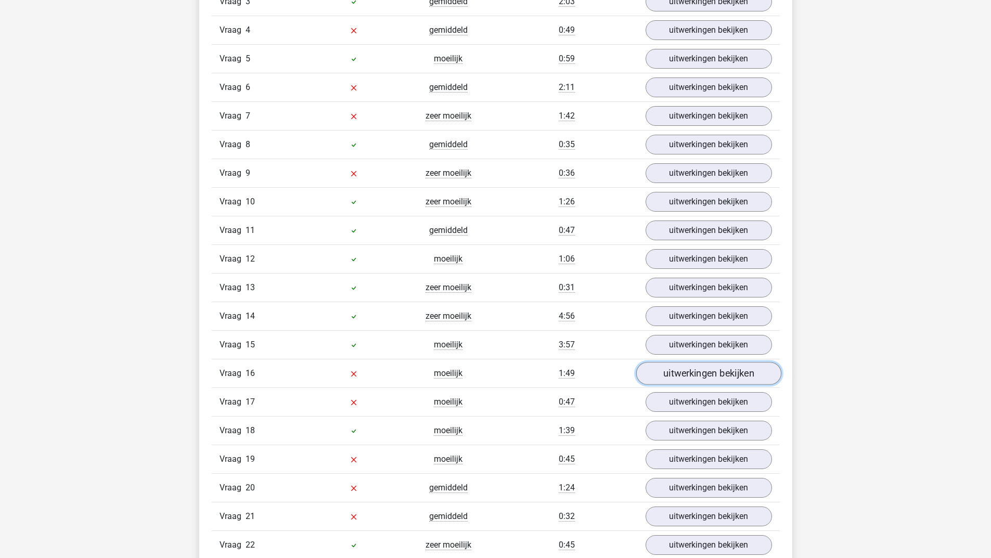
click at [698, 371] on link "uitwerkingen bekijken" at bounding box center [707, 373] width 145 height 23
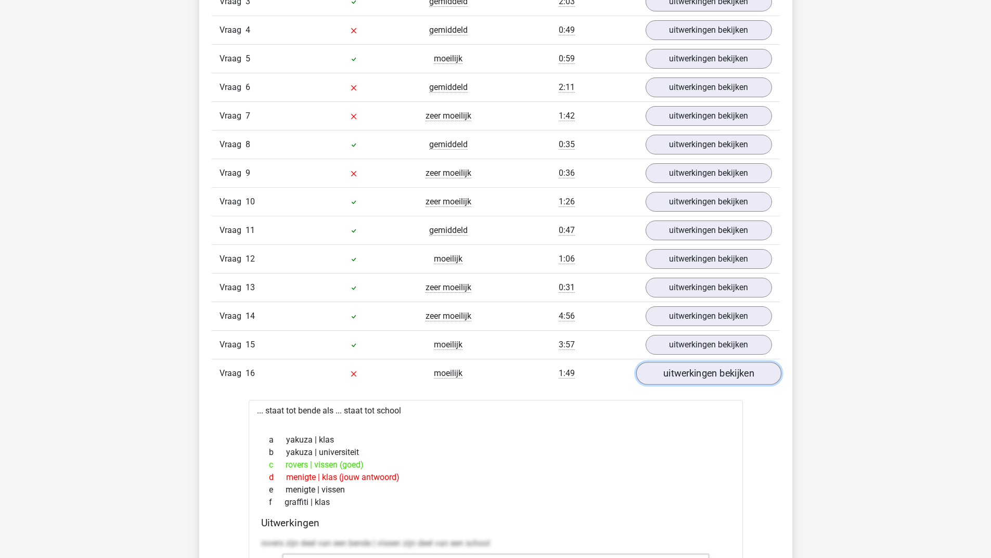
click at [707, 374] on link "uitwerkingen bekijken" at bounding box center [707, 373] width 145 height 23
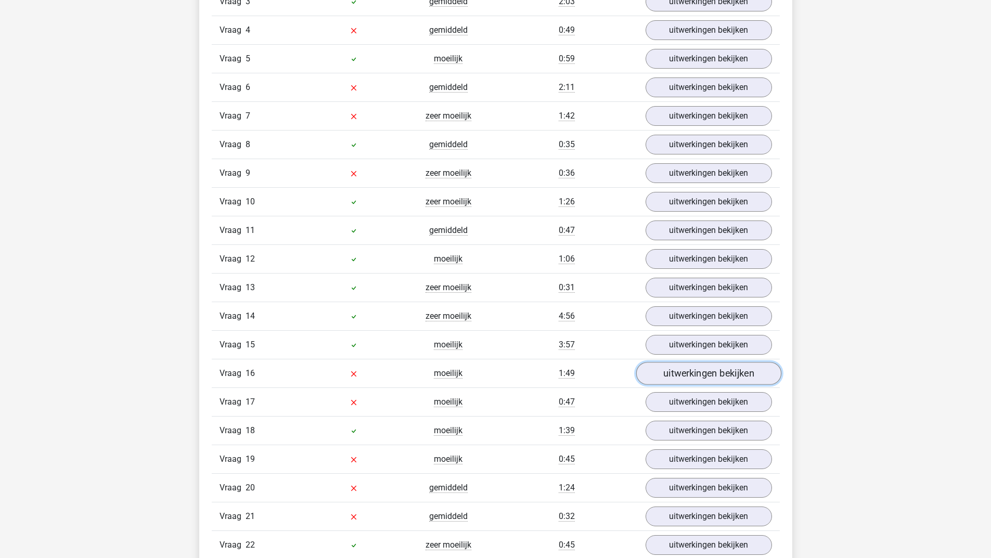
scroll to position [1328, 0]
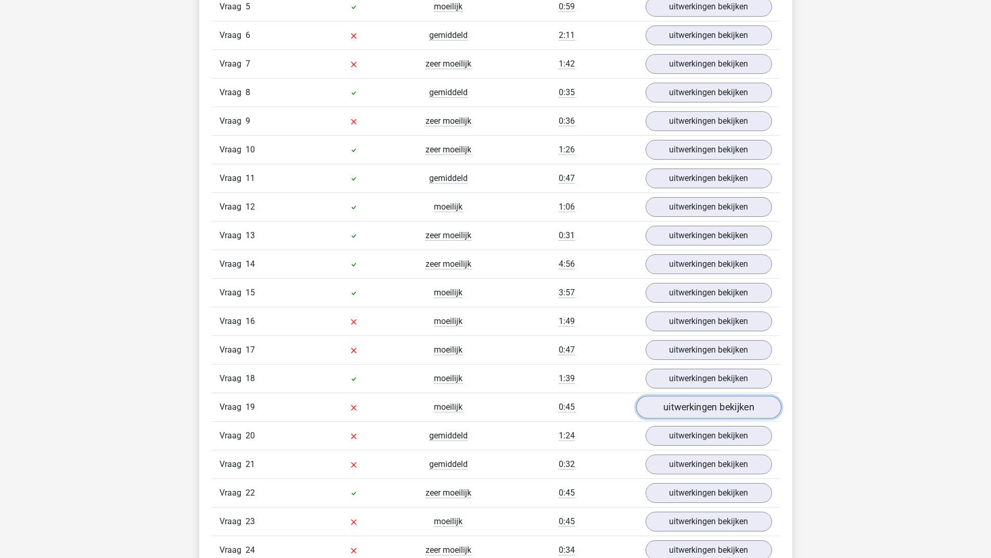
click at [698, 401] on link "uitwerkingen bekijken" at bounding box center [707, 407] width 145 height 23
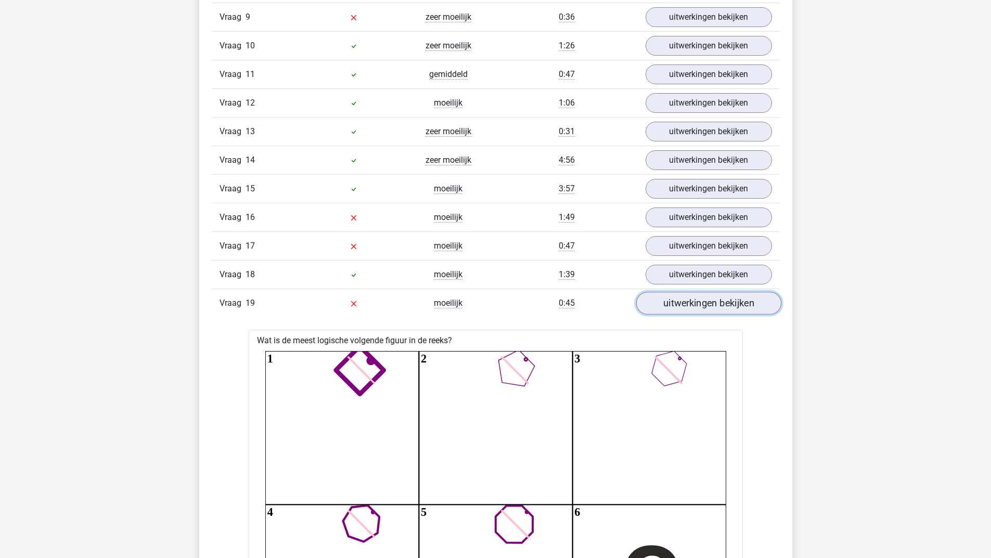
scroll to position [1484, 0]
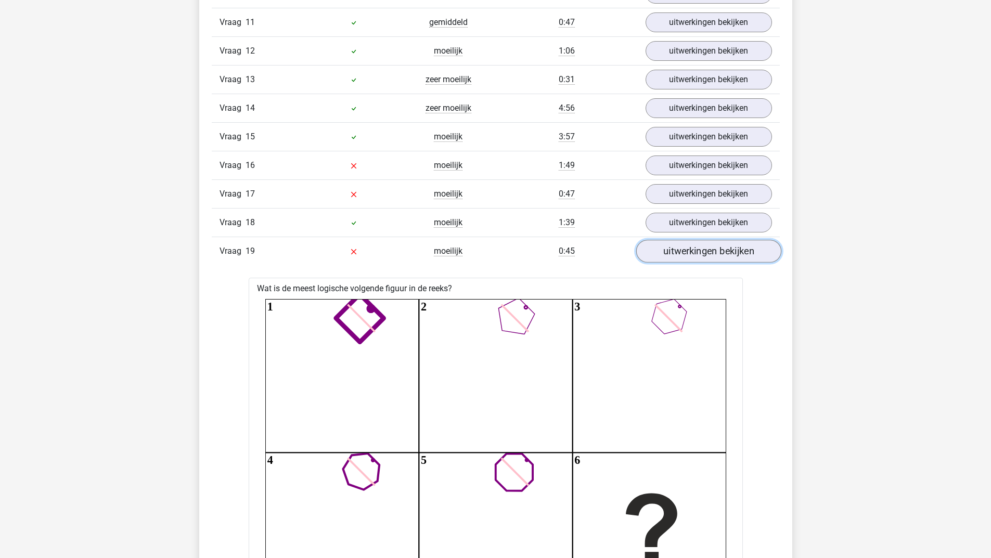
click at [701, 251] on link "uitwerkingen bekijken" at bounding box center [707, 251] width 145 height 23
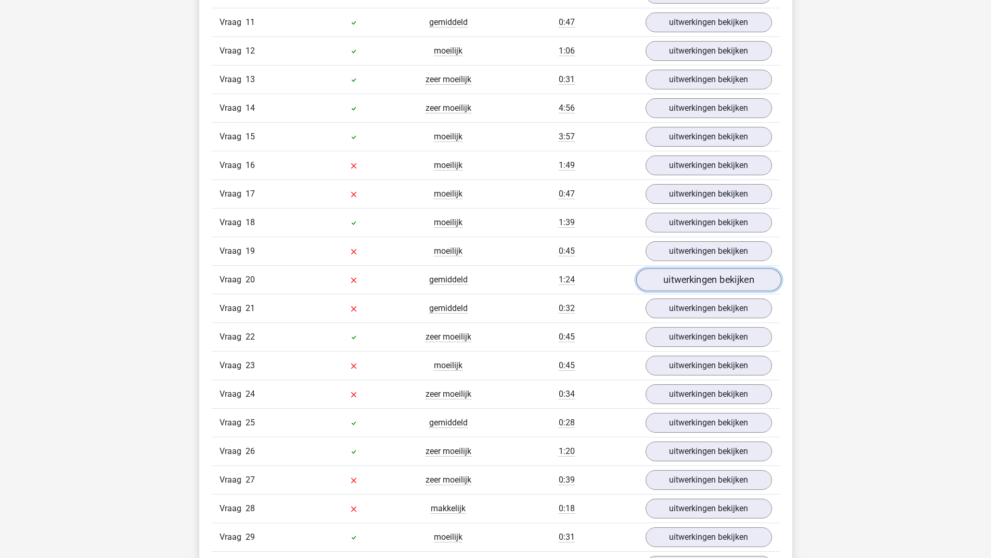
click at [698, 283] on link "uitwerkingen bekijken" at bounding box center [707, 279] width 145 height 23
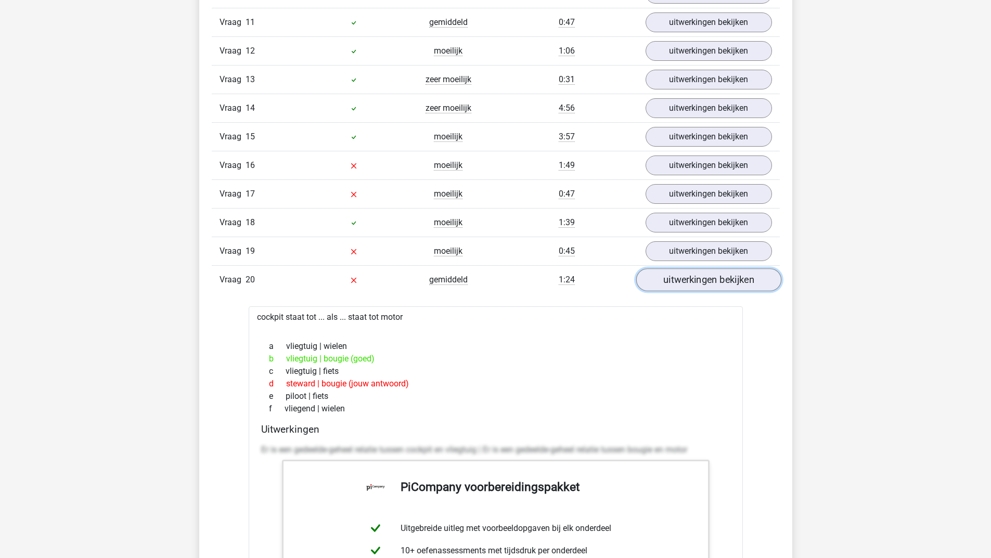
click at [698, 283] on link "uitwerkingen bekijken" at bounding box center [707, 279] width 145 height 23
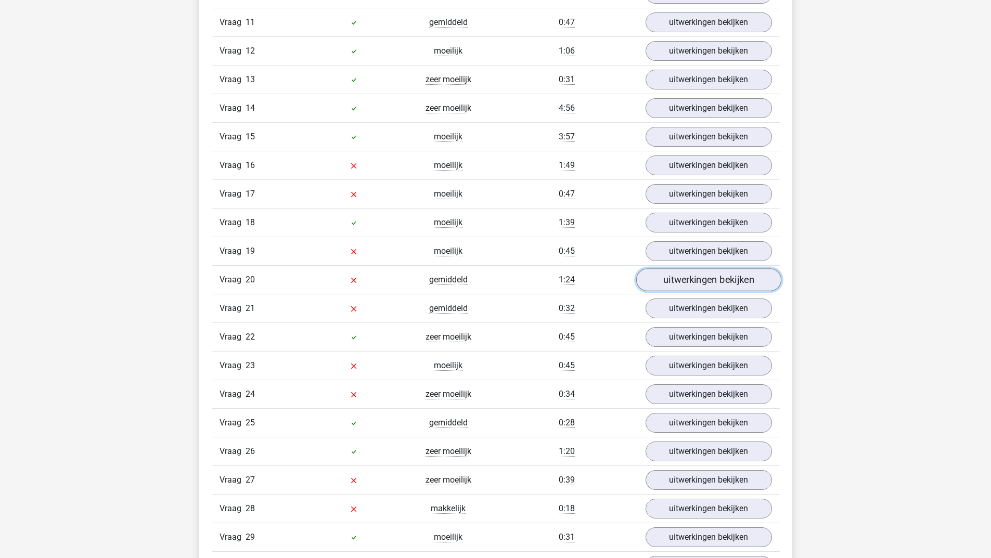
click at [698, 283] on link "uitwerkingen bekijken" at bounding box center [707, 279] width 145 height 23
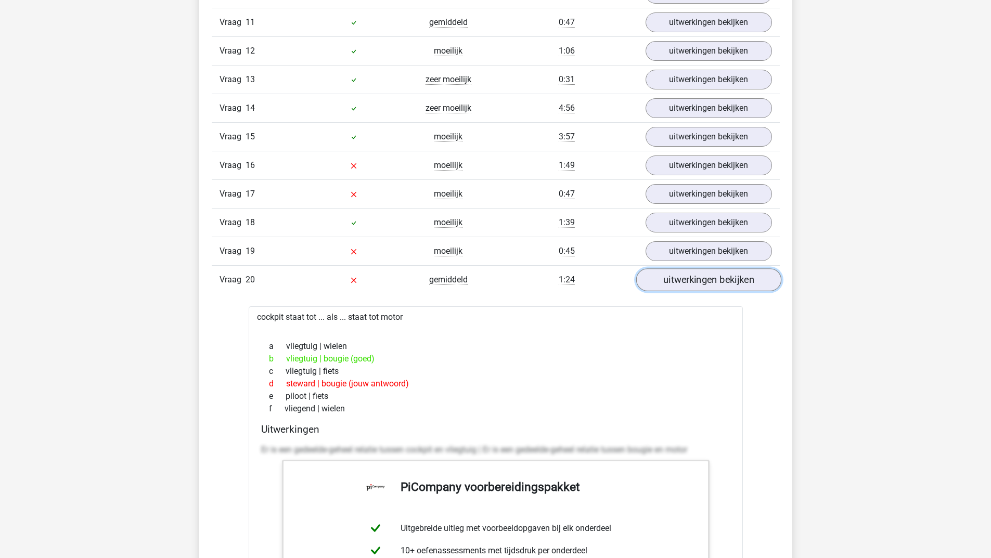
click at [698, 283] on link "uitwerkingen bekijken" at bounding box center [707, 279] width 145 height 23
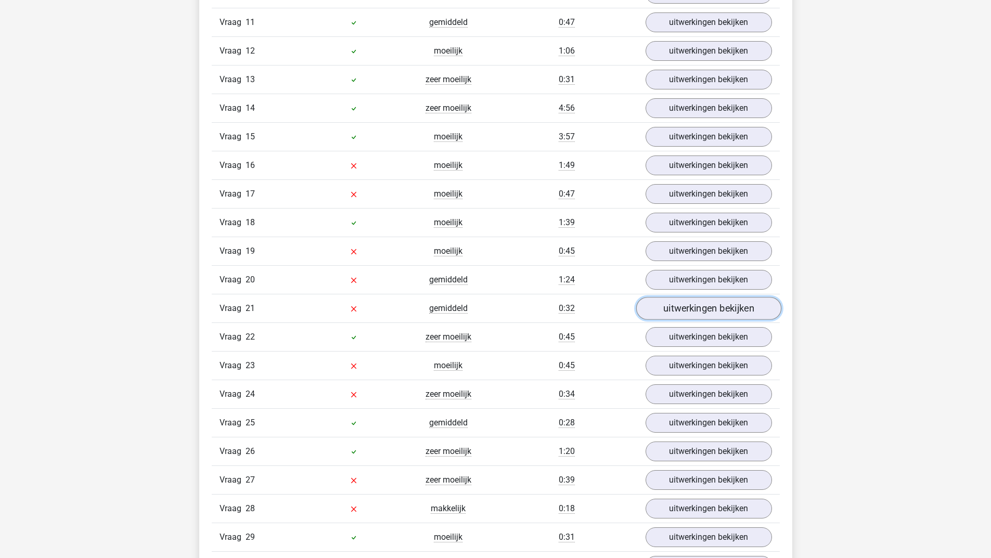
click at [700, 302] on link "uitwerkingen bekijken" at bounding box center [707, 308] width 145 height 23
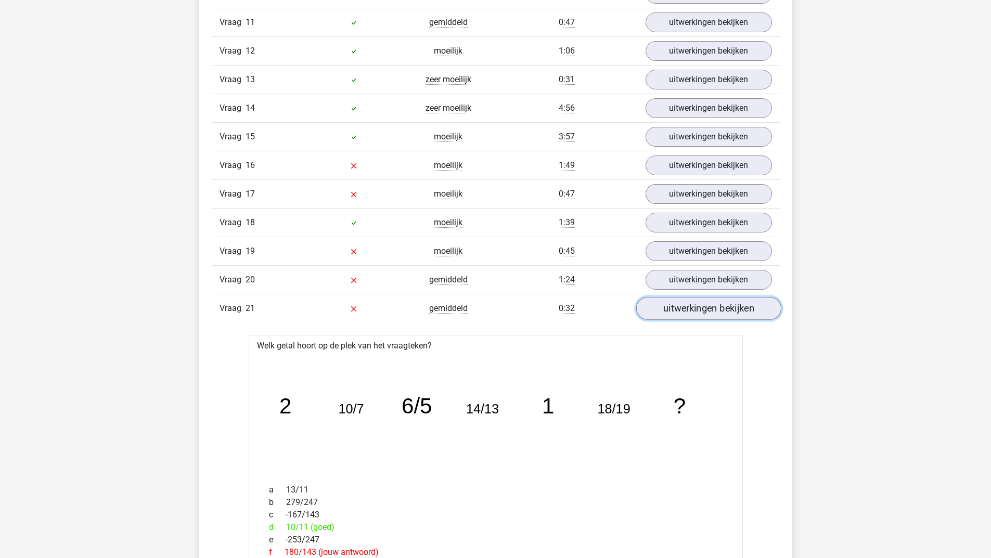
click at [705, 304] on link "uitwerkingen bekijken" at bounding box center [707, 308] width 145 height 23
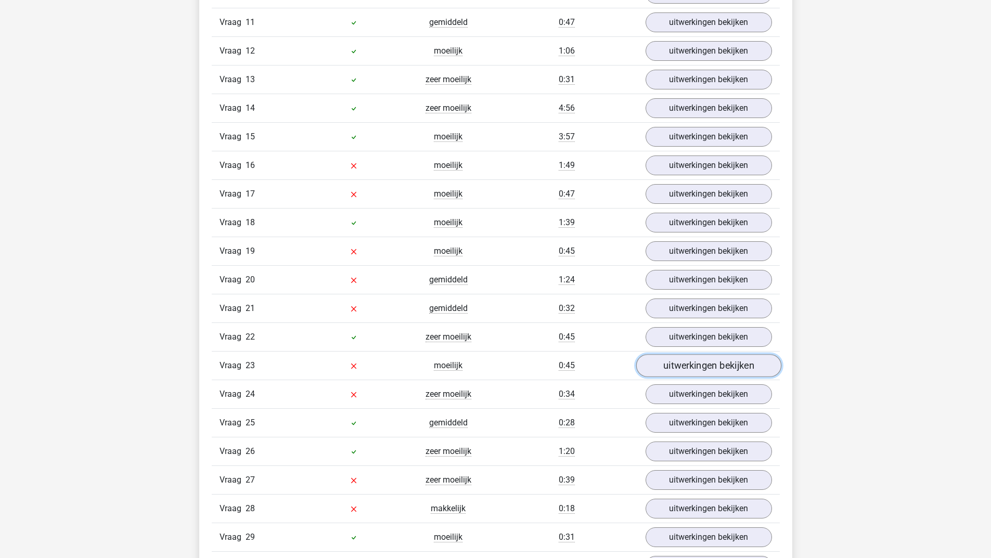
click at [676, 365] on link "uitwerkingen bekijken" at bounding box center [707, 365] width 145 height 23
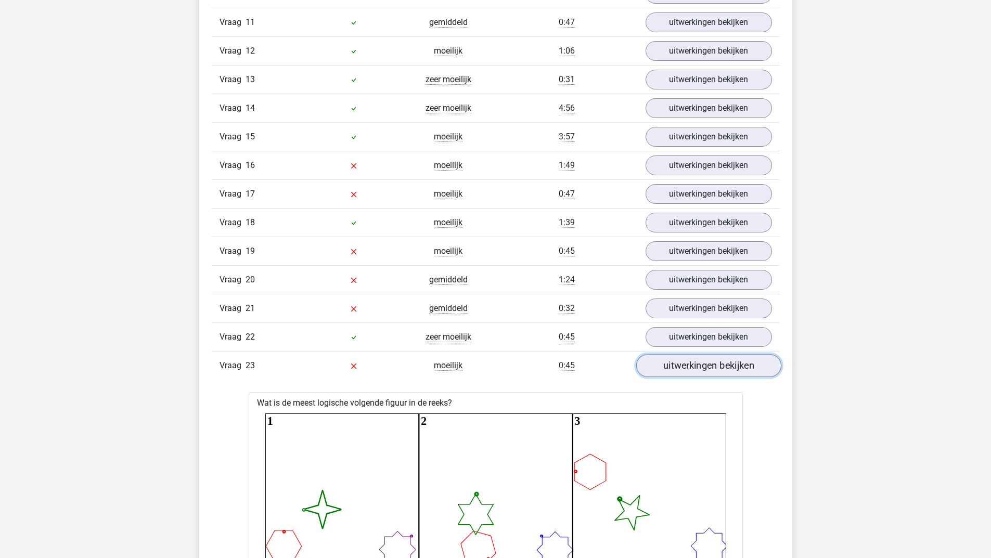
click at [676, 365] on link "uitwerkingen bekijken" at bounding box center [707, 365] width 145 height 23
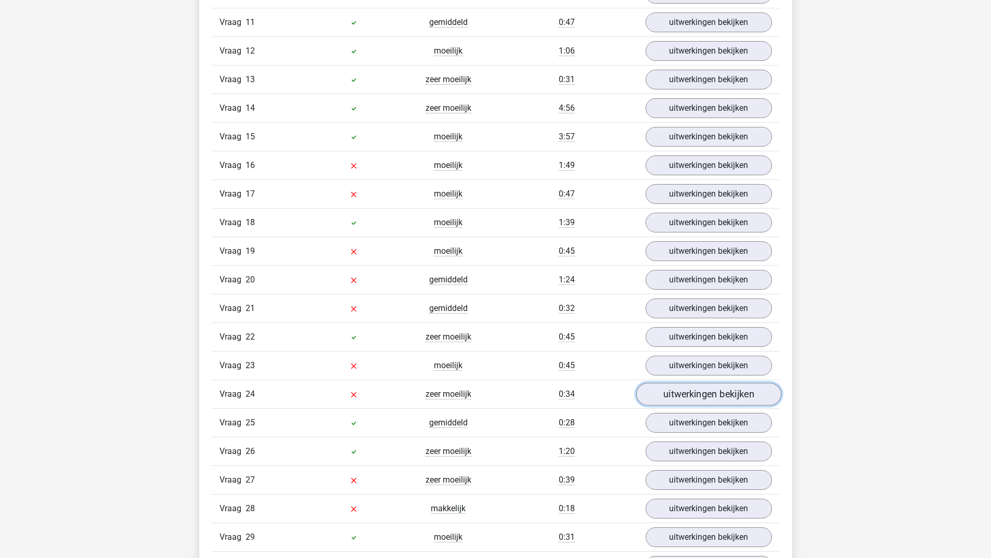
click at [673, 388] on link "uitwerkingen bekijken" at bounding box center [707, 394] width 145 height 23
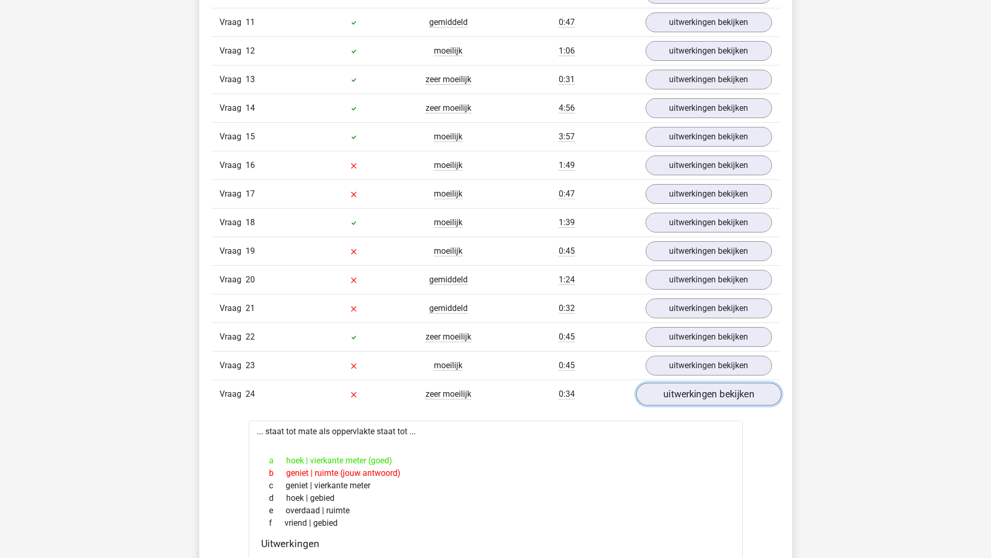
click at [673, 388] on link "uitwerkingen bekijken" at bounding box center [707, 394] width 145 height 23
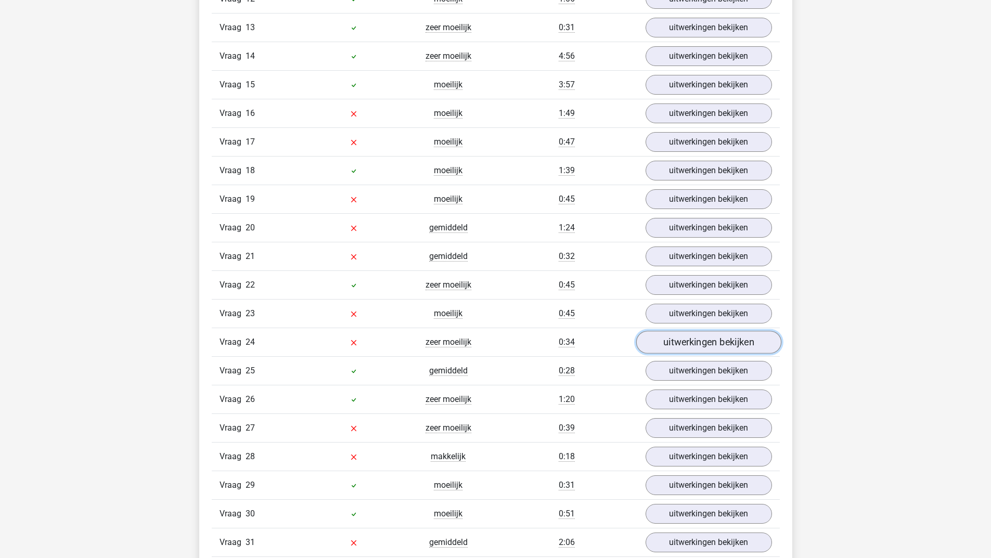
scroll to position [1588, 0]
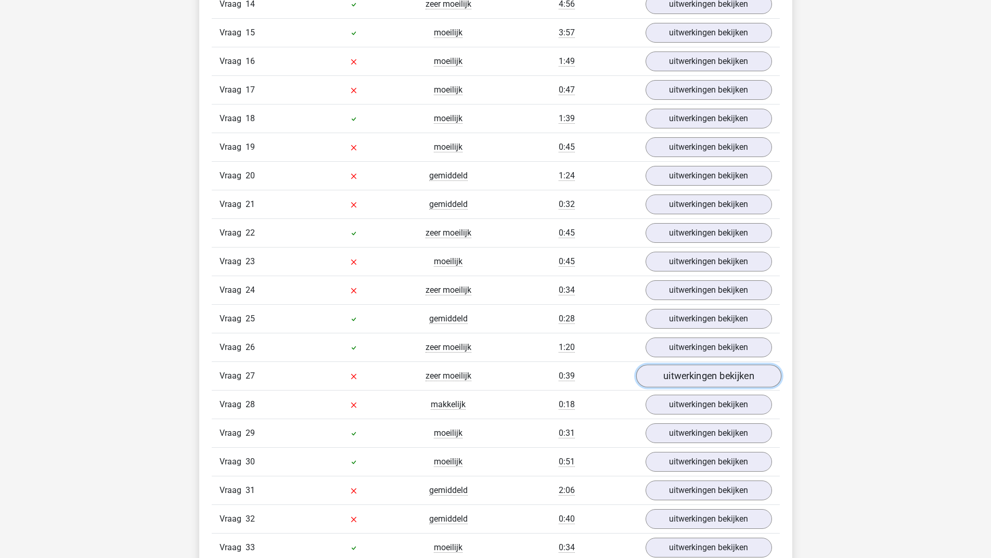
click at [675, 373] on link "uitwerkingen bekijken" at bounding box center [707, 376] width 145 height 23
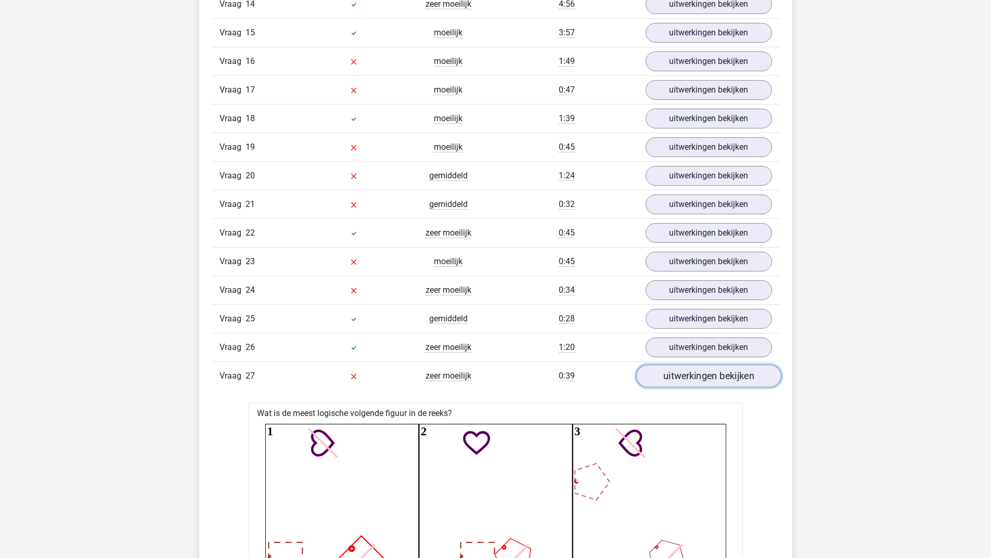
click at [685, 370] on link "uitwerkingen bekijken" at bounding box center [707, 376] width 145 height 23
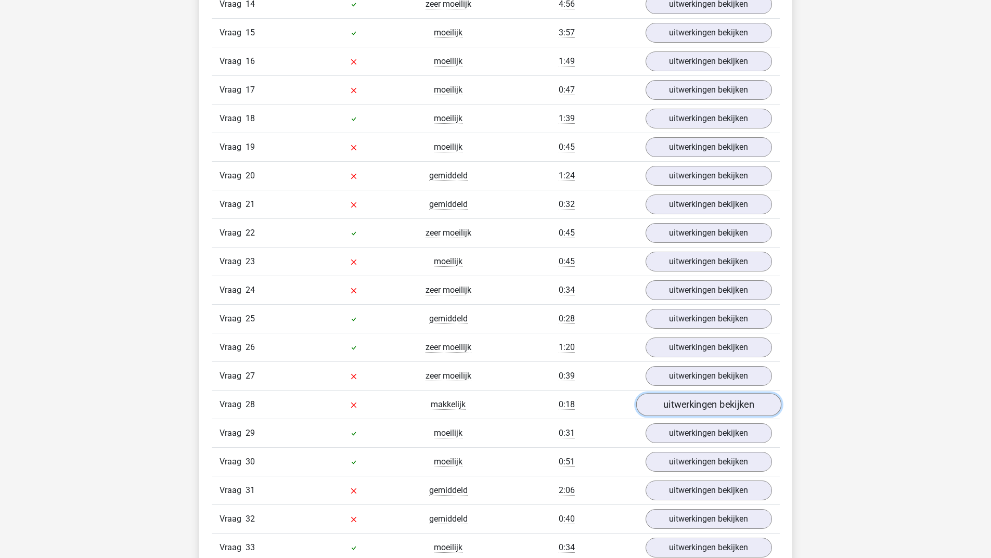
click at [677, 407] on link "uitwerkingen bekijken" at bounding box center [707, 404] width 145 height 23
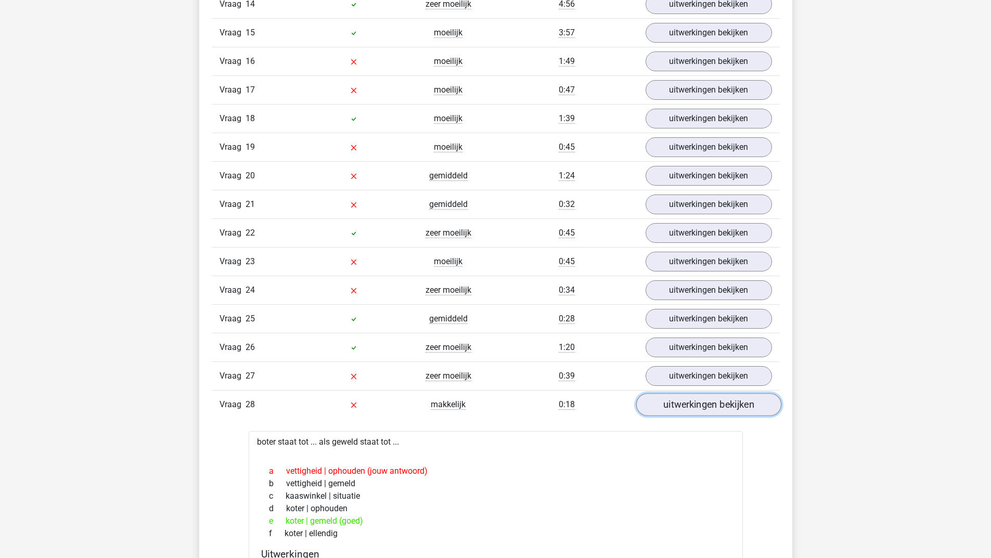
click at [677, 407] on link "uitwerkingen bekijken" at bounding box center [707, 404] width 145 height 23
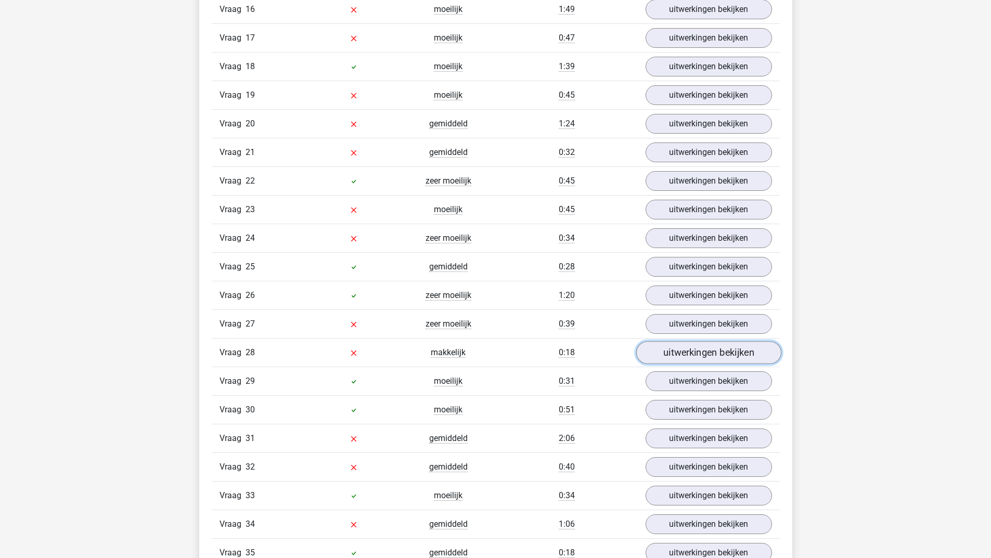
scroll to position [1692, 0]
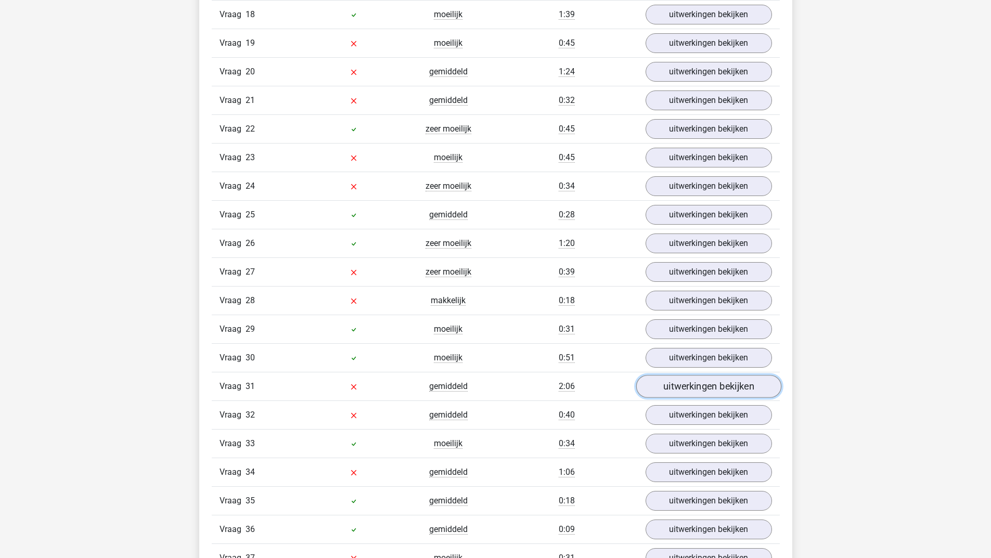
click at [696, 388] on link "uitwerkingen bekijken" at bounding box center [707, 386] width 145 height 23
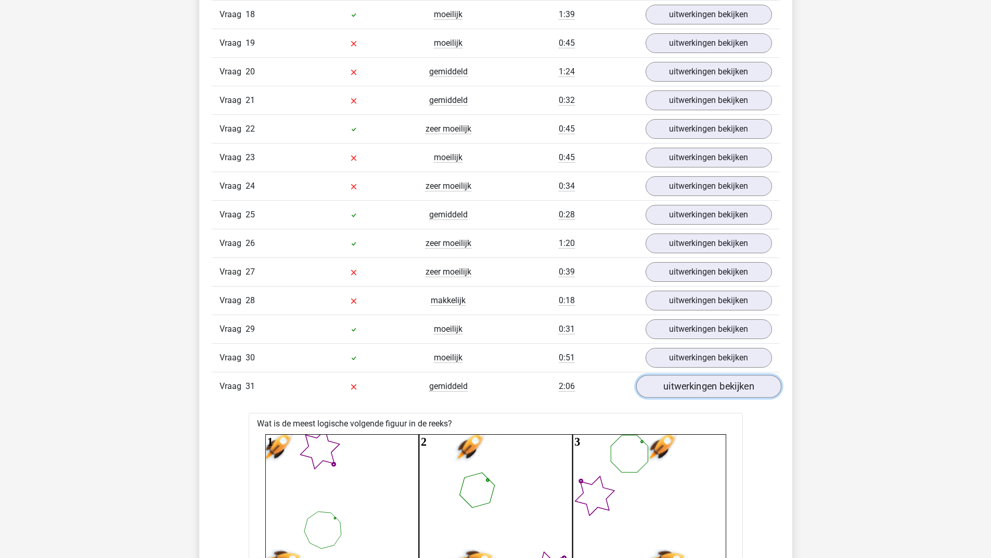
click at [696, 388] on link "uitwerkingen bekijken" at bounding box center [707, 386] width 145 height 23
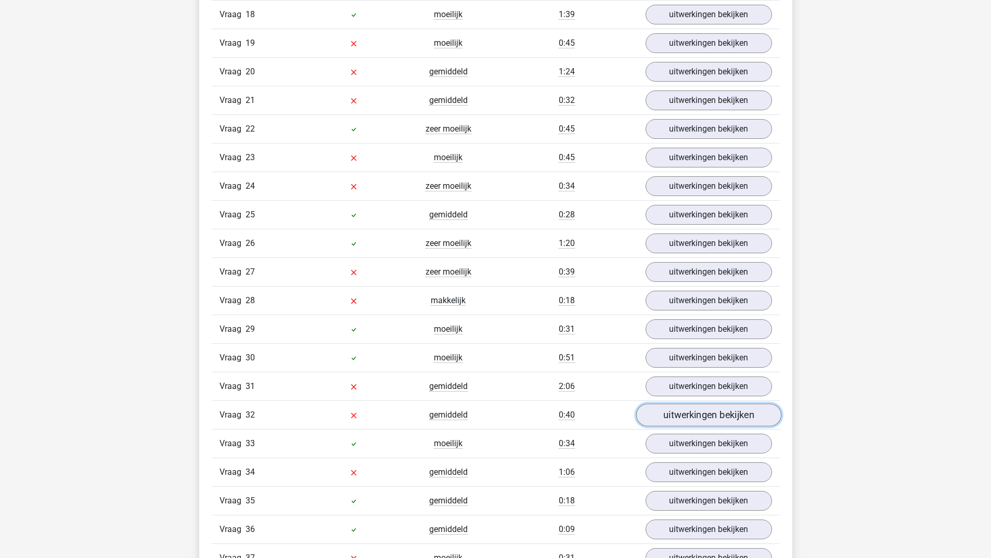
click at [699, 412] on link "uitwerkingen bekijken" at bounding box center [707, 415] width 145 height 23
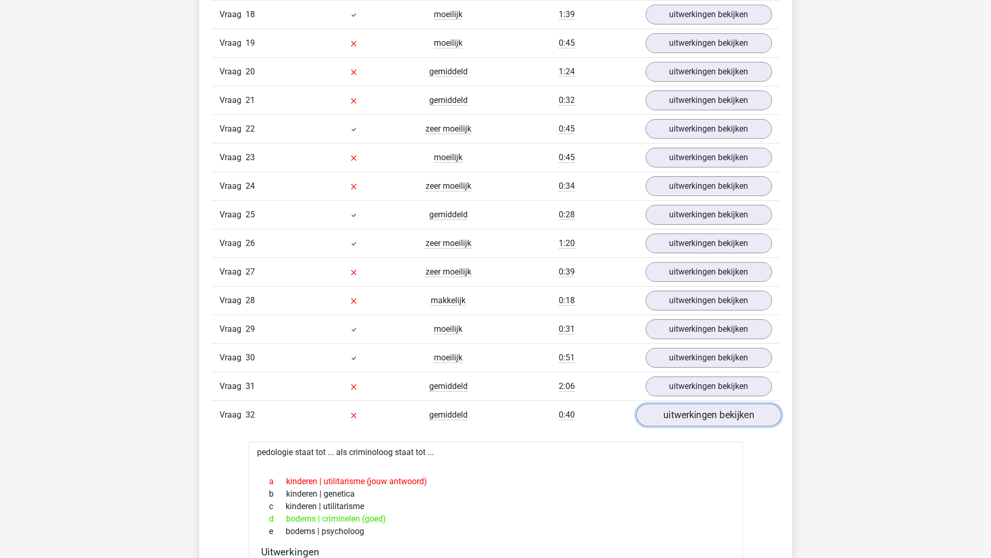
click at [699, 412] on link "uitwerkingen bekijken" at bounding box center [707, 415] width 145 height 23
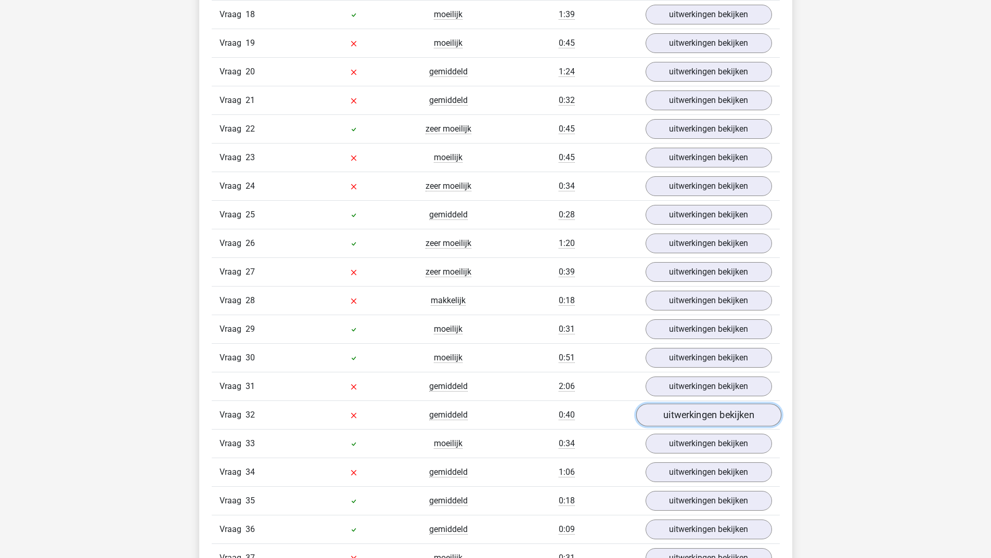
scroll to position [1744, 0]
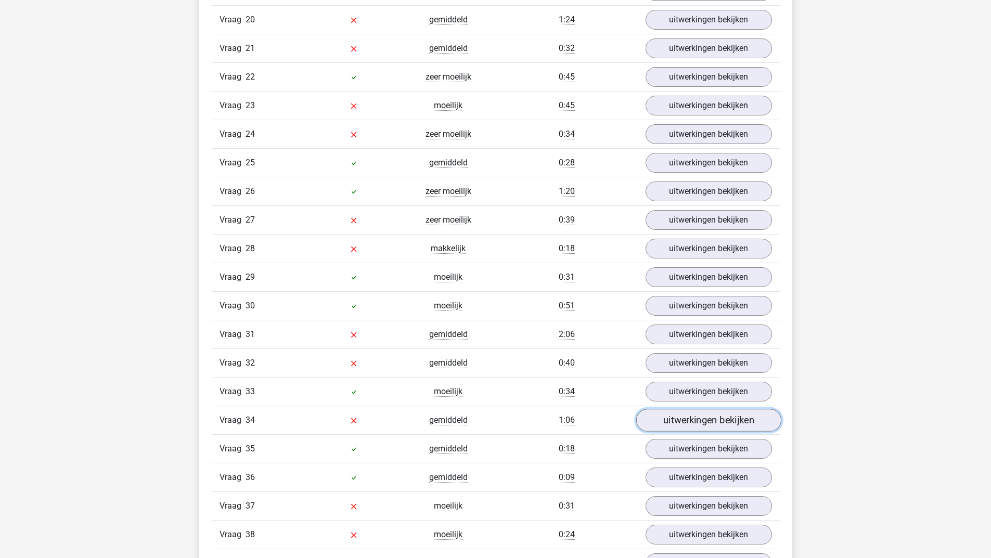
click at [696, 417] on link "uitwerkingen bekijken" at bounding box center [707, 420] width 145 height 23
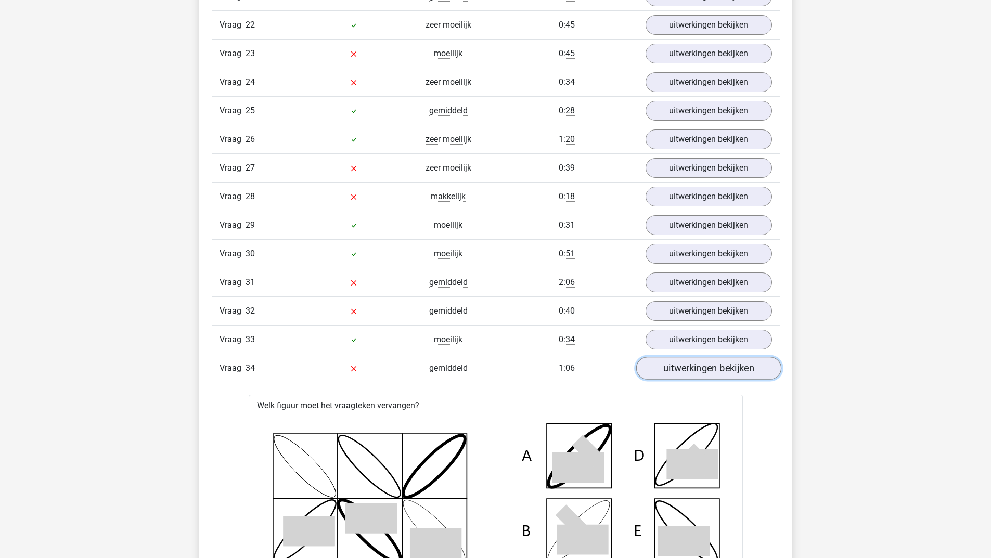
scroll to position [1848, 0]
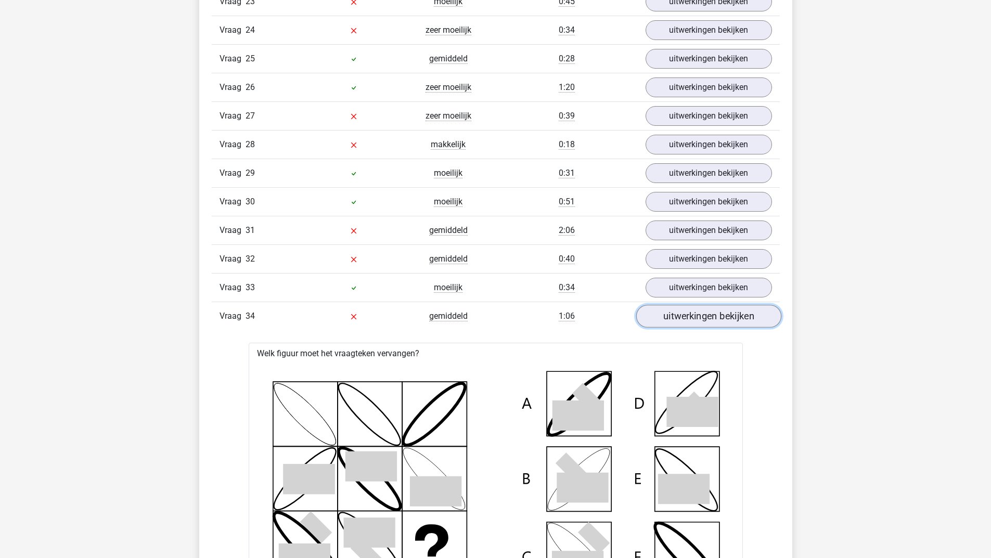
click at [694, 319] on link "uitwerkingen bekijken" at bounding box center [707, 316] width 145 height 23
